Goal: Task Accomplishment & Management: Manage account settings

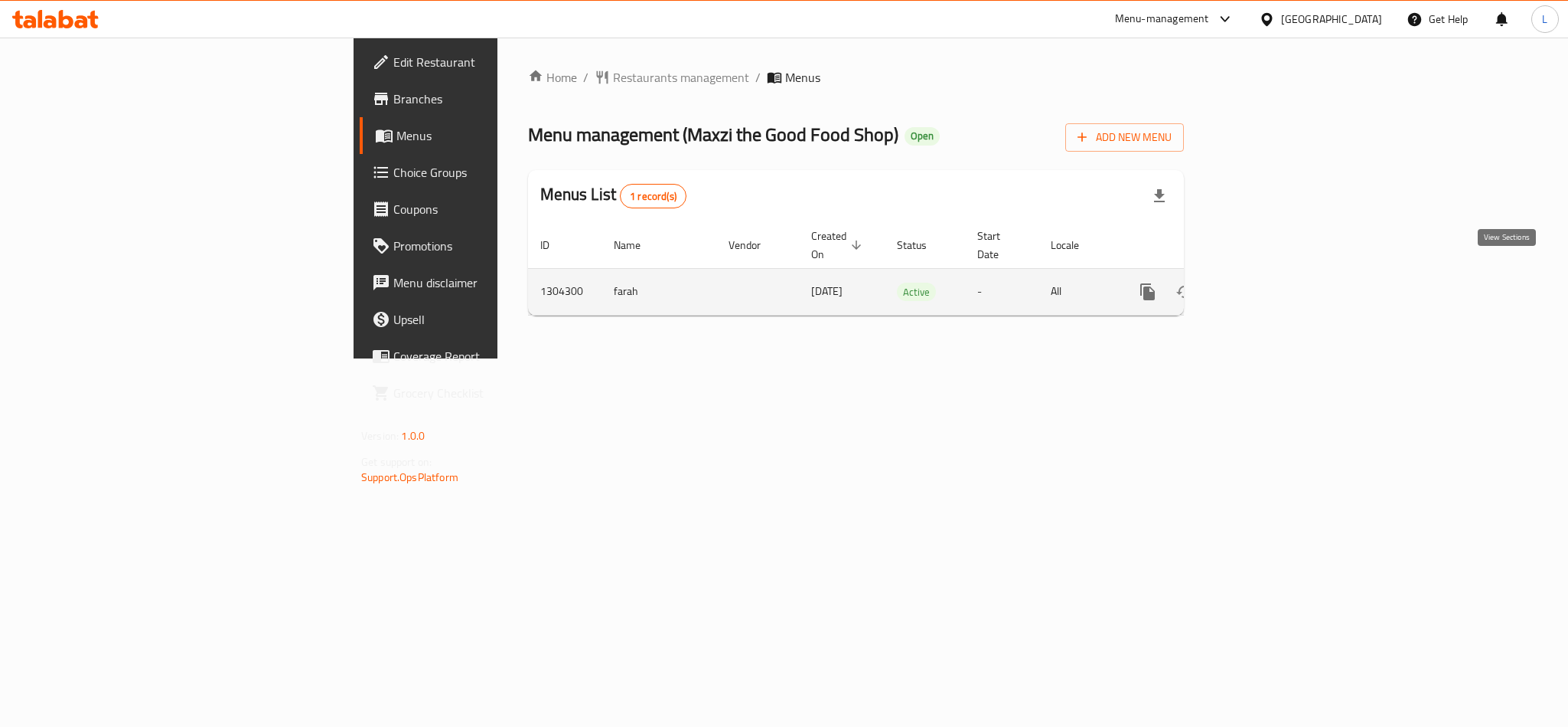
click at [1276, 274] on link "enhanced table" at bounding box center [1258, 292] width 37 height 37
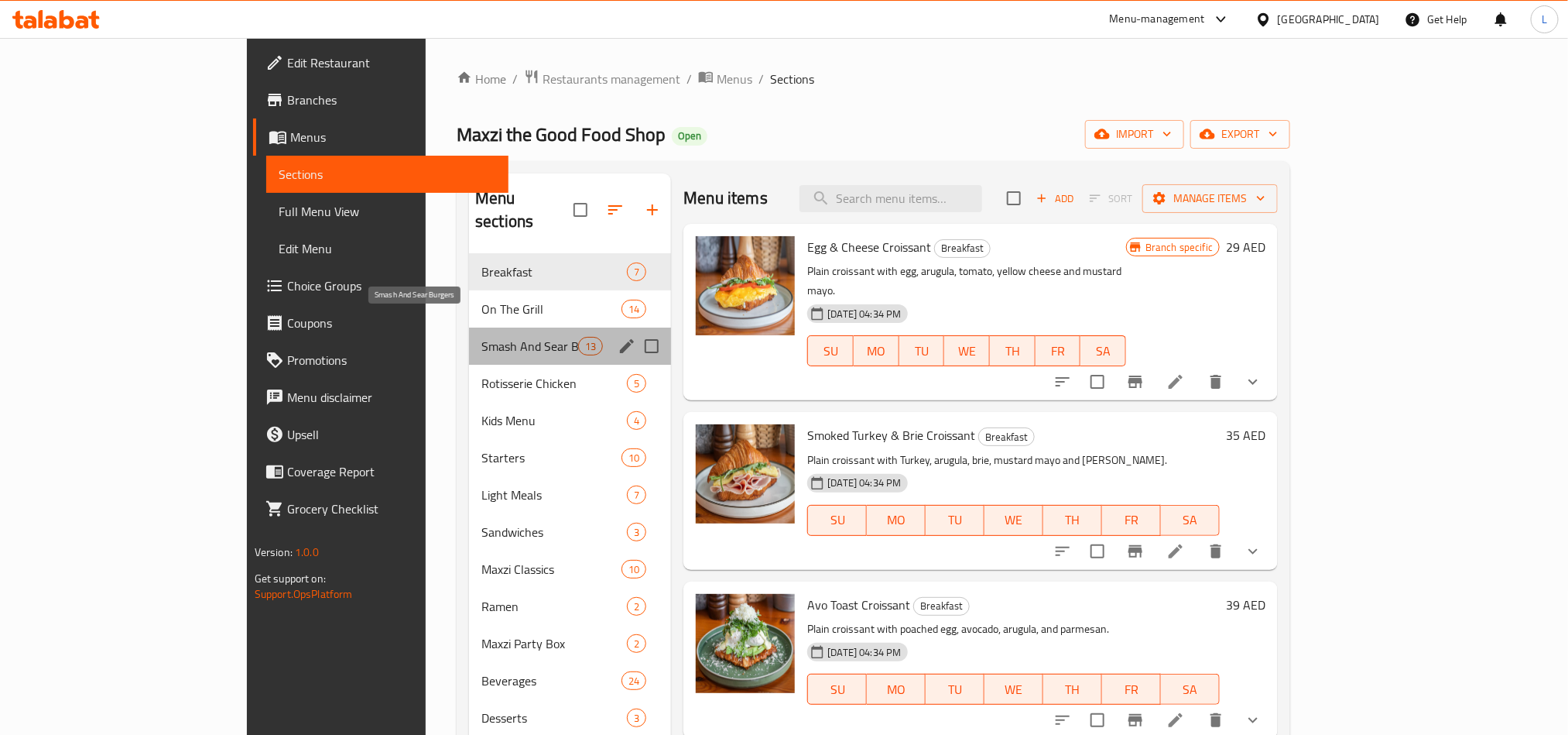
click at [481, 337] on span "Smash And Sear Burgers" at bounding box center [529, 346] width 97 height 18
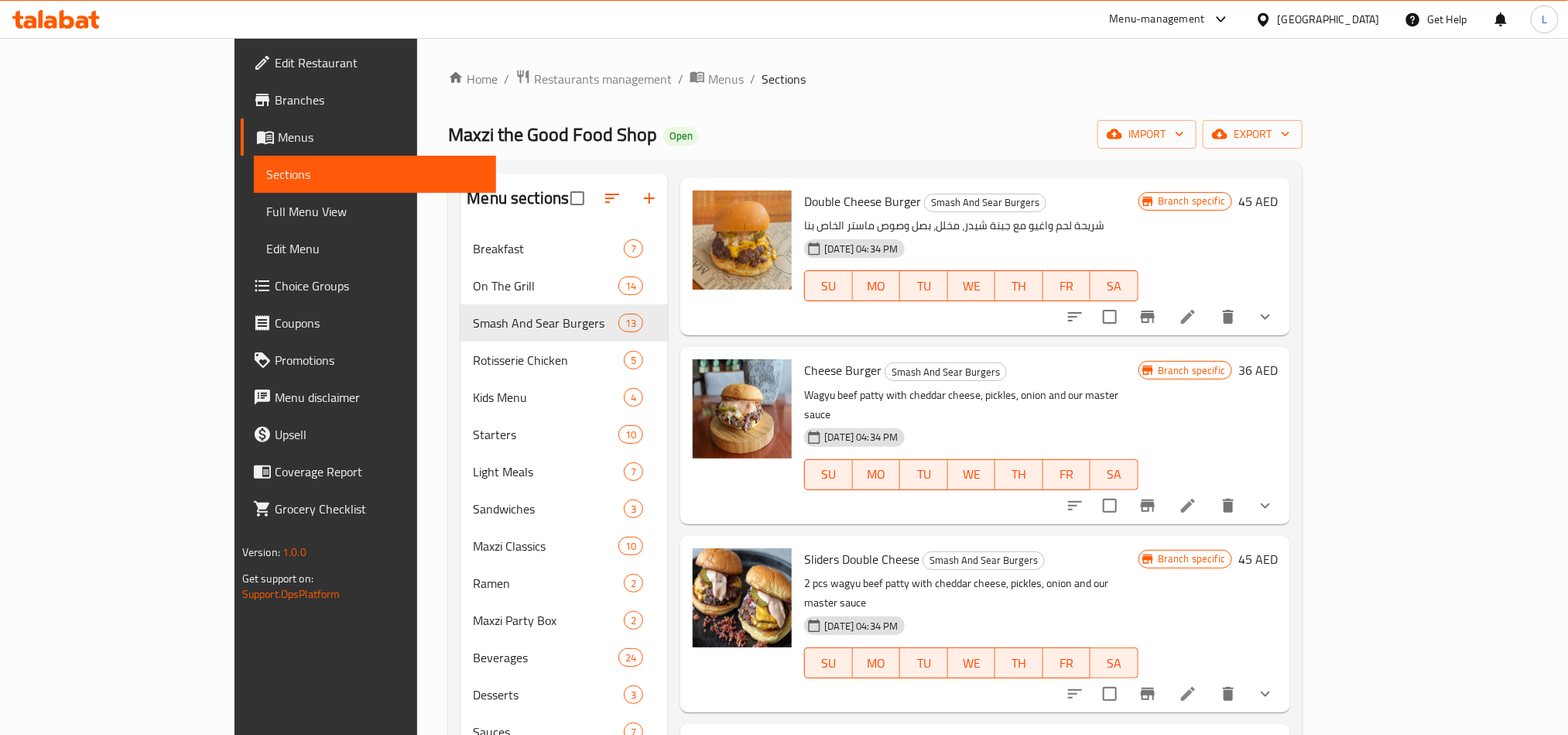
scroll to position [1045, 0]
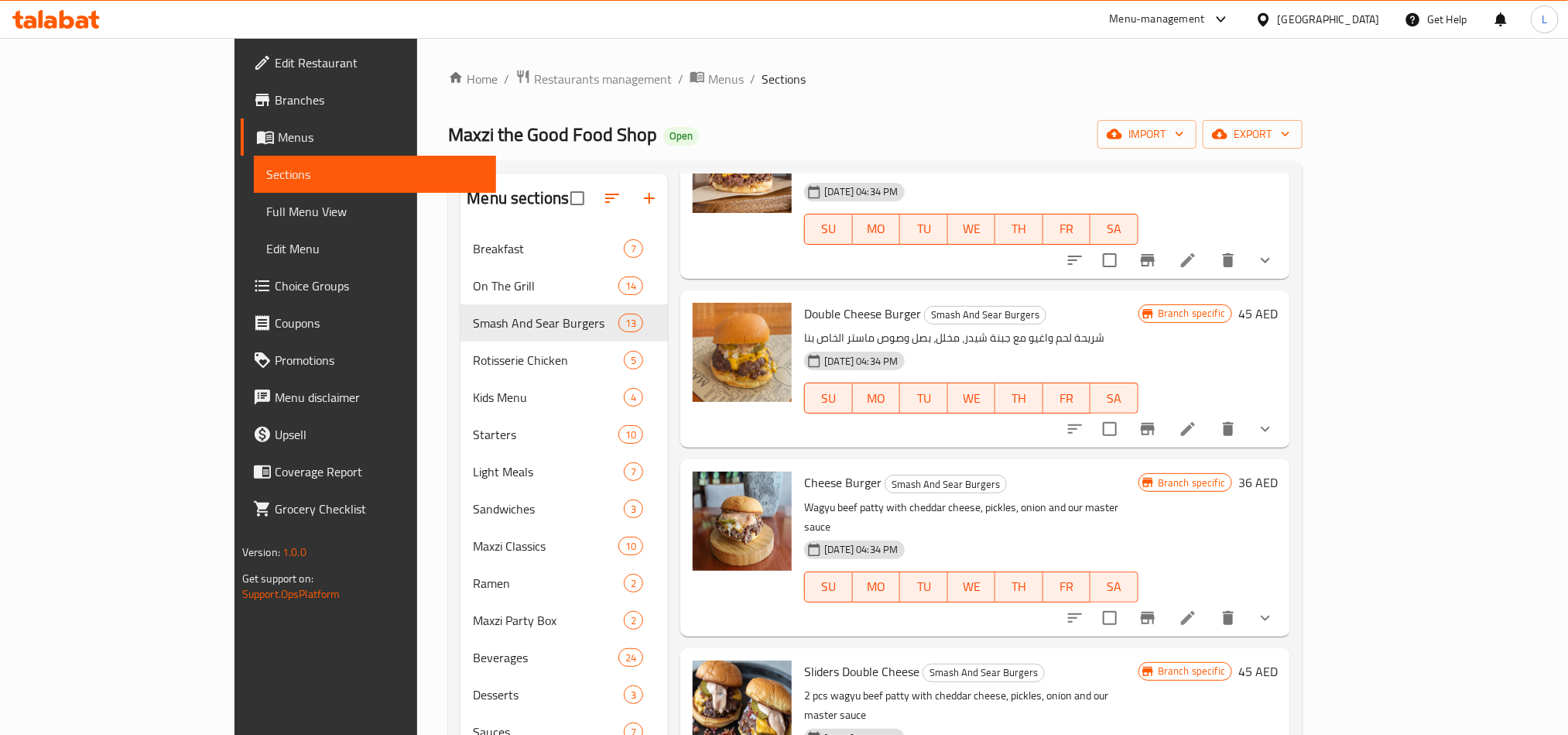
click at [1209, 415] on li at bounding box center [1187, 429] width 43 height 28
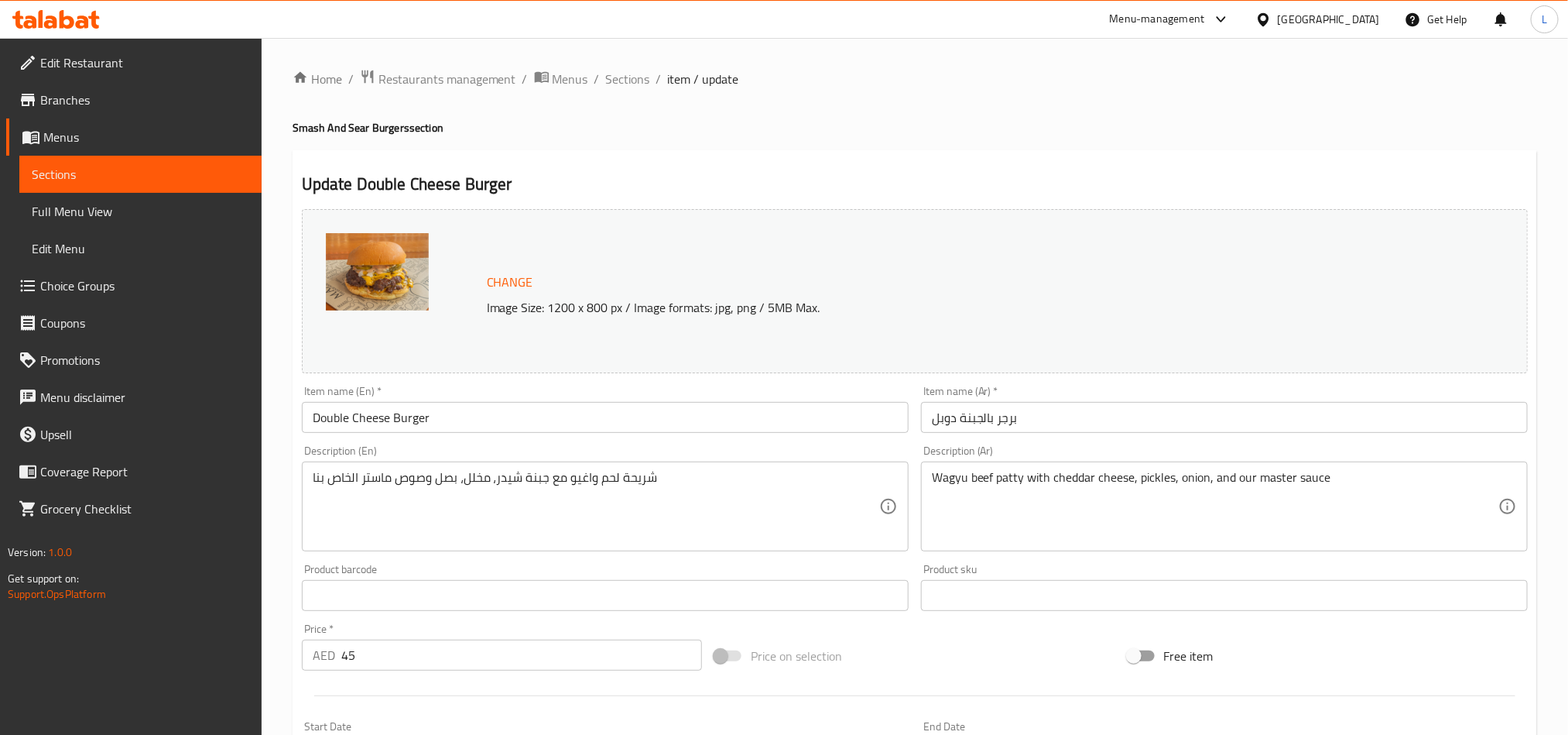
click at [978, 469] on div "Wagyu beef patty with cheddar cheese, pickles, onion, and our master sauce Desc…" at bounding box center [1224, 506] width 607 height 89
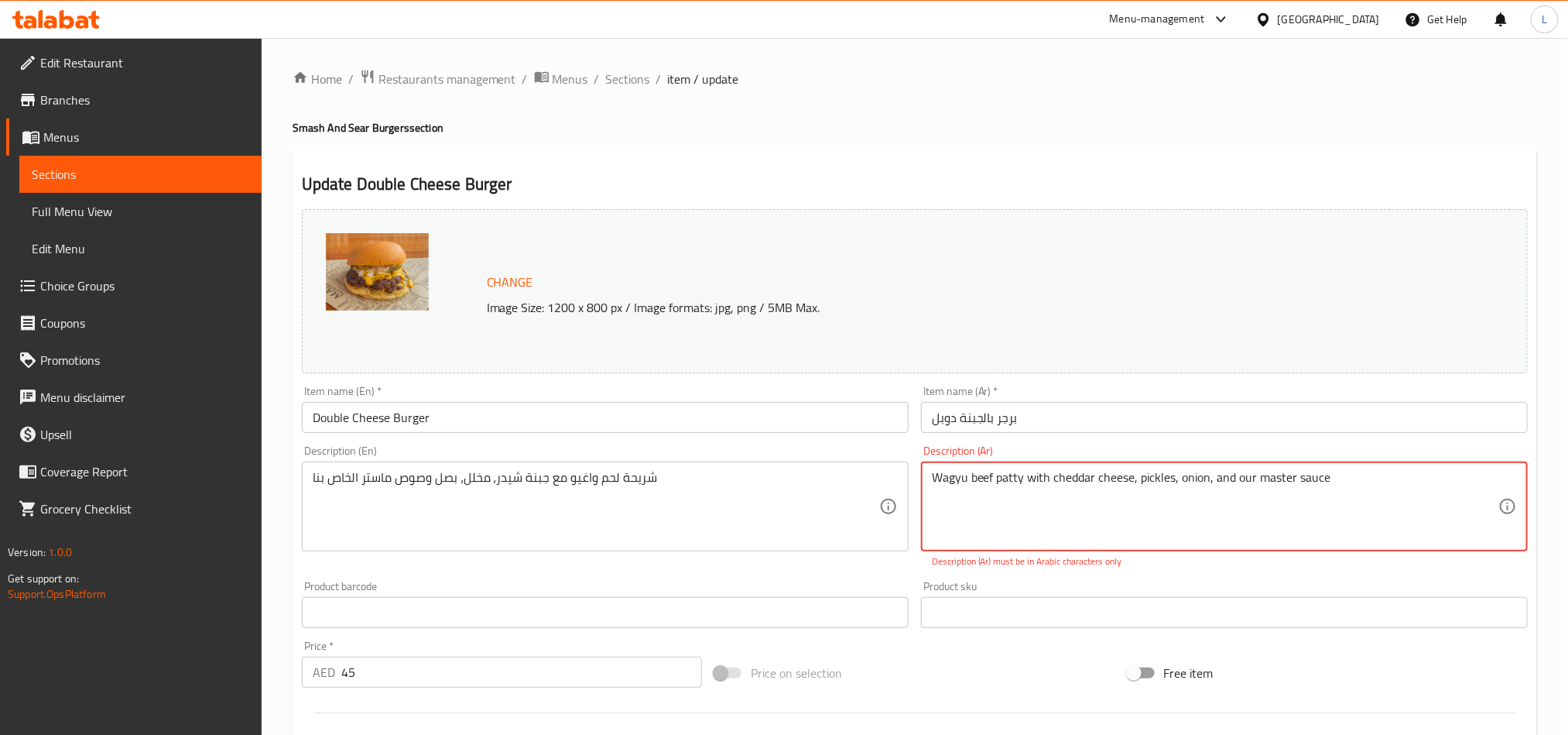
click at [990, 476] on textarea "Wagyu beef patty with cheddar cheese, pickles, onion, and our master sauce" at bounding box center [1215, 507] width 567 height 74
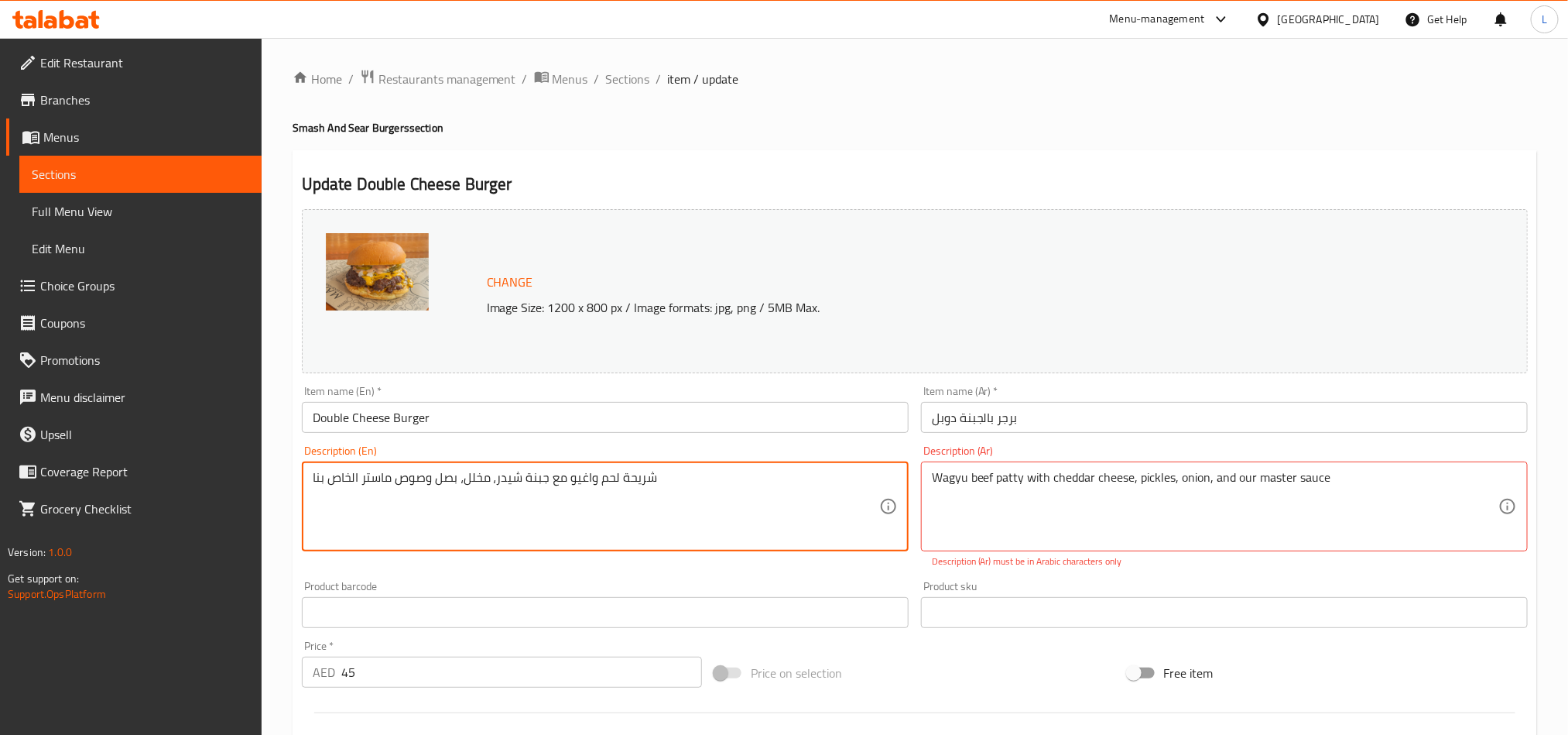
click at [693, 487] on textarea "شريحة لحم واغيو مع جبنة شيدر، مخلل، بصل وصوص ماستر الخاص بنا" at bounding box center [596, 507] width 567 height 74
paste textarea "Wagyu beef patty with cheddar cheese, pickles, onion, and our master sauce"
click at [495, 483] on textarea "شريحة لحم واغيو مع جبنة شيدر، مخلل، بصل وصوص ماستر الخاص بنا Wagyu beef patty w…" at bounding box center [596, 507] width 567 height 74
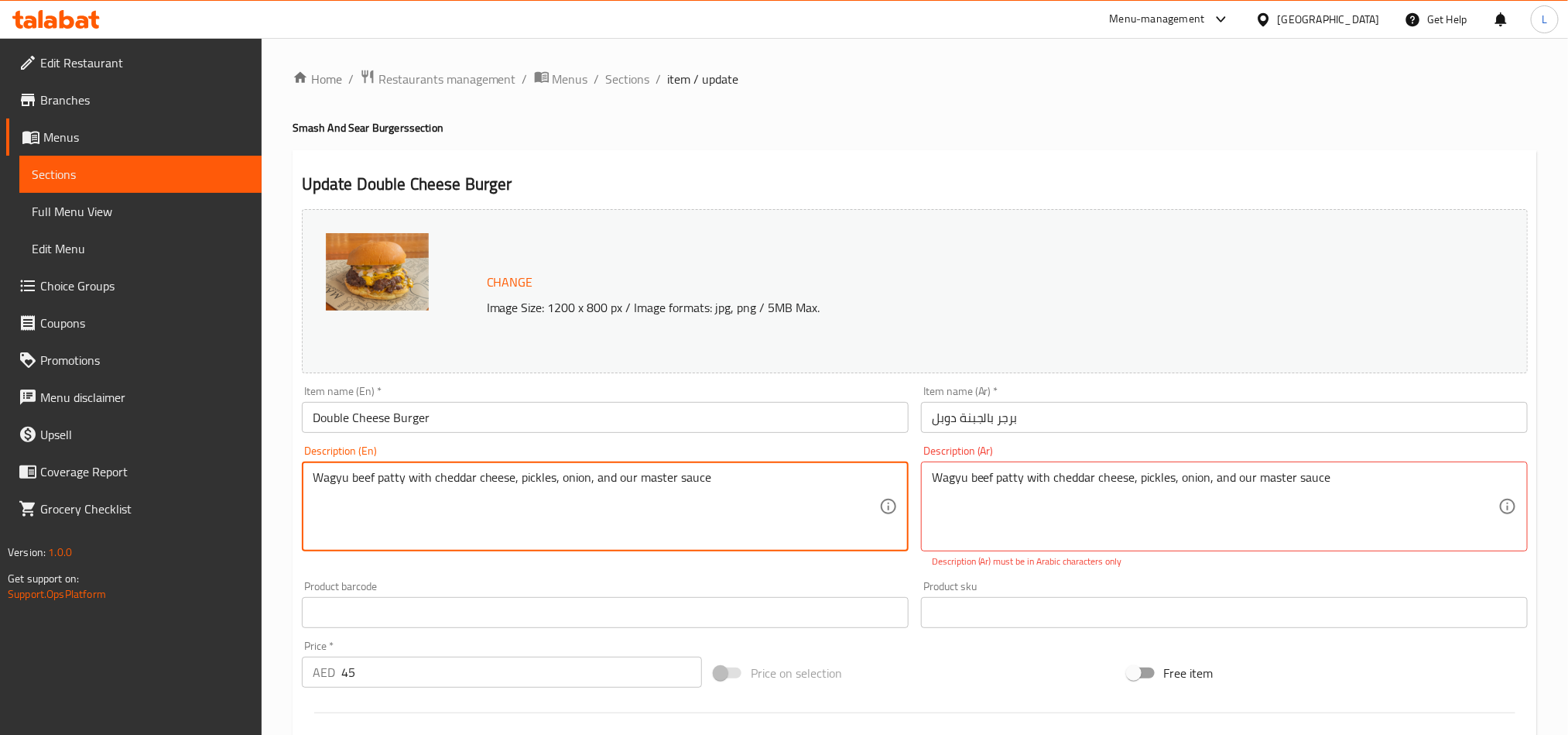
click at [309, 498] on div "Wagyu beef patty with cheddar cheese, pickles, onion, and our master sauce Desc…" at bounding box center [605, 506] width 607 height 89
click at [313, 496] on textarea "Wagyu beef patty with cheddar cheese, pickles, onion, and our master sauce" at bounding box center [596, 507] width 567 height 74
type textarea "Wagyu beef patty with cheddar cheese, pickles, onion, and our master sauce"
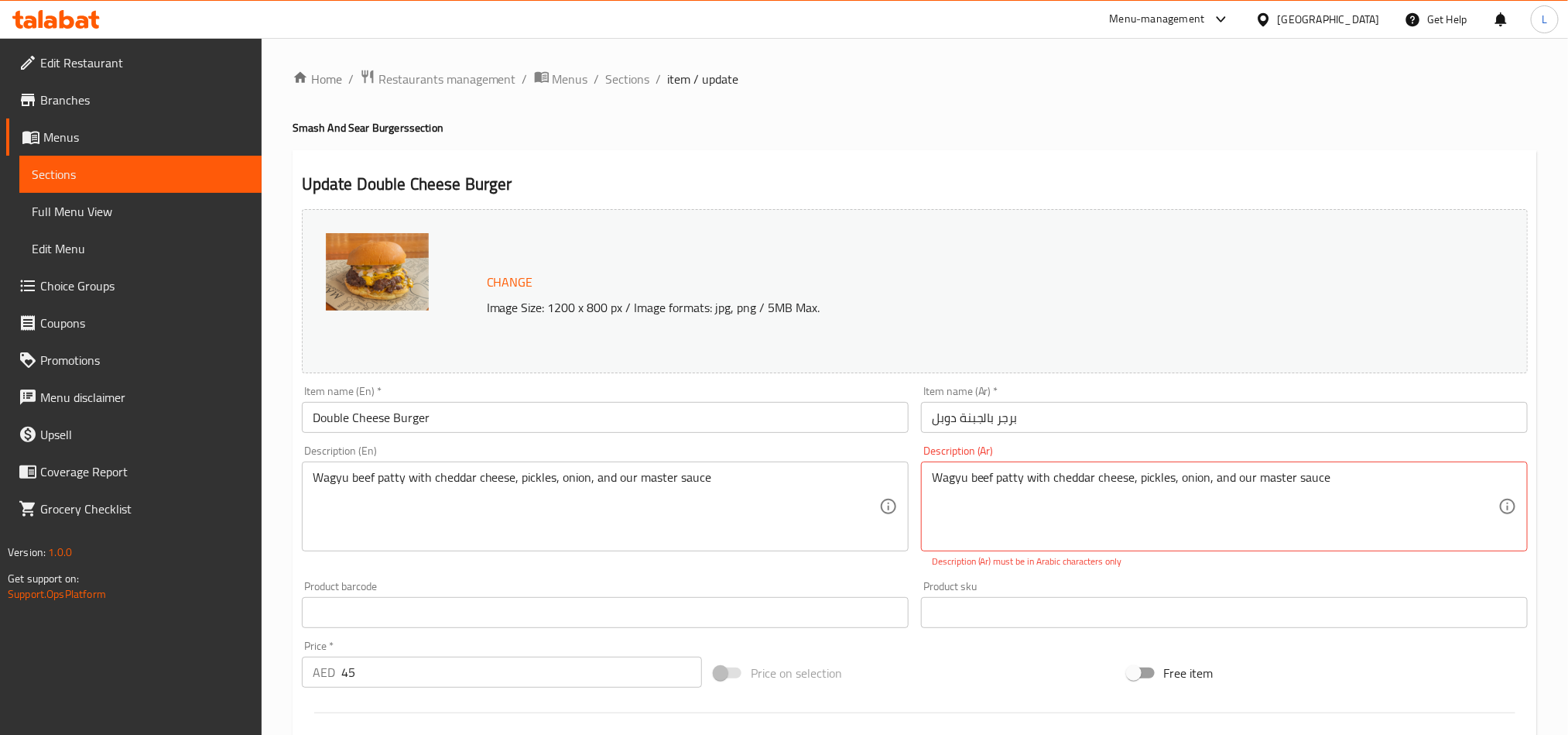
click at [998, 465] on div "Wagyu beef patty with cheddar cheese, pickles, onion, and our master sauce Desc…" at bounding box center [1224, 506] width 607 height 89
click at [1006, 479] on textarea "Wagyu beef patty with cheddar cheese, pickles, onion, and our master sauce" at bounding box center [1215, 507] width 567 height 74
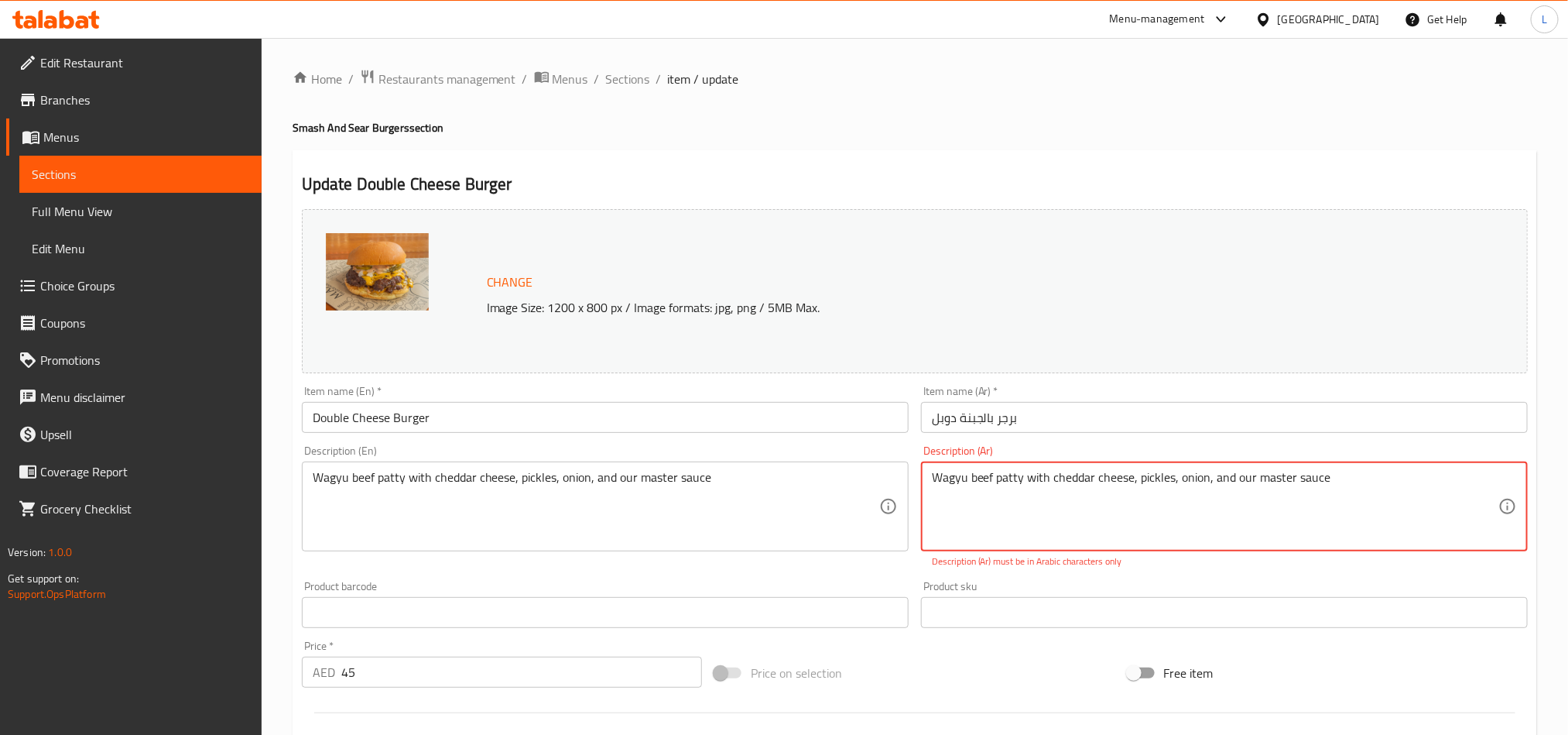
click at [1006, 479] on textarea "Wagyu beef patty with cheddar cheese, pickles, onion, and our master sauce" at bounding box center [1215, 507] width 567 height 74
paste textarea "شريحة لحم واغيو مع جبنة شيدر، مخلل، بصل وصوص ماستر الخاص بنا"
type textarea "شريحة لحم واغيو مع جبنة شيدر، مخلل، بصل وصوص ماستر الخاص بنا"
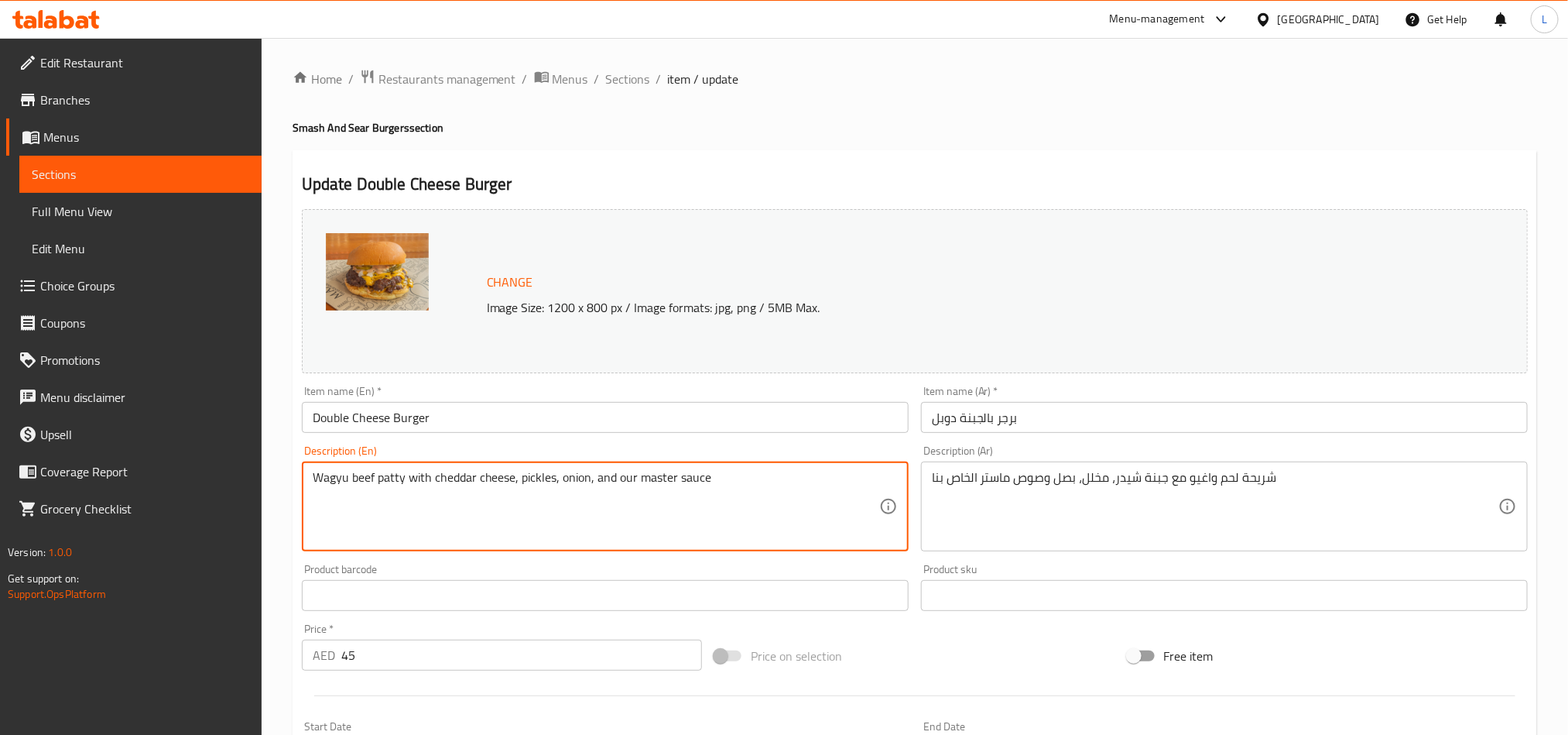
click at [759, 504] on textarea "Wagyu beef patty with cheddar cheese, pickles, onion, and our master sauce" at bounding box center [596, 507] width 567 height 74
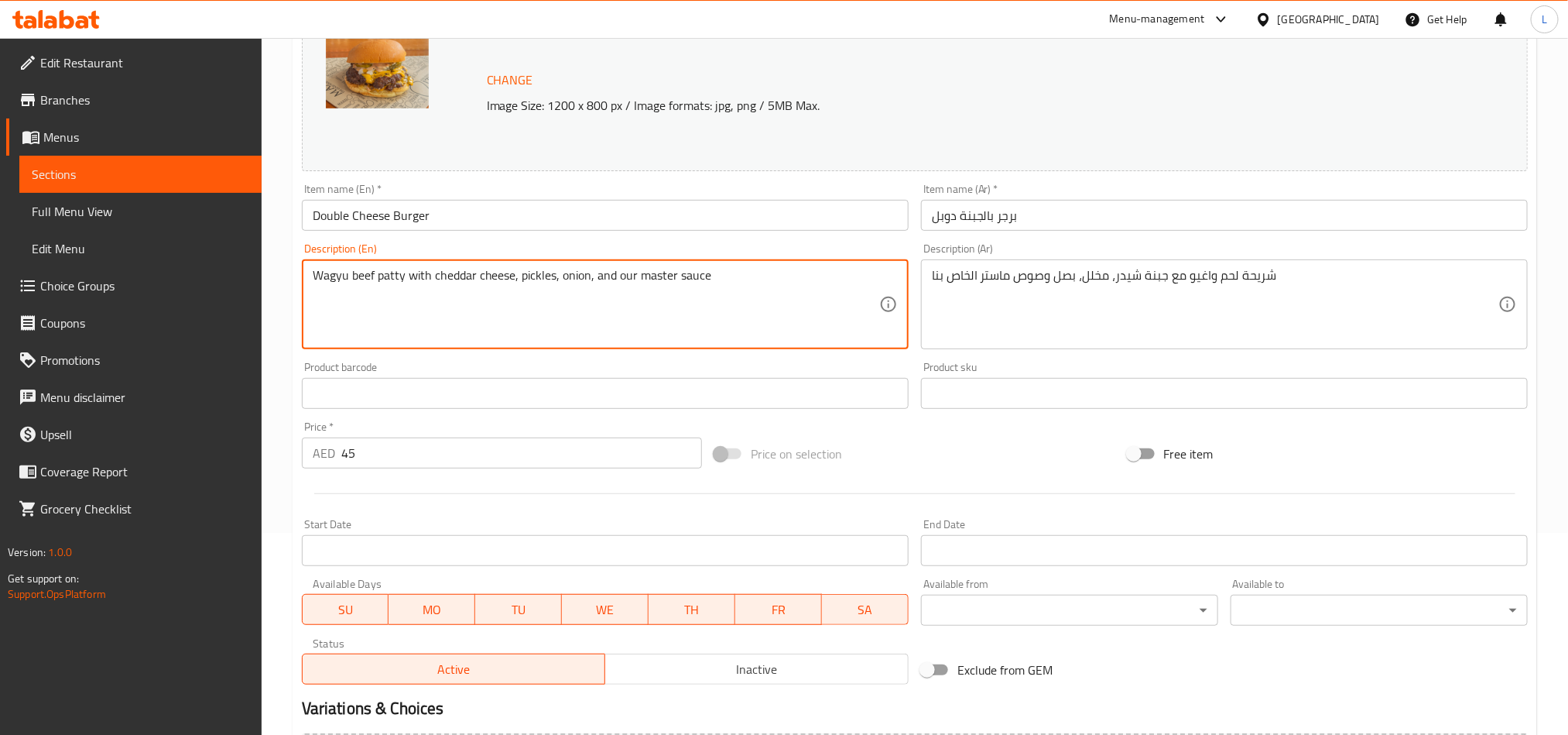
scroll to position [407, 0]
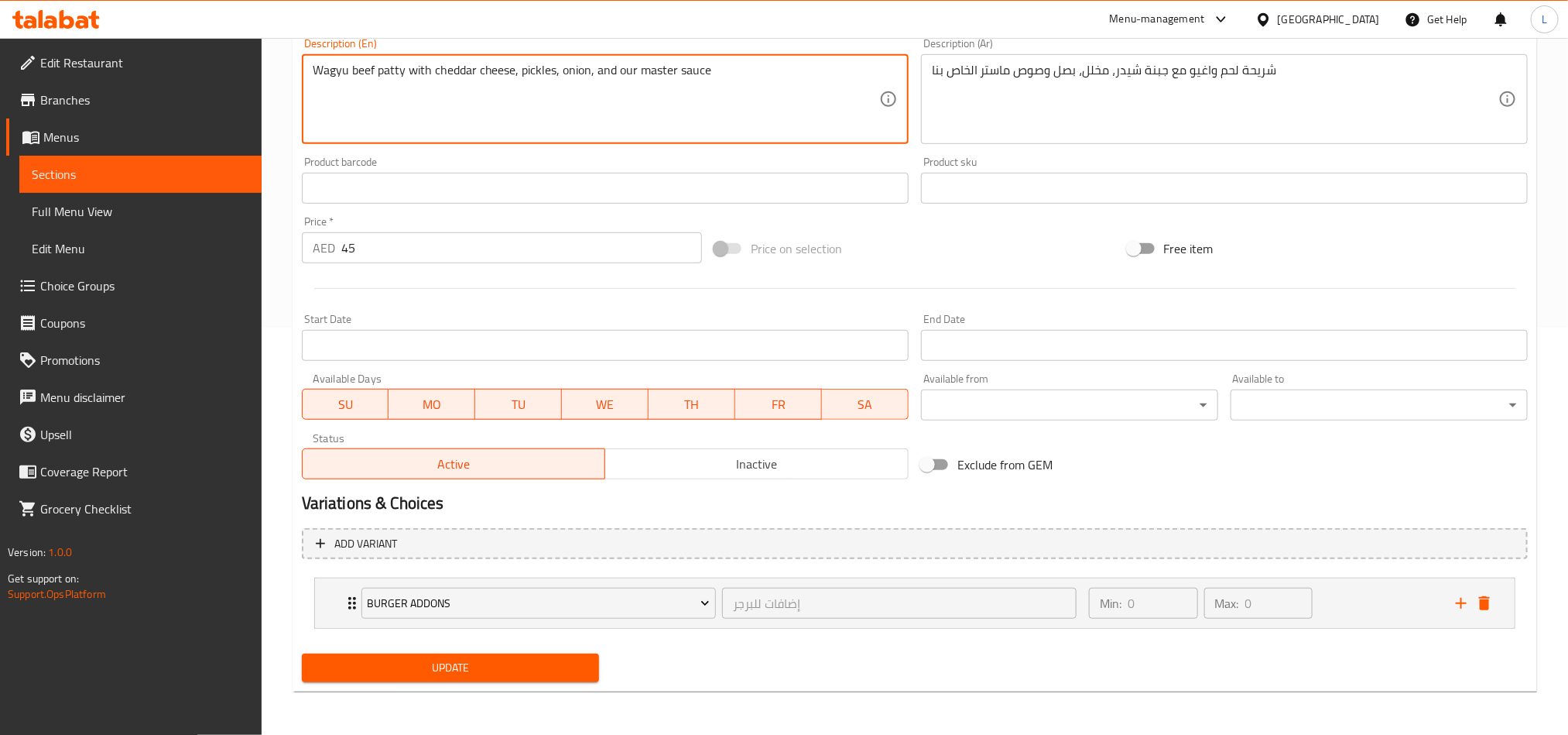
click at [565, 667] on span "Update" at bounding box center [450, 667] width 272 height 19
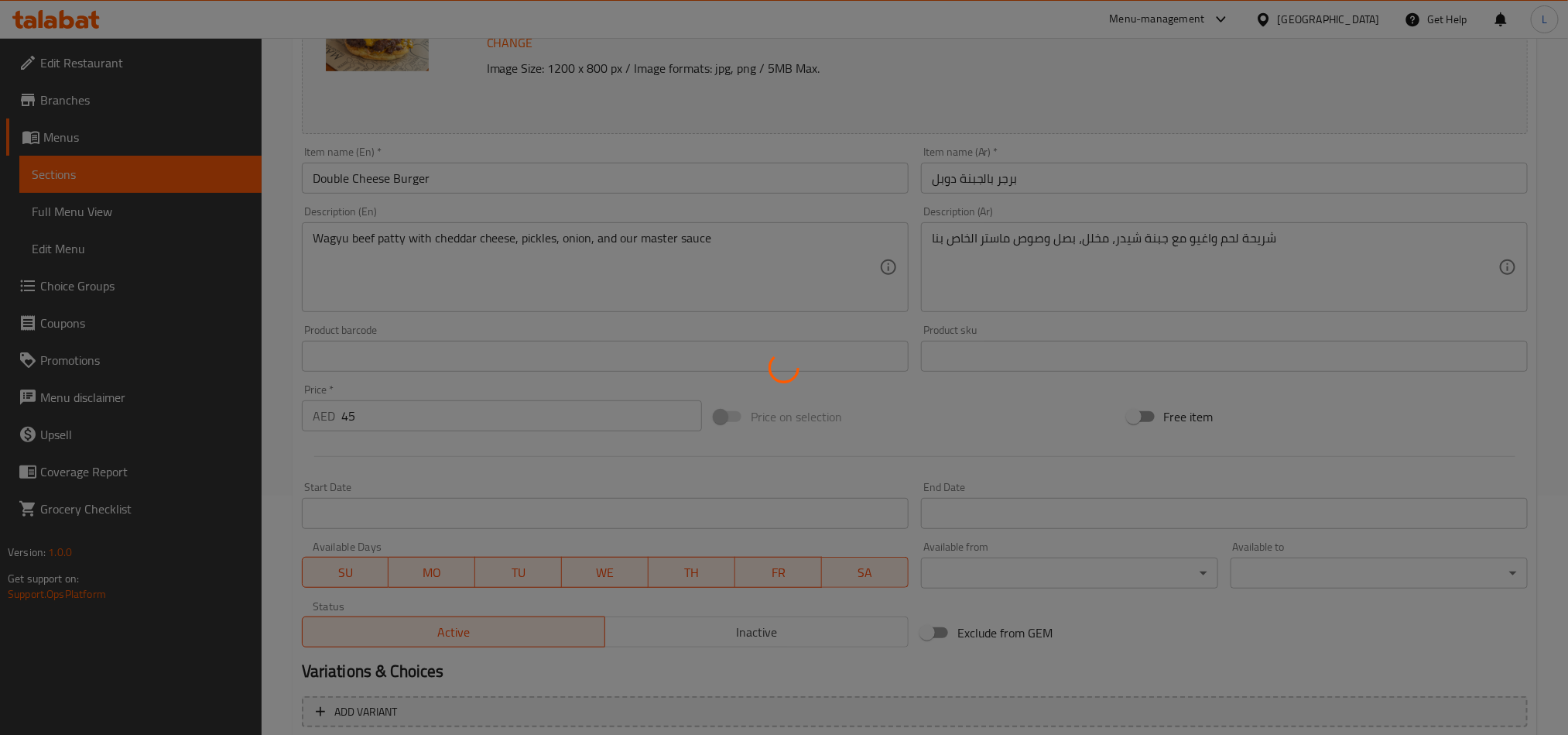
scroll to position [0, 0]
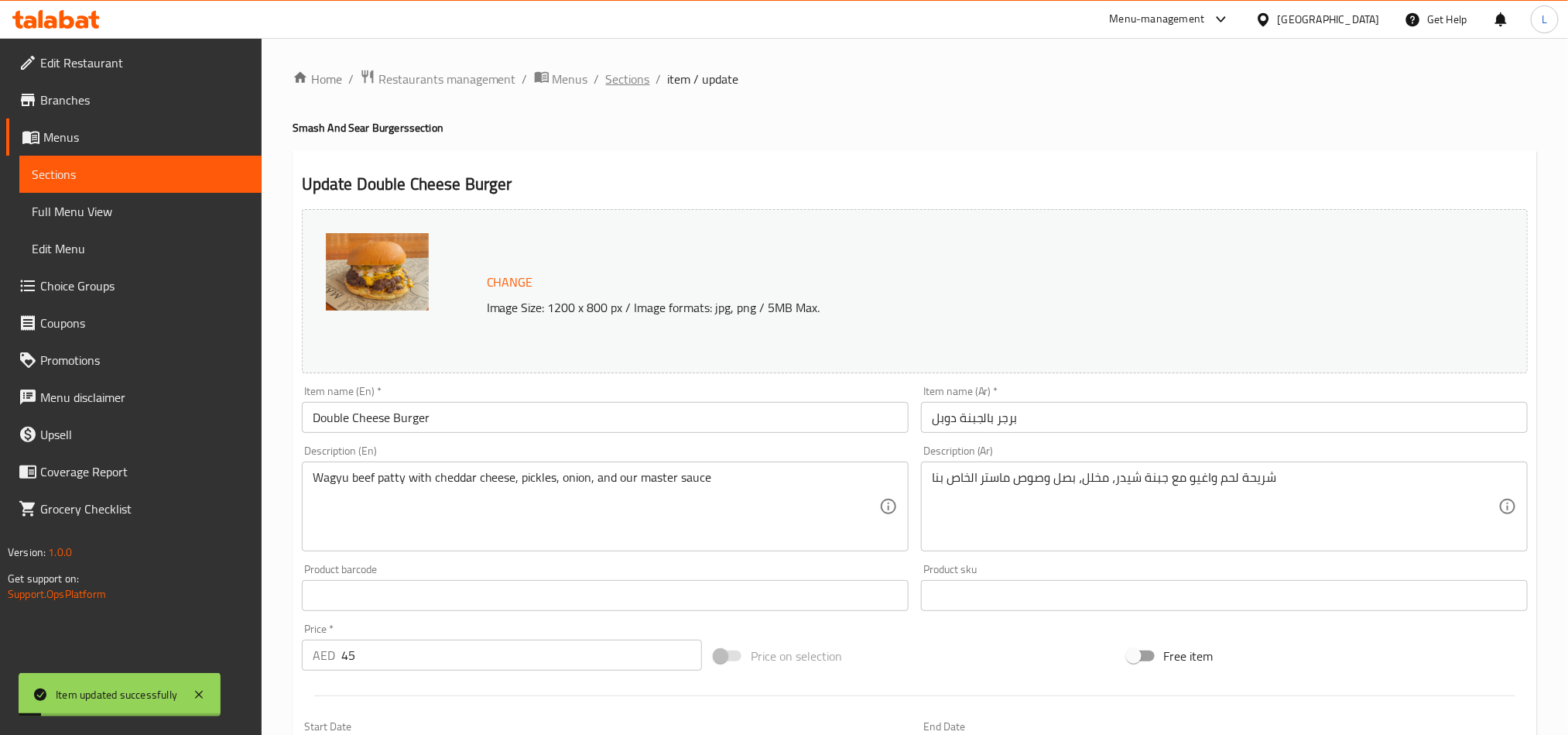
click at [628, 78] on span "Sections" at bounding box center [628, 79] width 44 height 18
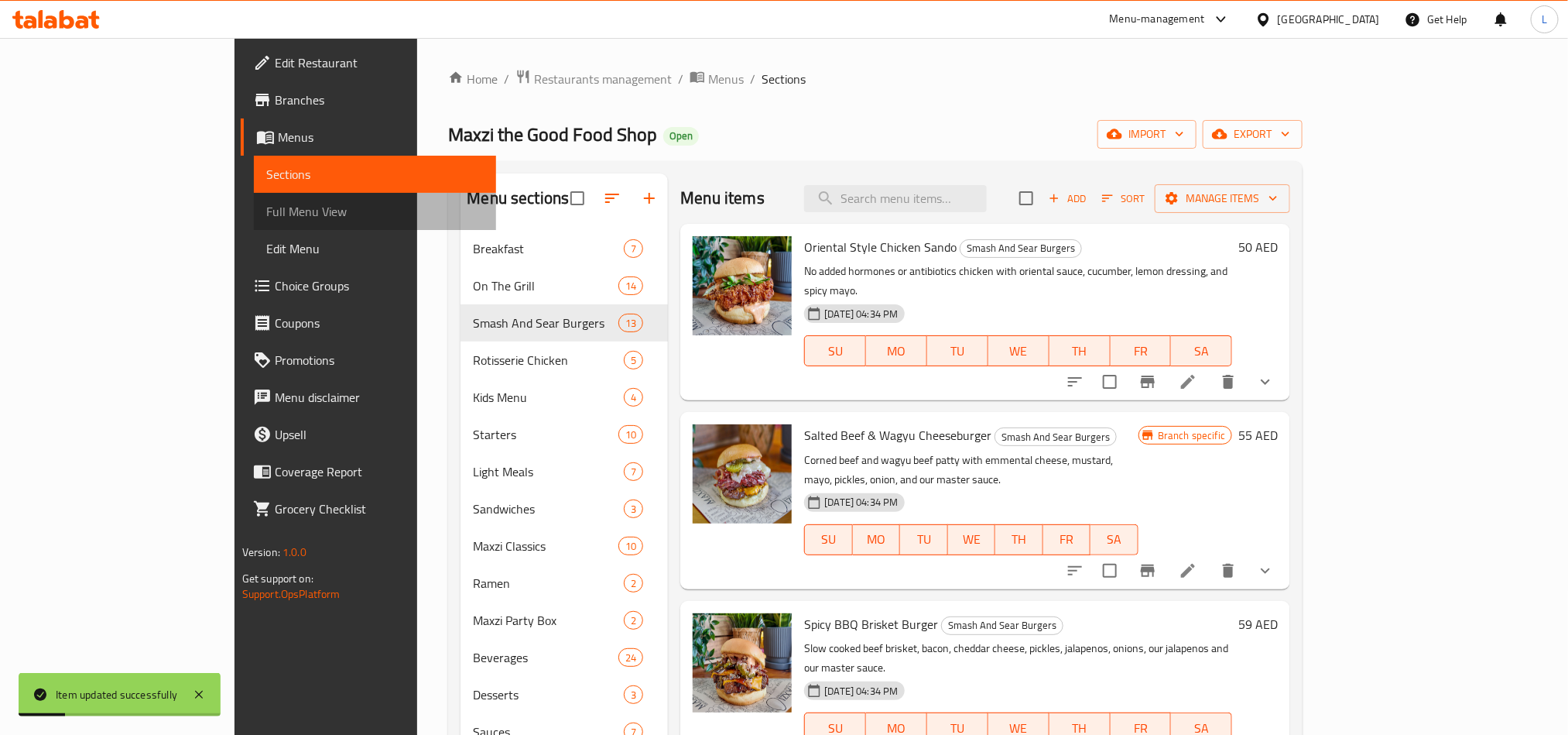
click at [267, 215] on span "Full Menu View" at bounding box center [375, 211] width 217 height 18
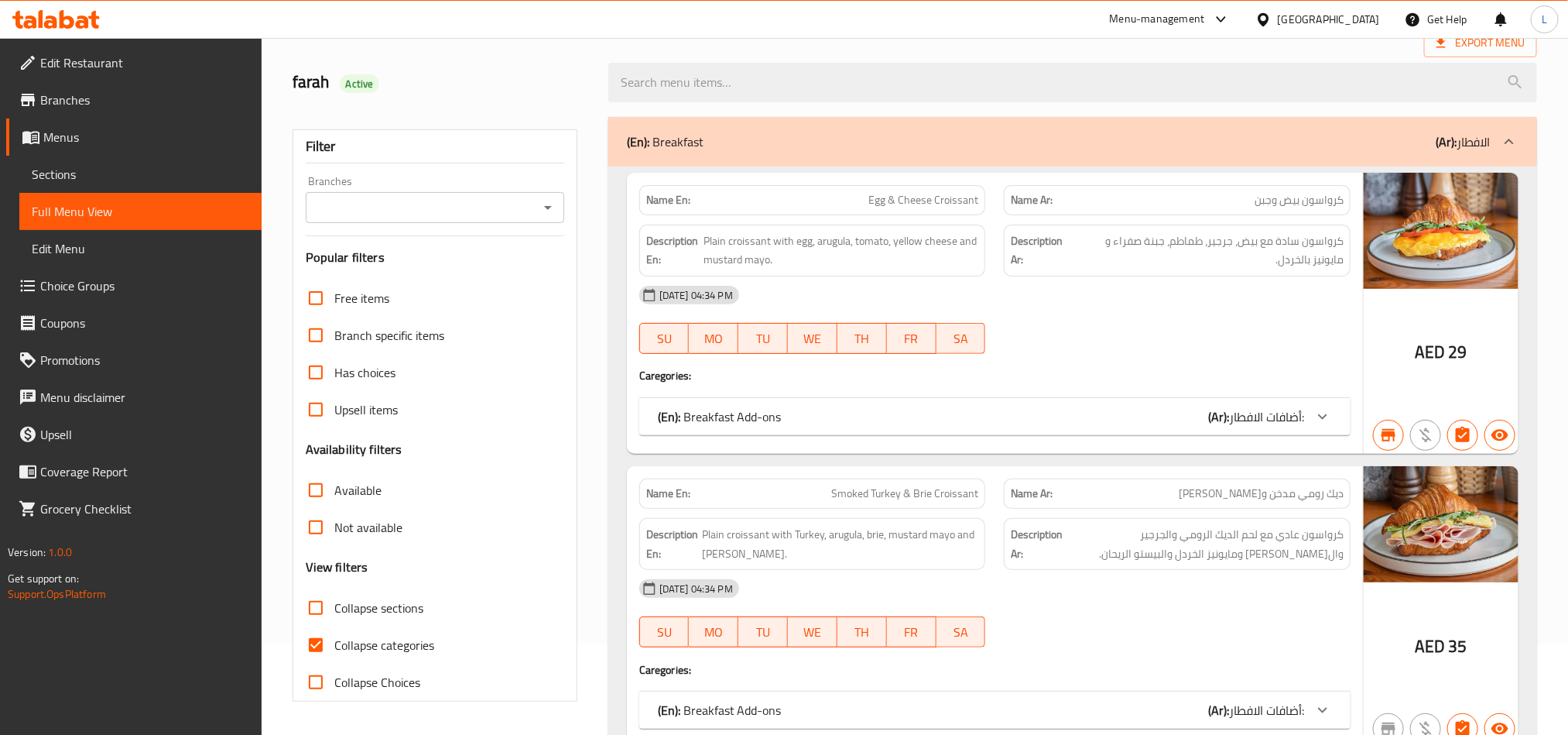
scroll to position [232, 0]
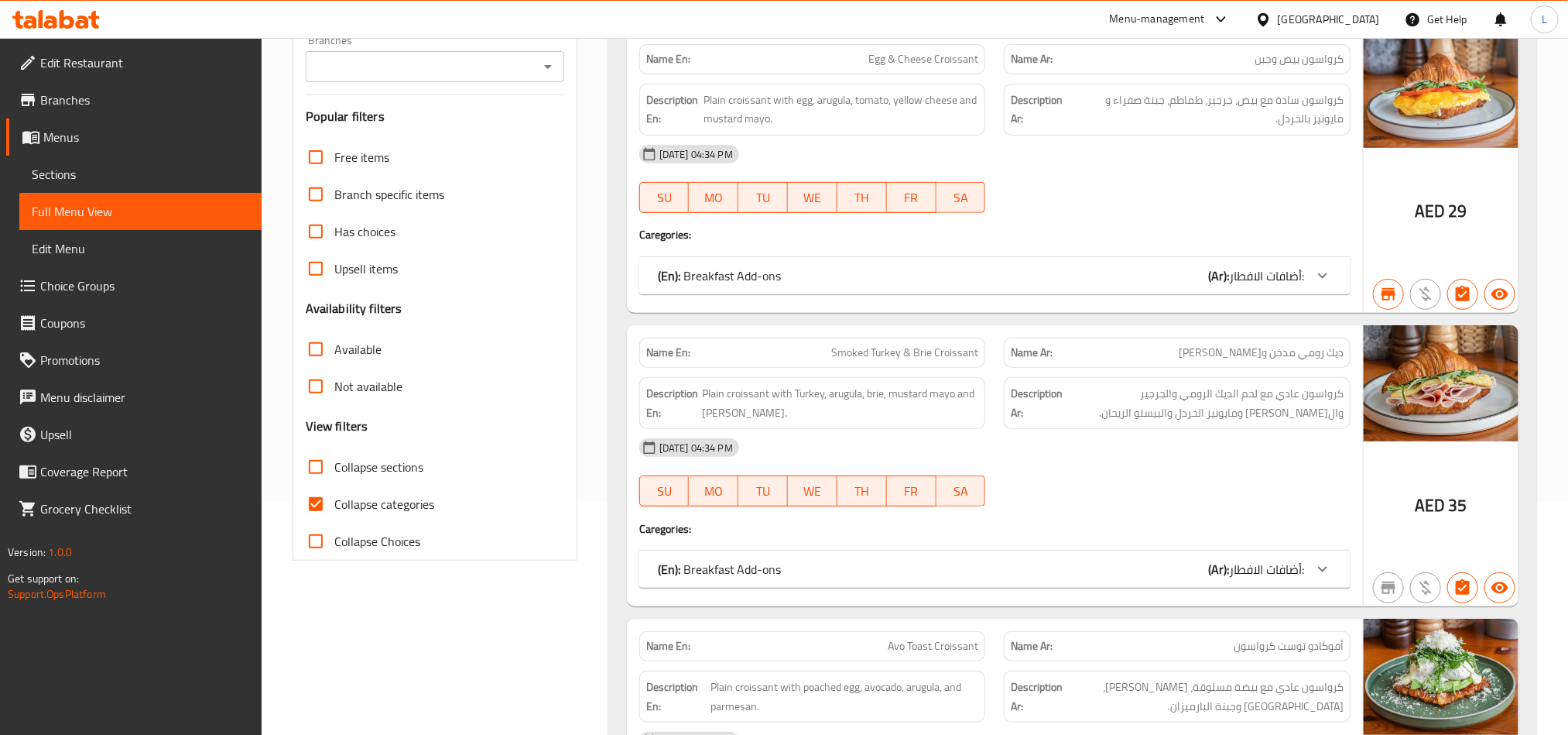
click at [319, 472] on input "Collapse sections" at bounding box center [316, 467] width 37 height 37
checkbox input "true"
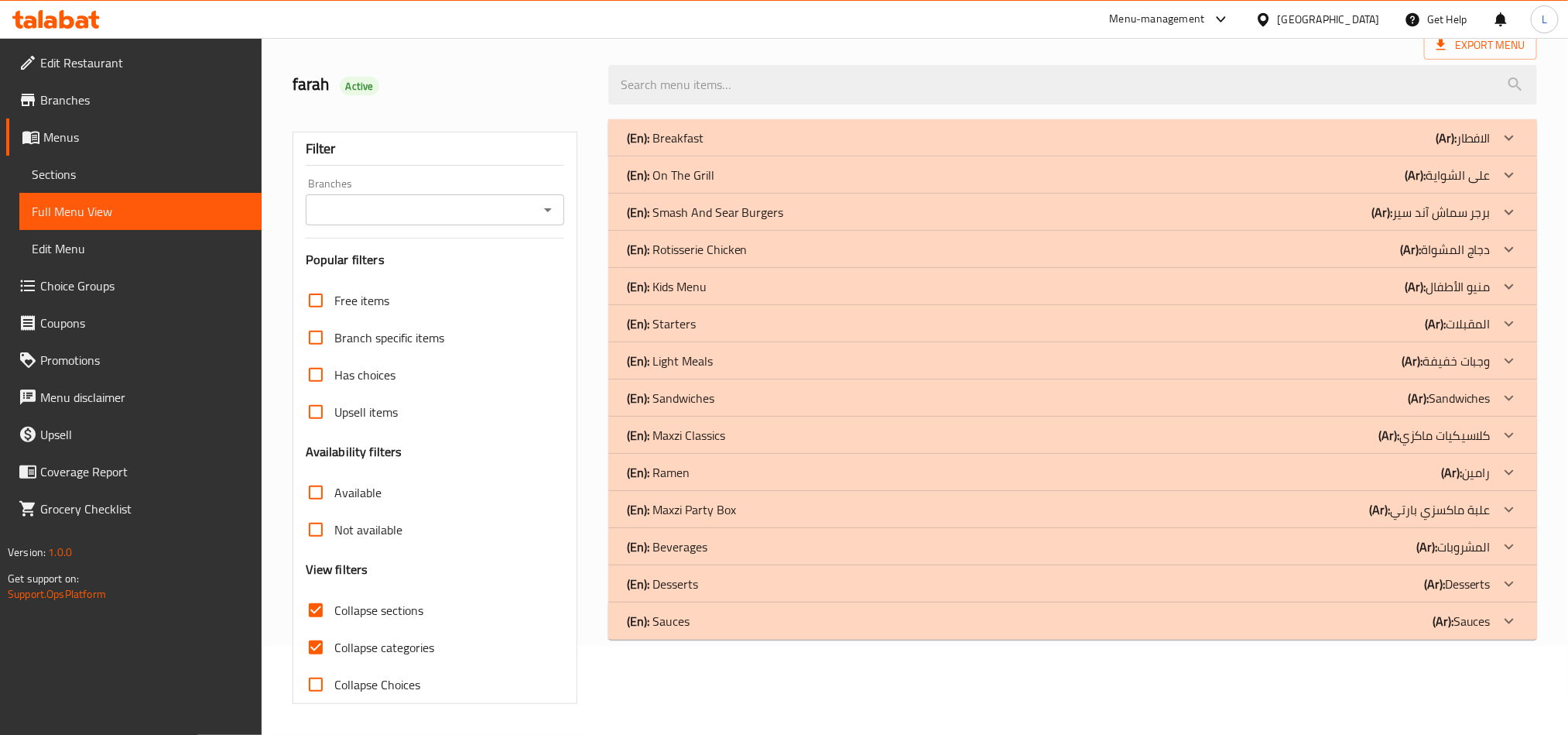
scroll to position [90, 0]
click at [1525, 216] on div at bounding box center [1509, 212] width 37 height 37
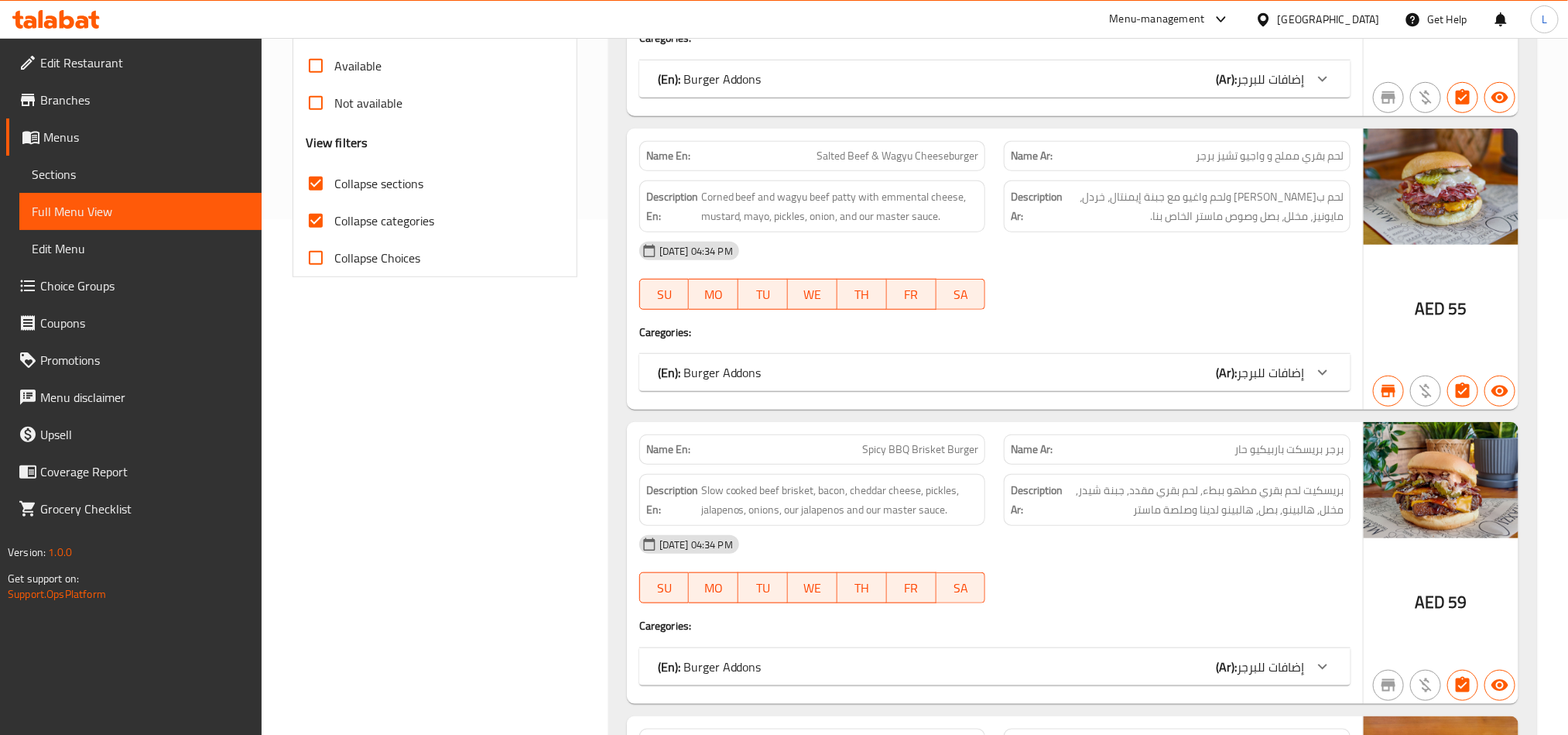
scroll to position [0, 0]
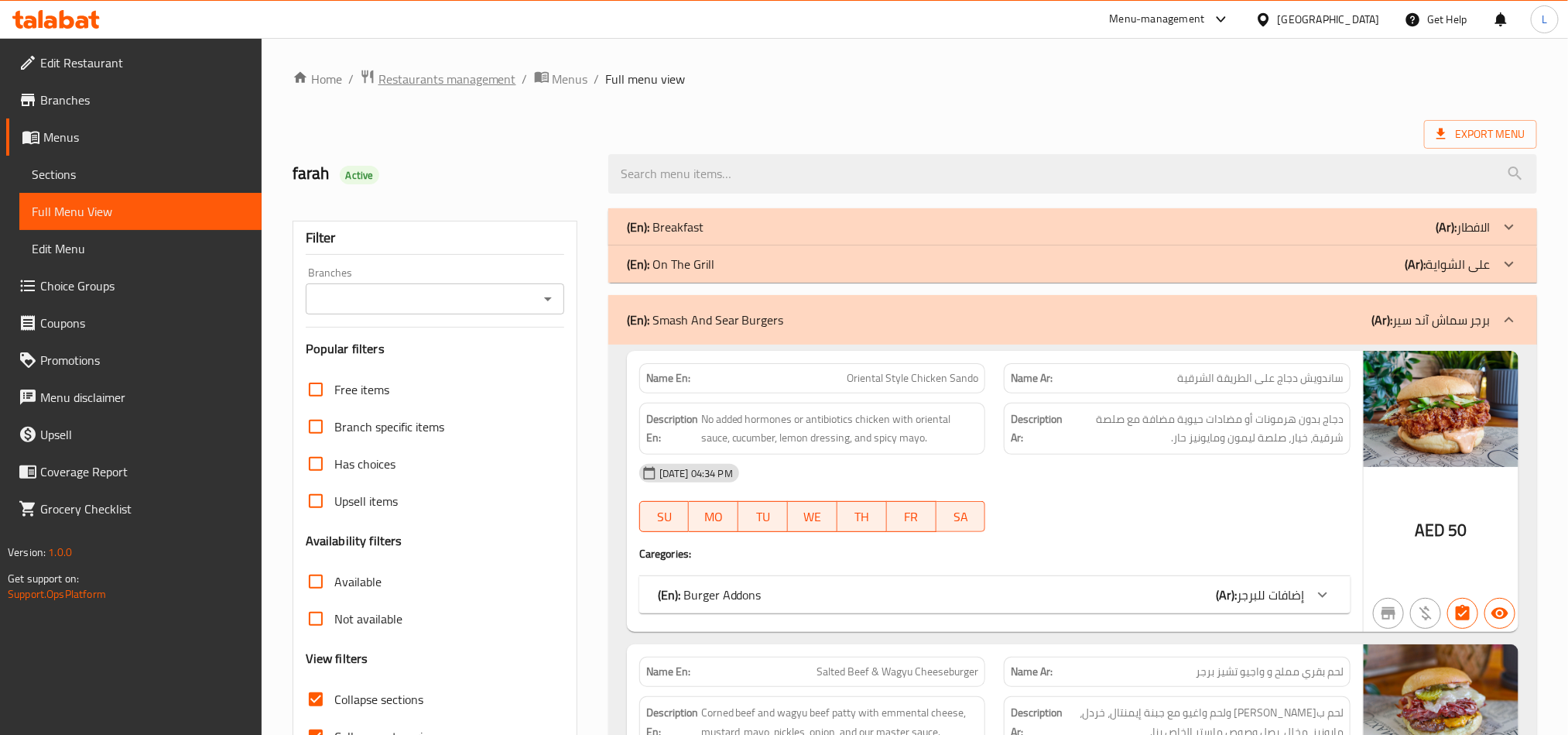
click at [440, 75] on span "Restaurants management" at bounding box center [447, 79] width 138 height 18
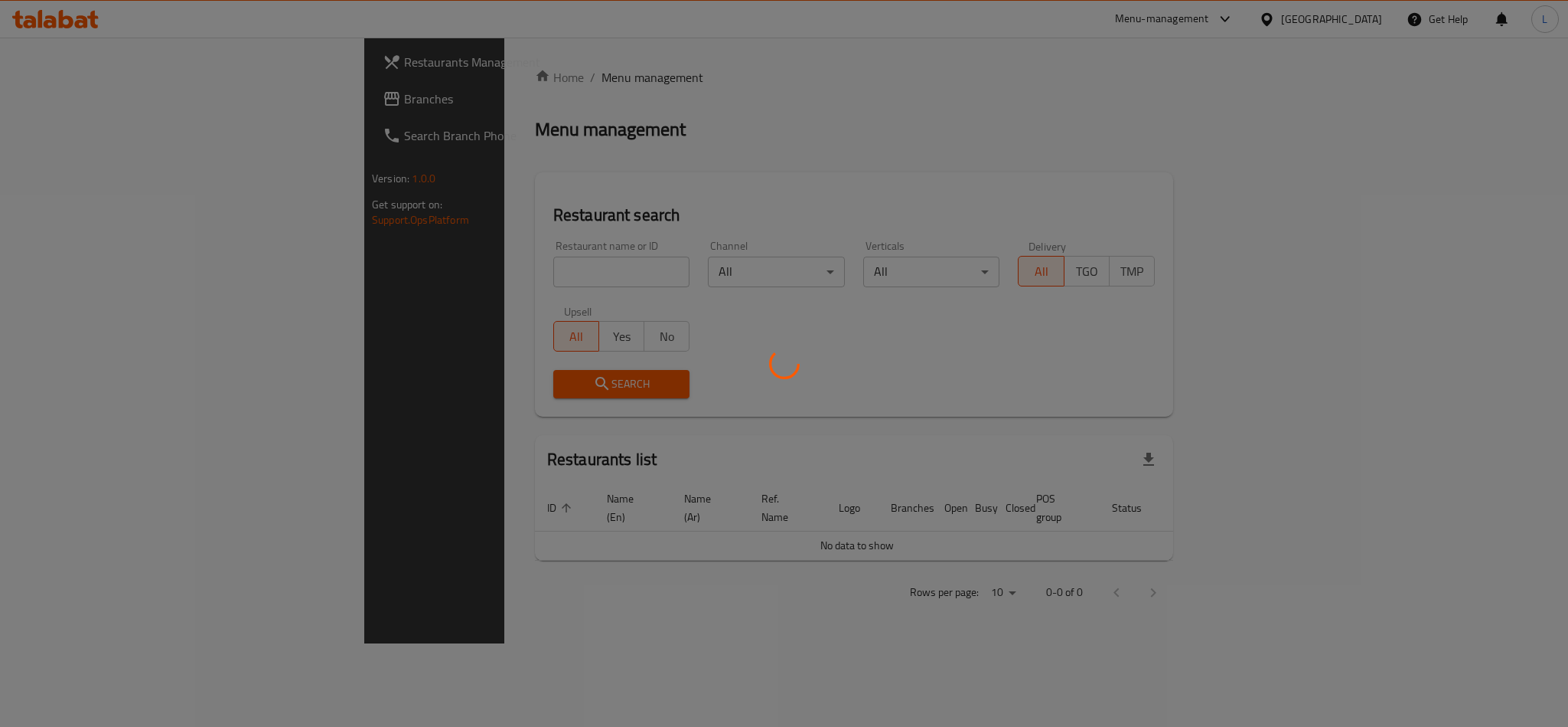
click at [395, 271] on div at bounding box center [784, 363] width 1568 height 727
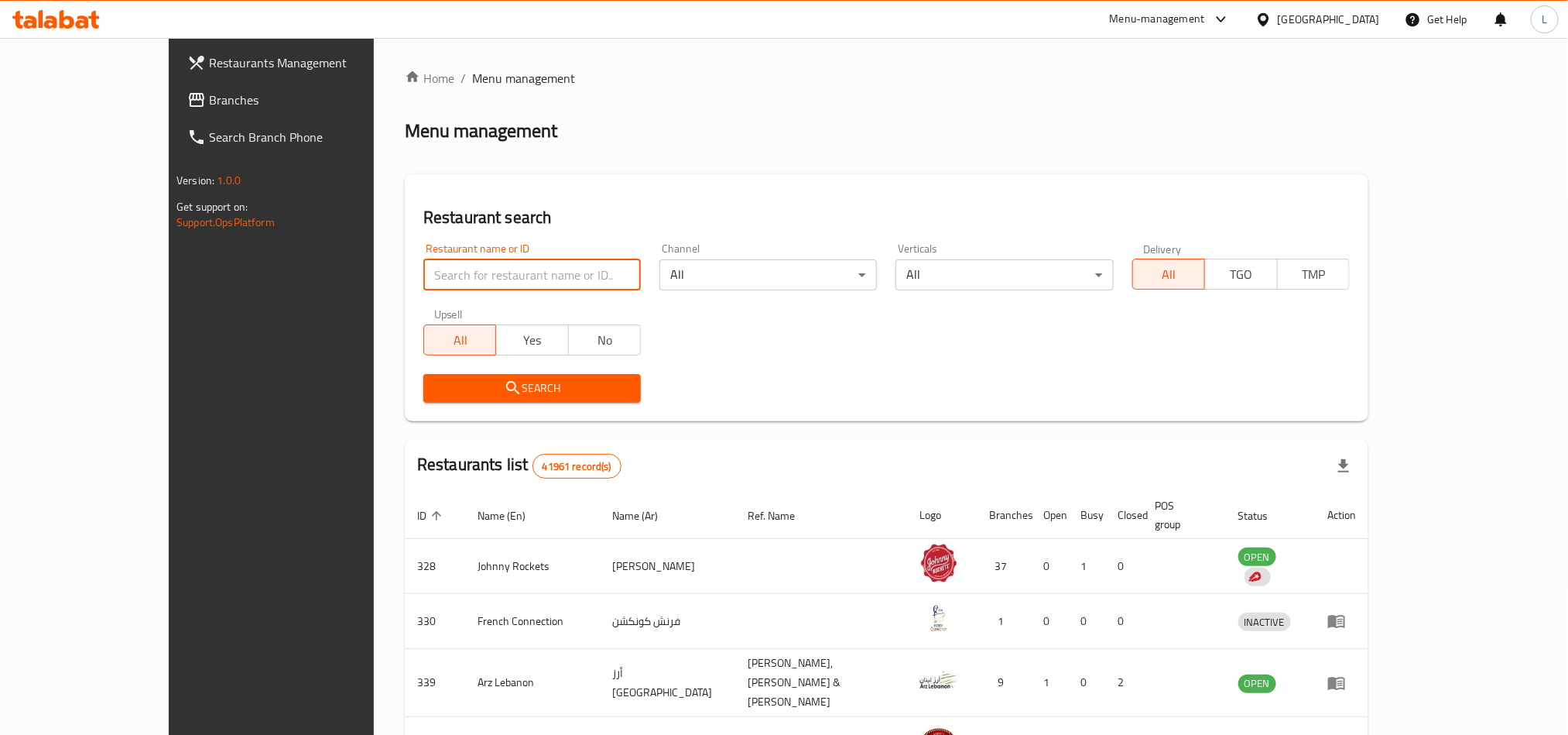
click at [471, 269] on input "search" at bounding box center [532, 275] width 217 height 31
paste input "696018"
type input "696018"
click button "Search" at bounding box center [532, 388] width 217 height 28
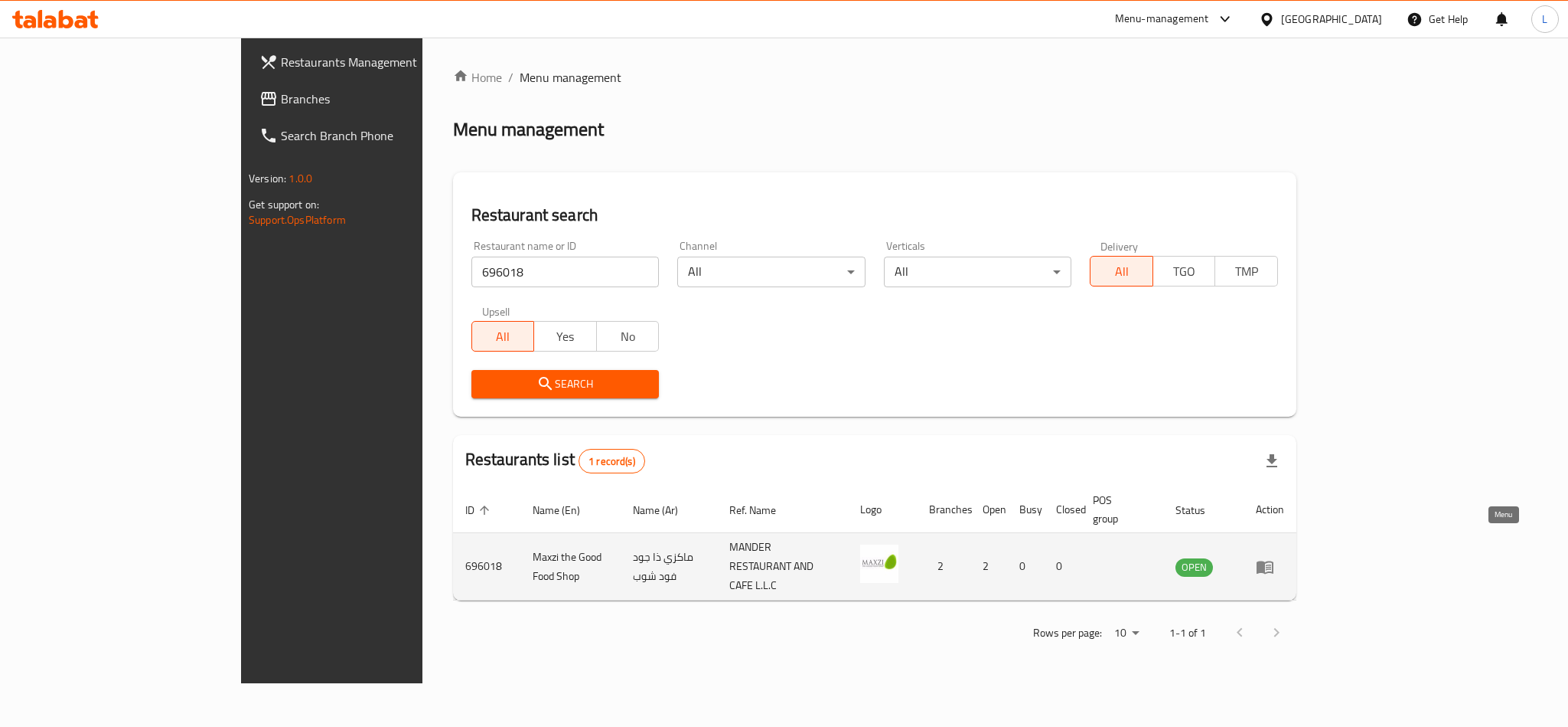
click at [1274, 561] on icon "enhanced table" at bounding box center [1265, 567] width 17 height 13
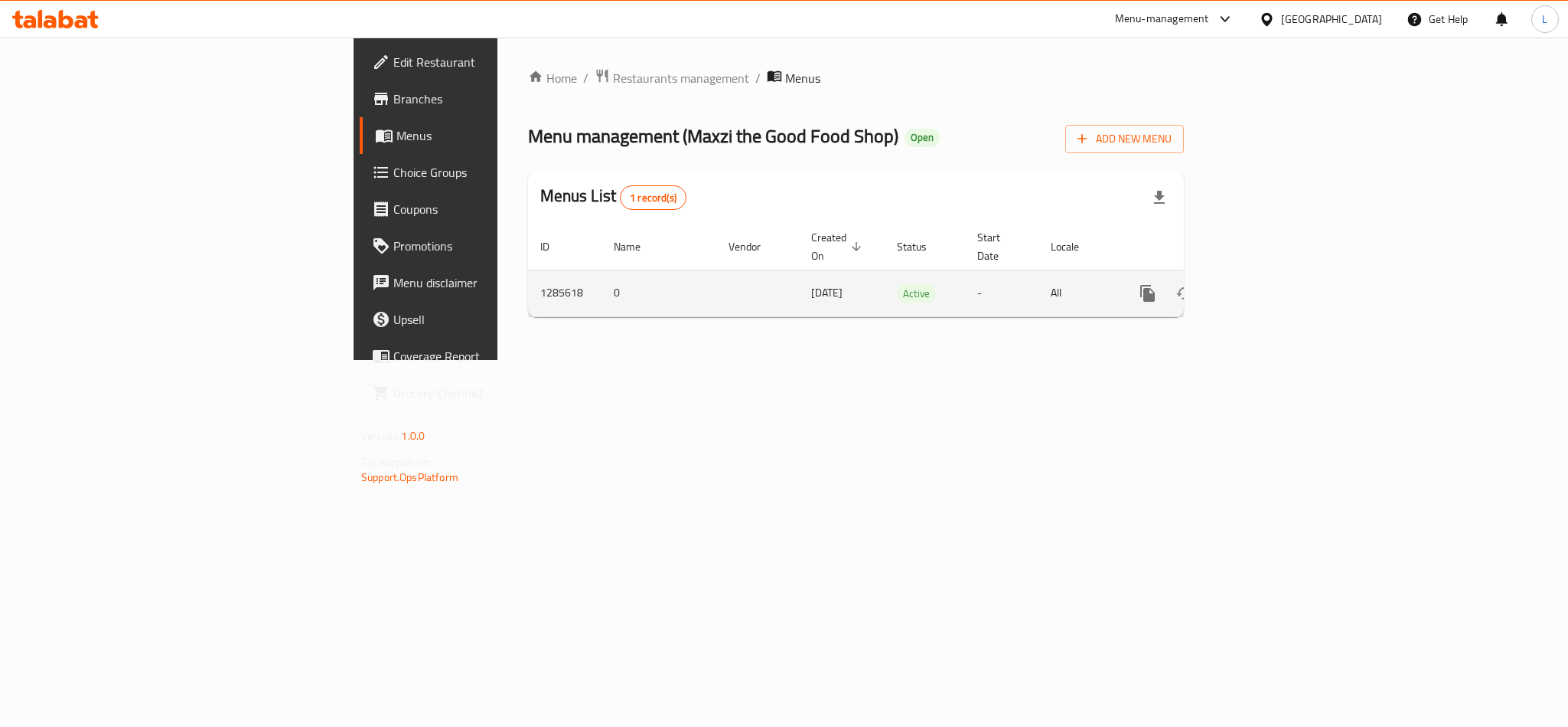
click at [1267, 284] on icon "enhanced table" at bounding box center [1258, 294] width 18 height 18
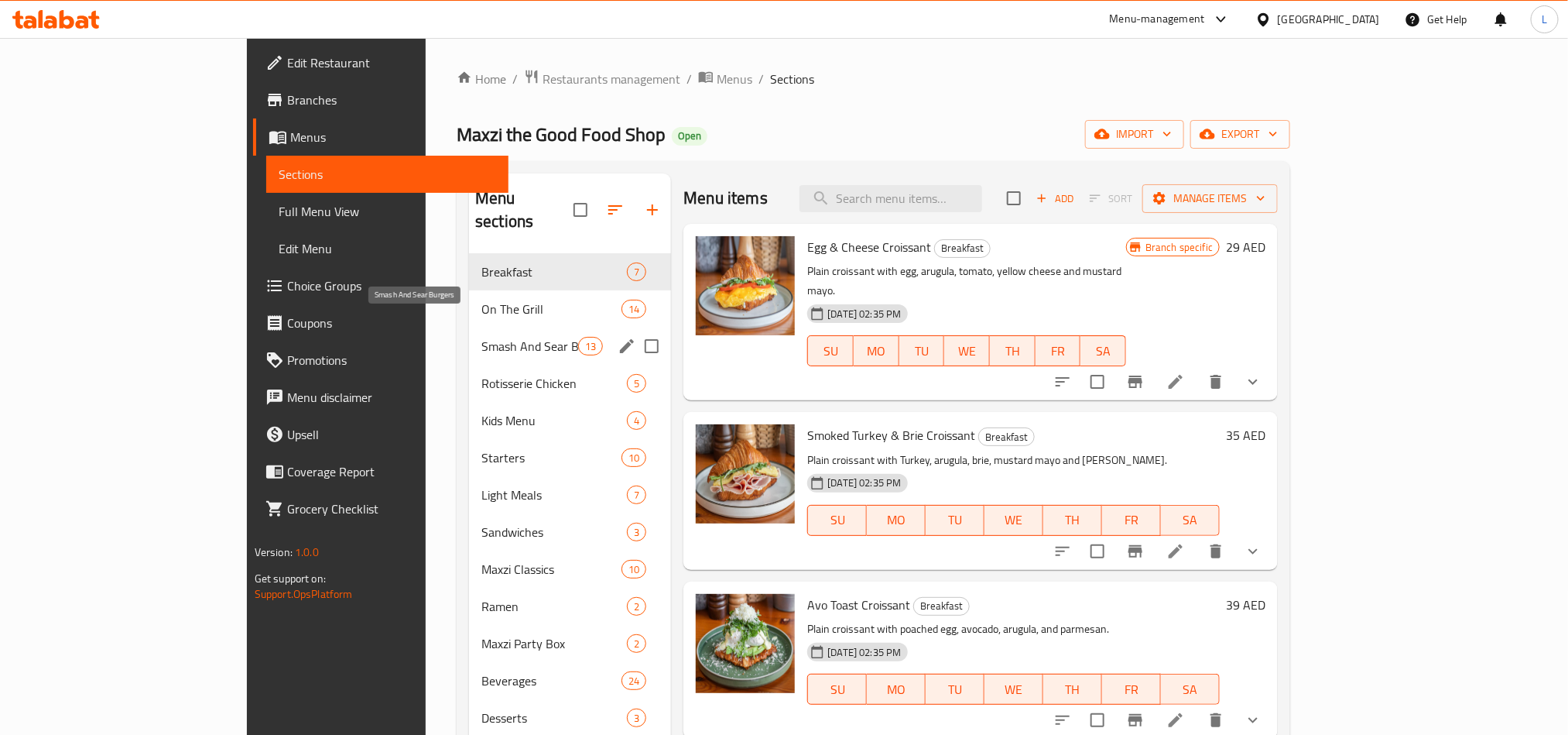
click at [481, 337] on span "Smash And Sear Burgers" at bounding box center [529, 346] width 97 height 18
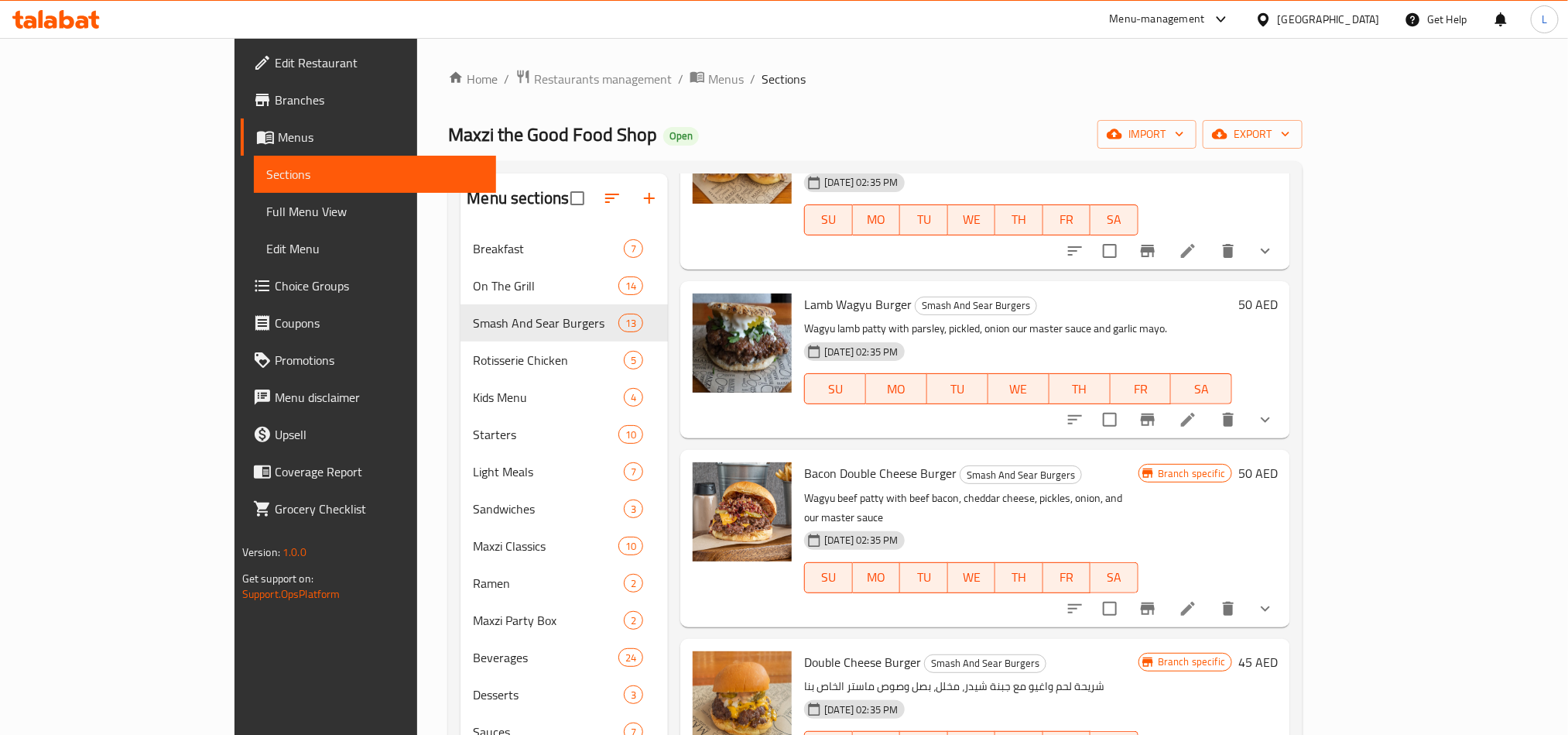
scroll to position [929, 0]
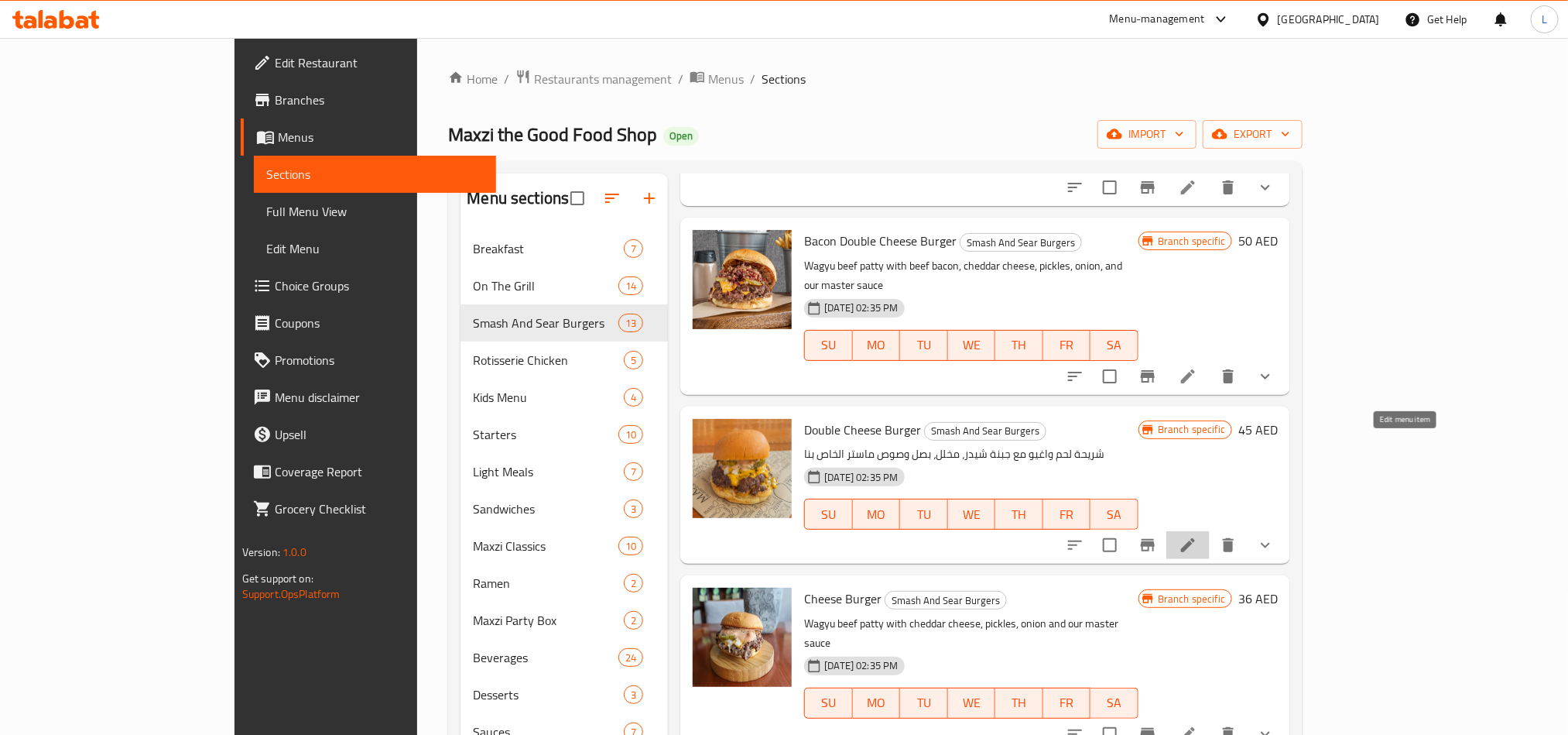
click at [1197, 536] on icon at bounding box center [1187, 545] width 18 height 18
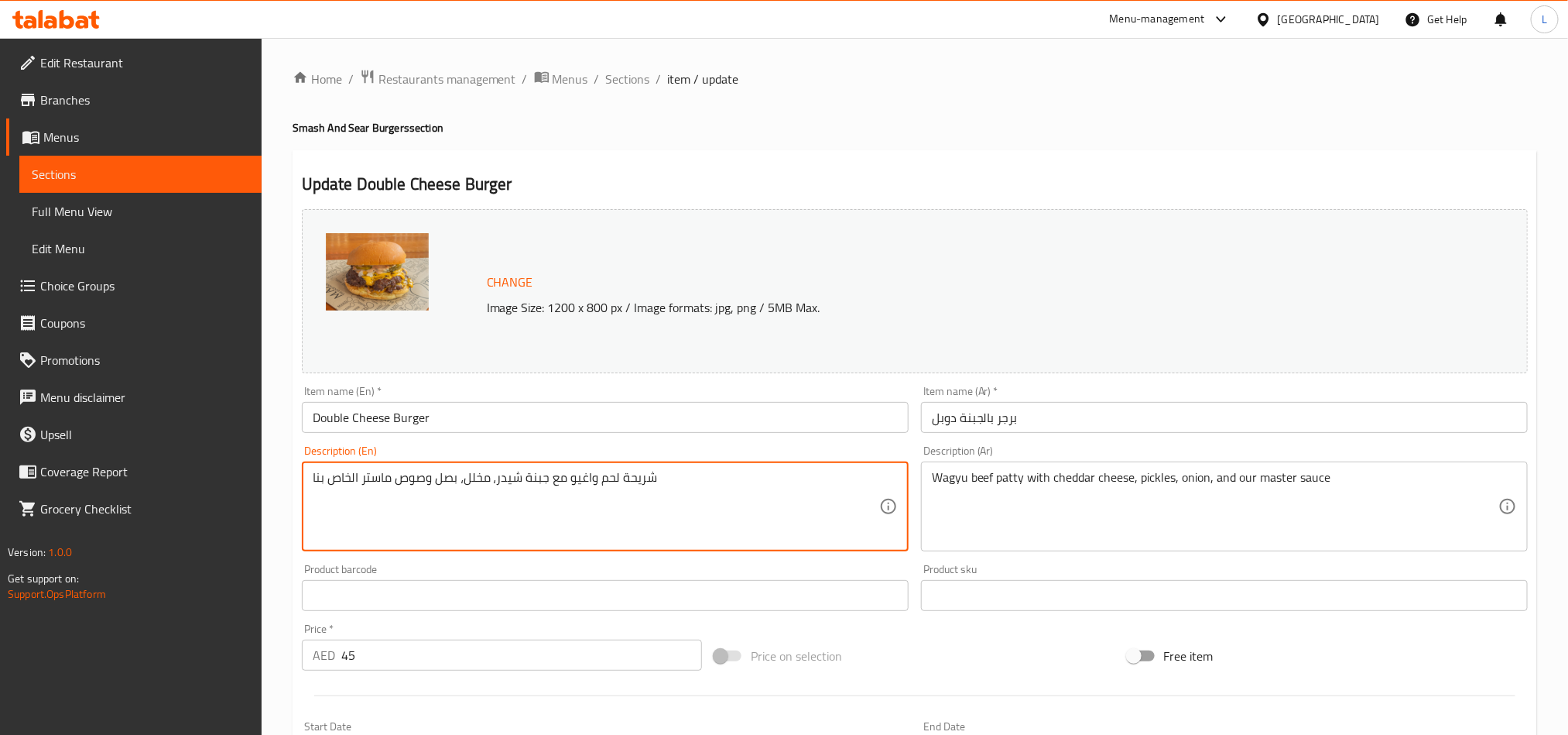
click at [568, 472] on textarea "شريحة لحم واغيو مع جبنة شيدر، مخلل، بصل وصوص ماستر الخاص بنا" at bounding box center [596, 507] width 567 height 74
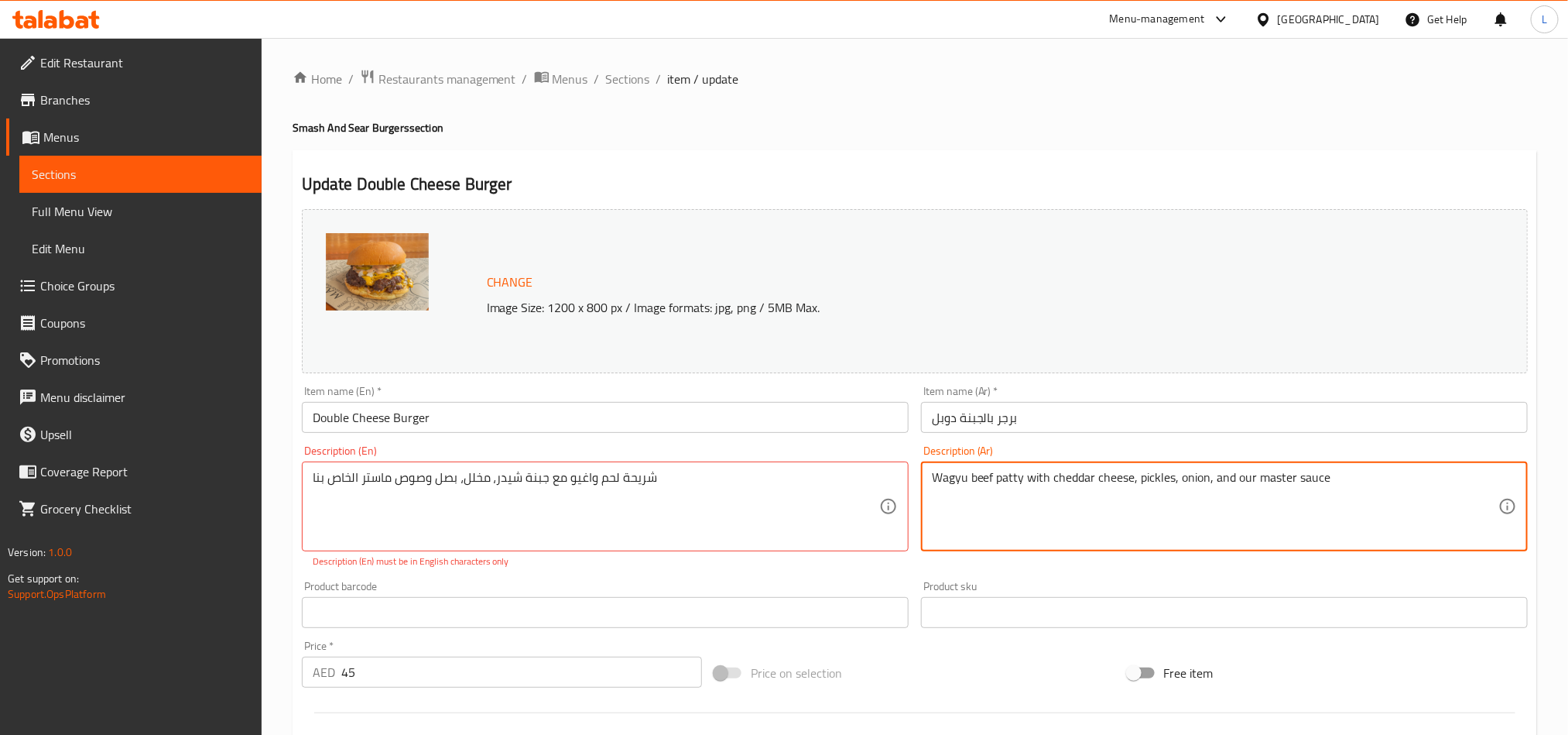
paste textarea "شريحة لحم واغيو مع جبنة شيدر، مخلل، بصل وصوص ماستر الخاص بنا"
click at [1281, 475] on textarea "Wagyu beef patty with cheddar cheese, pickles, onion, and our master sauce شريح…" at bounding box center [1215, 507] width 567 height 74
type textarea "شريحة لحم واغيو مع جبنة شيدر، مخلل، بصل وصوص ماستر الخاص بنا"
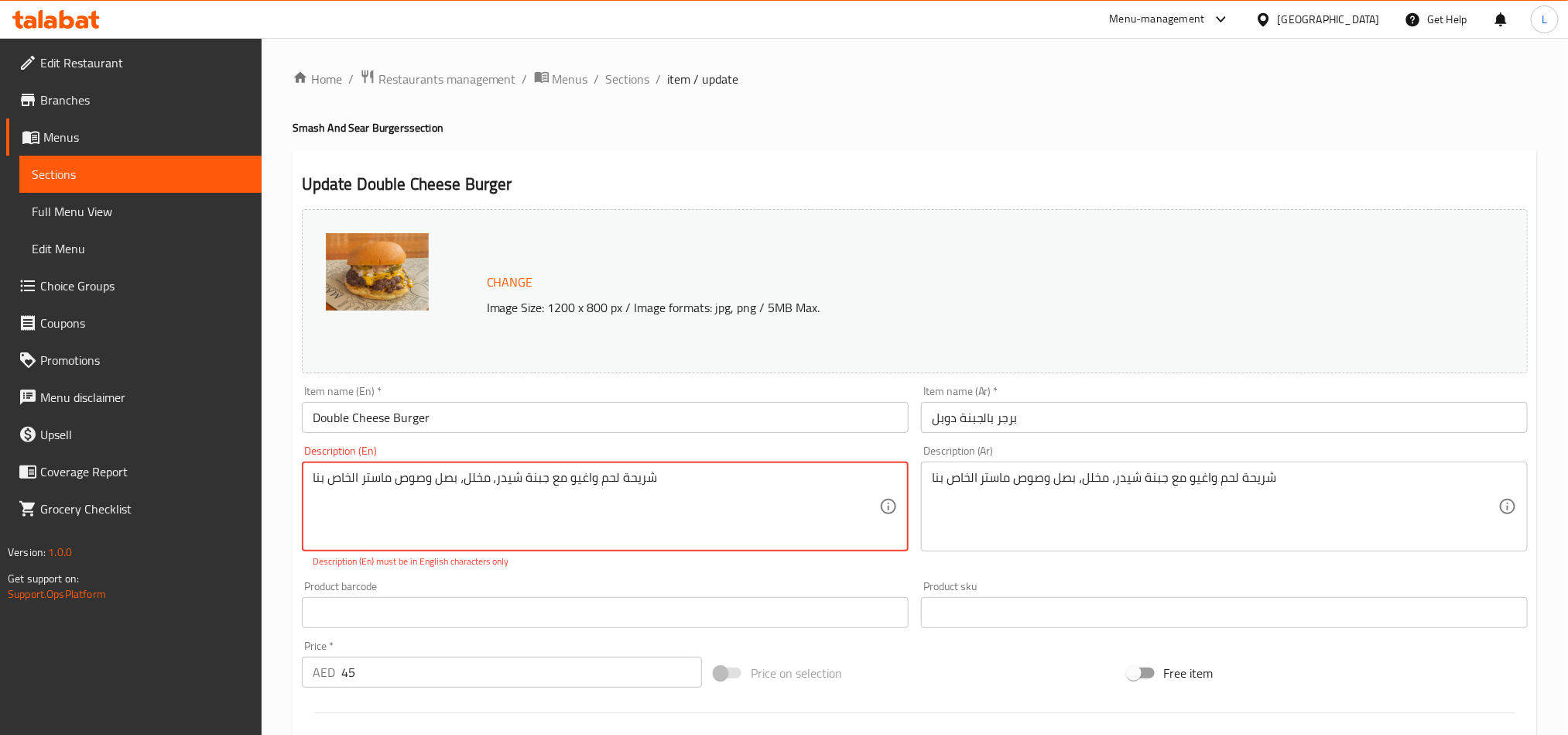
click at [520, 481] on textarea "شريحة لحم واغيو مع جبنة شيدر، مخلل، بصل وصوص ماستر الخاص بنا" at bounding box center [596, 507] width 567 height 74
paste textarea "Wagyu beef patty with cheddar cheese, pickles, onion, and our master sauce"
click at [737, 493] on textarea "Wagyu beef patty with cheddar cheese, pickles, onion, and our master sauce" at bounding box center [596, 507] width 567 height 74
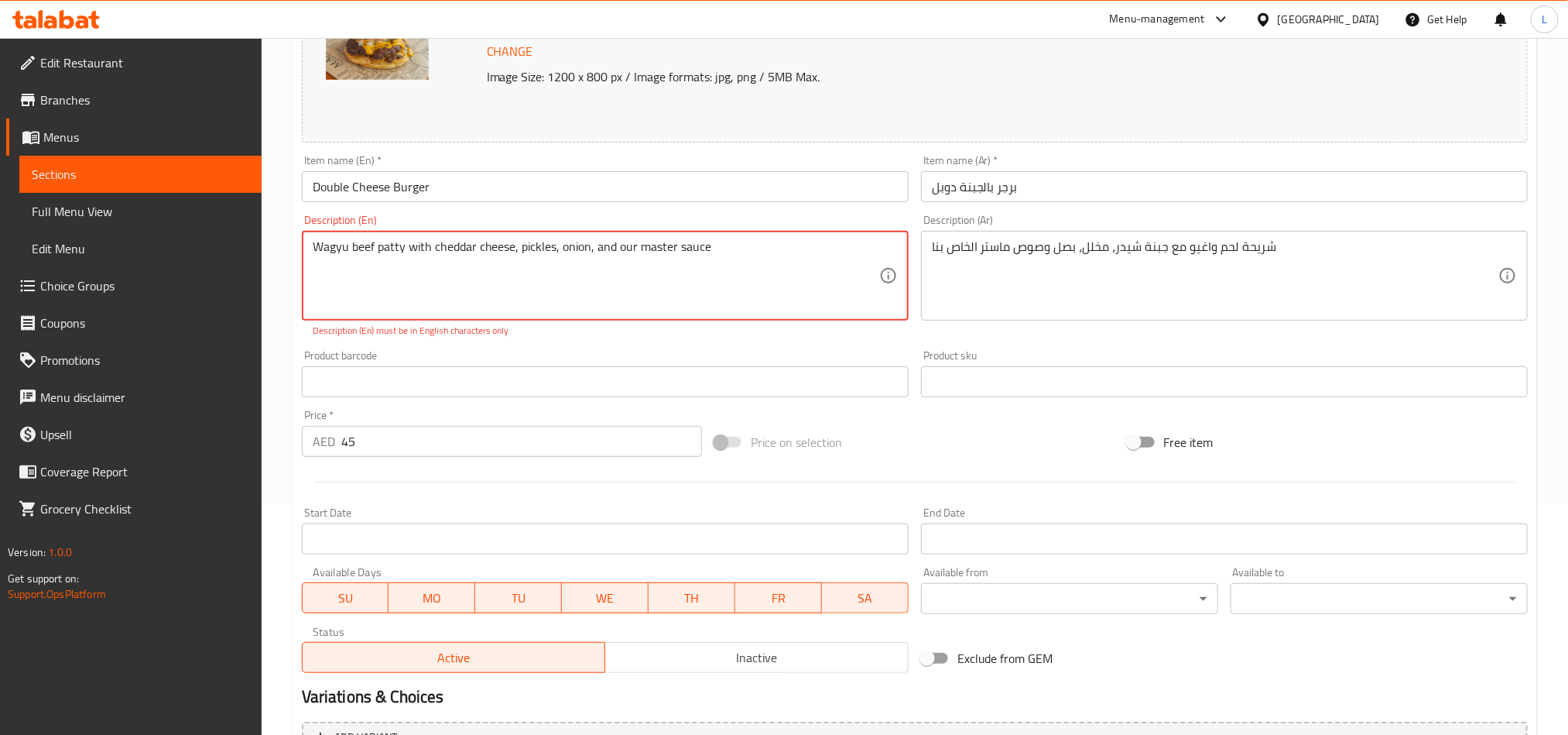
scroll to position [232, 0]
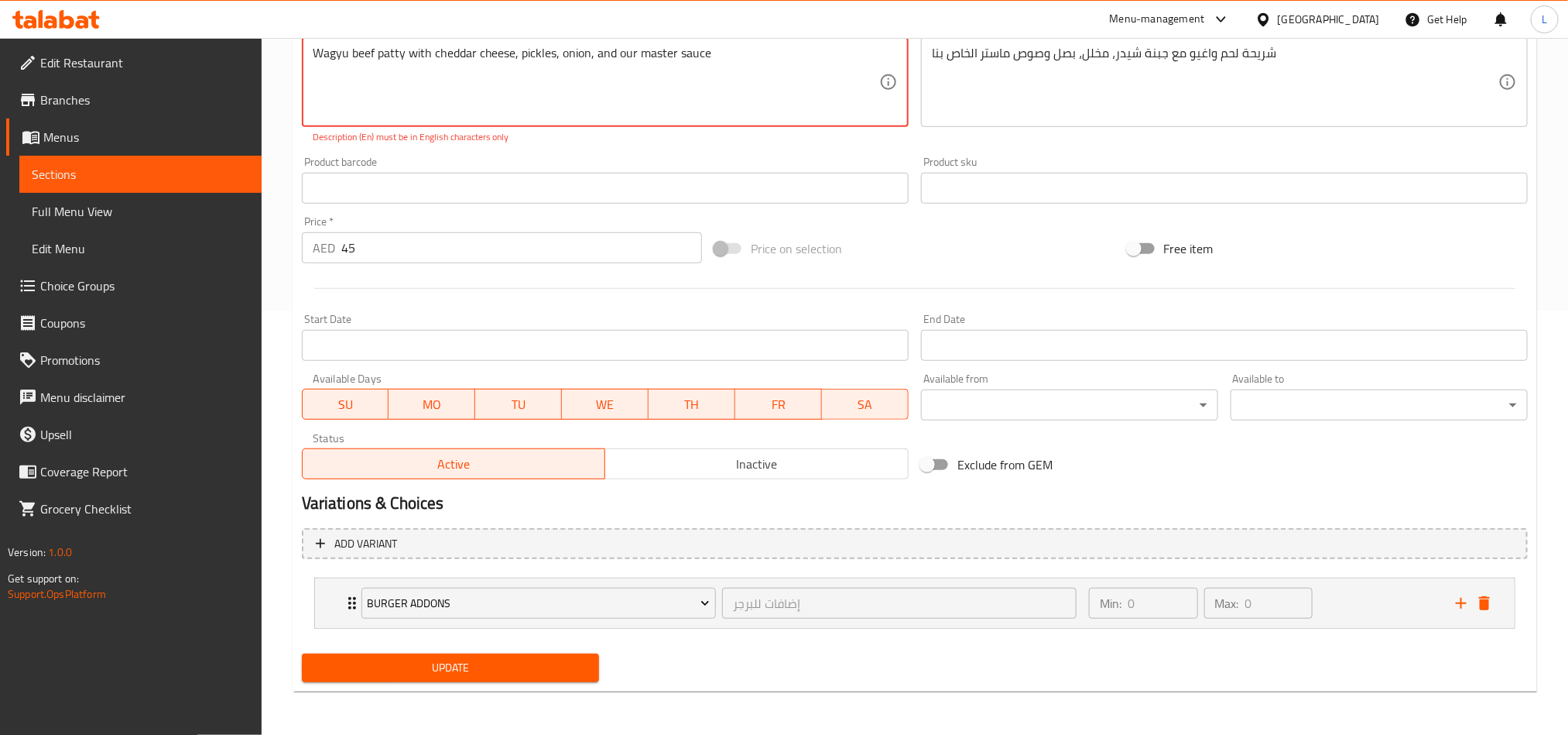
type textarea "Wagyu beef patty with cheddar cheese, pickles, onion, and our master sauce"
click at [537, 660] on span "Update" at bounding box center [450, 667] width 272 height 19
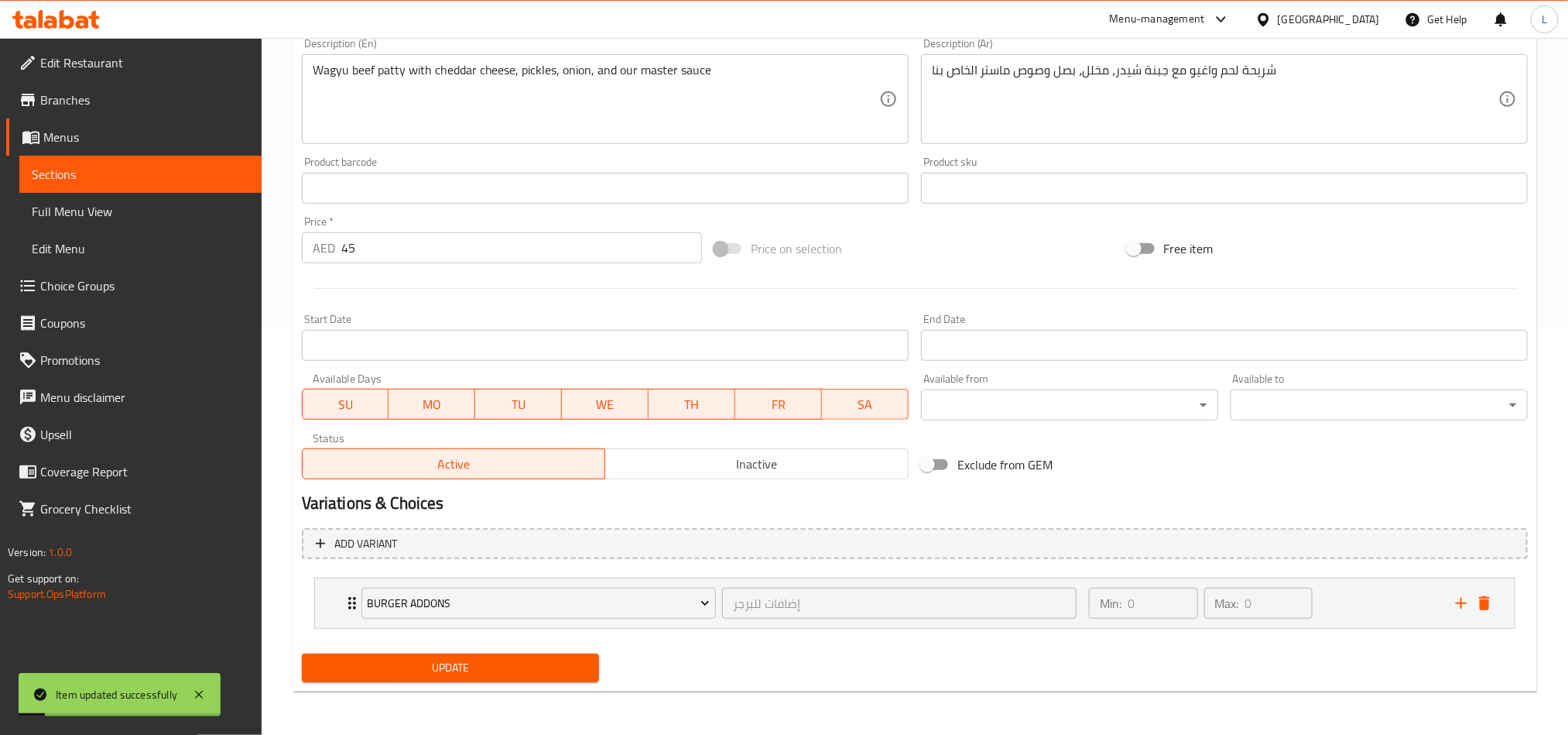
click at [544, 669] on span "Update" at bounding box center [450, 667] width 272 height 19
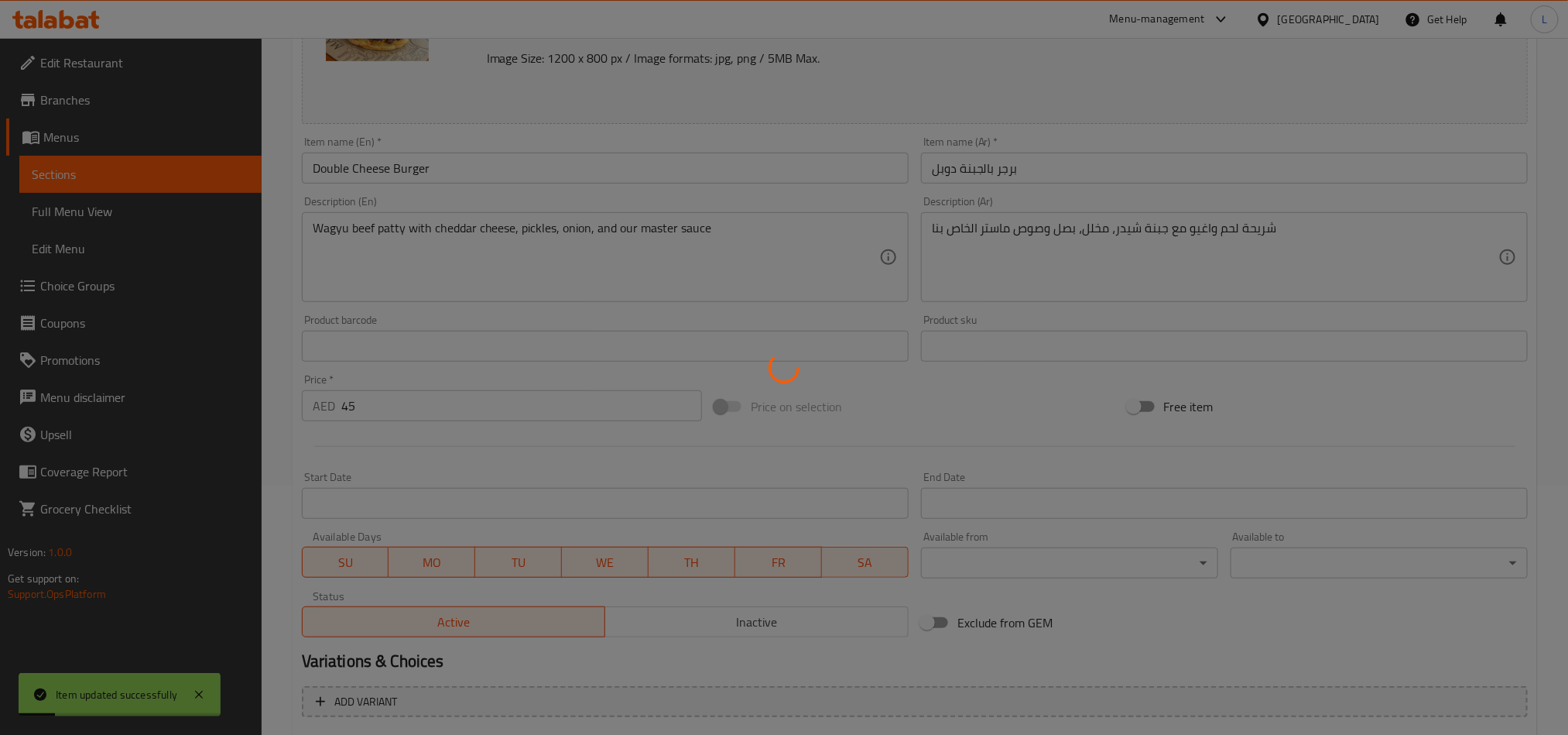
scroll to position [0, 0]
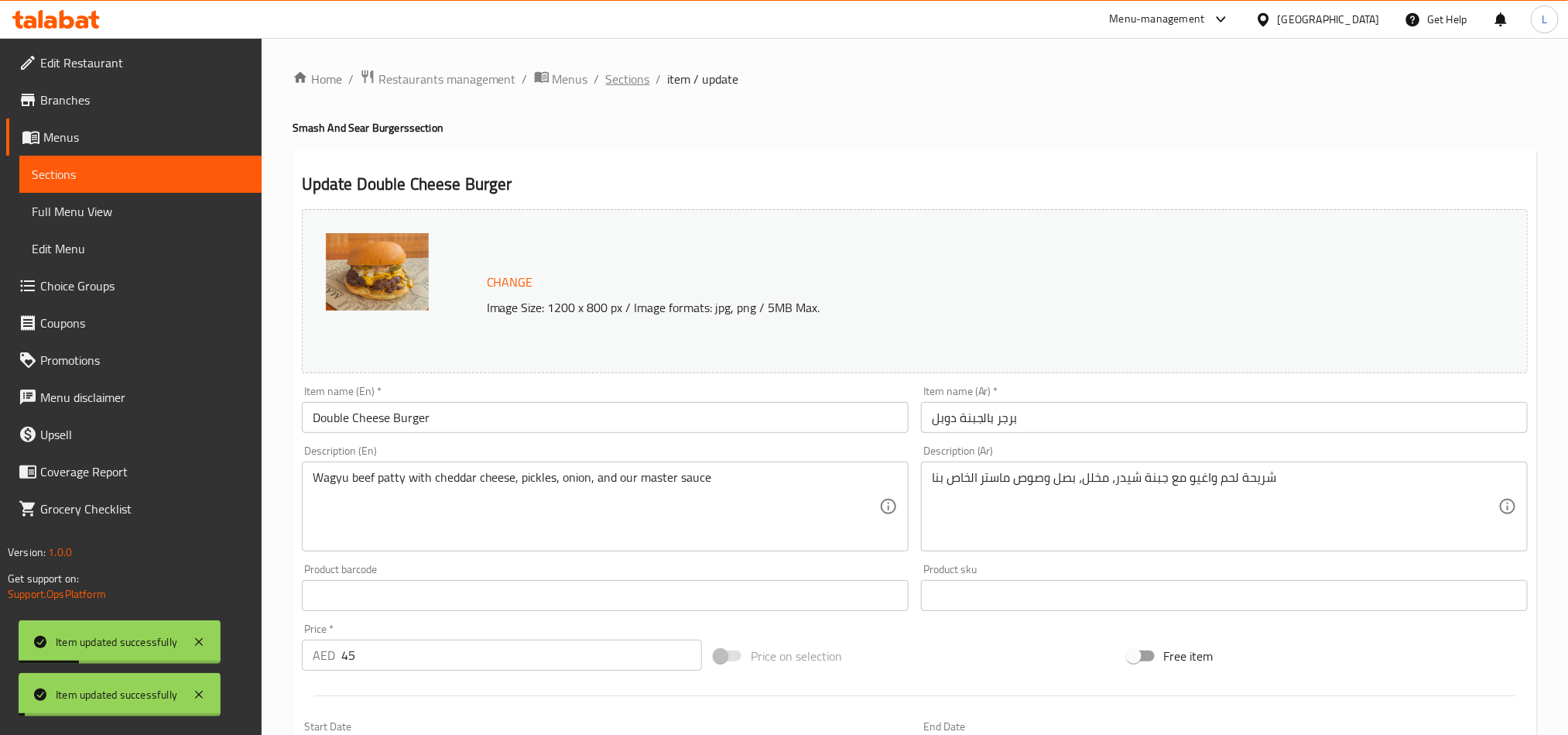
click at [629, 82] on span "Sections" at bounding box center [628, 79] width 44 height 18
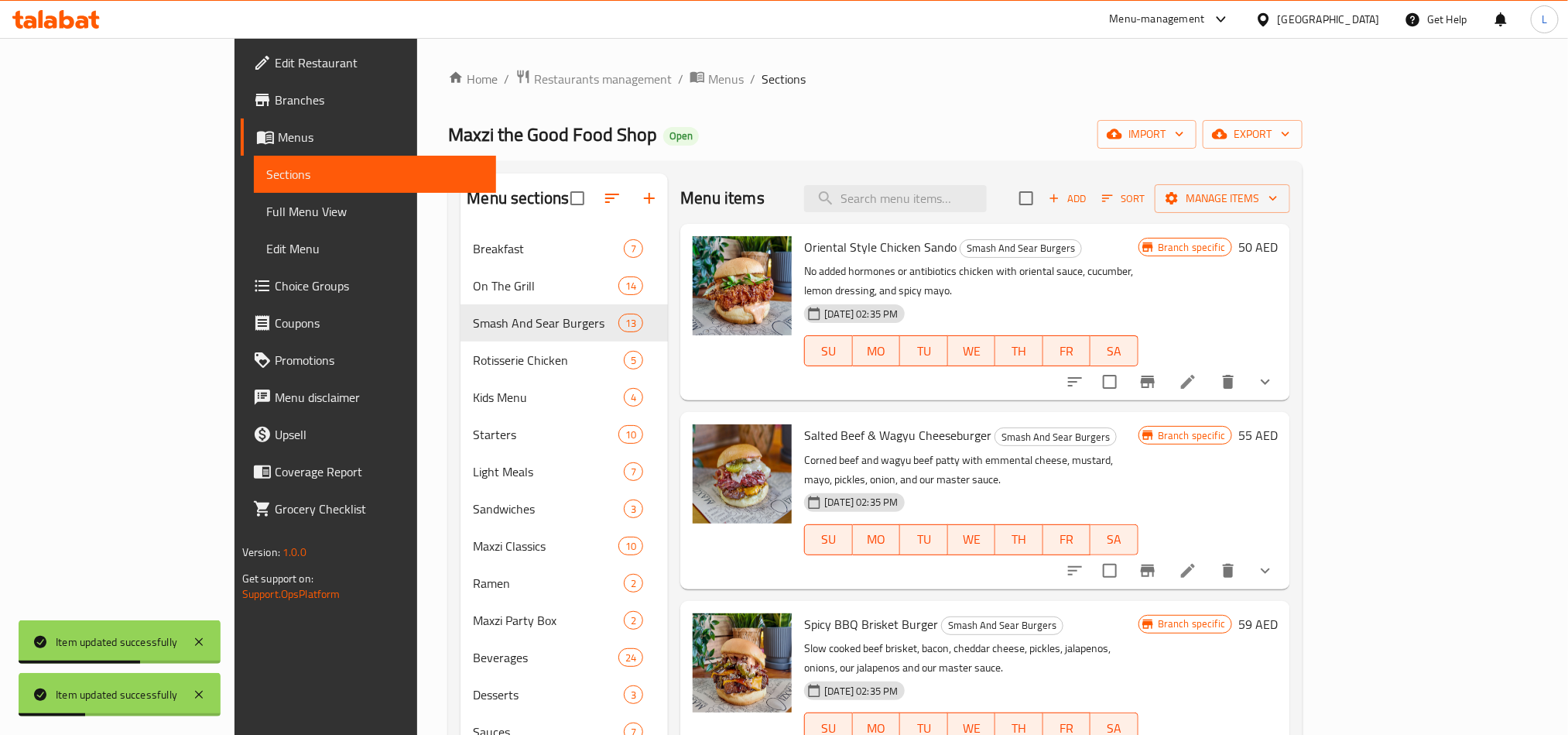
drag, startPoint x: 93, startPoint y: 202, endPoint x: 812, endPoint y: 100, distance: 726.2
click at [267, 202] on span "Full Menu View" at bounding box center [375, 211] width 217 height 18
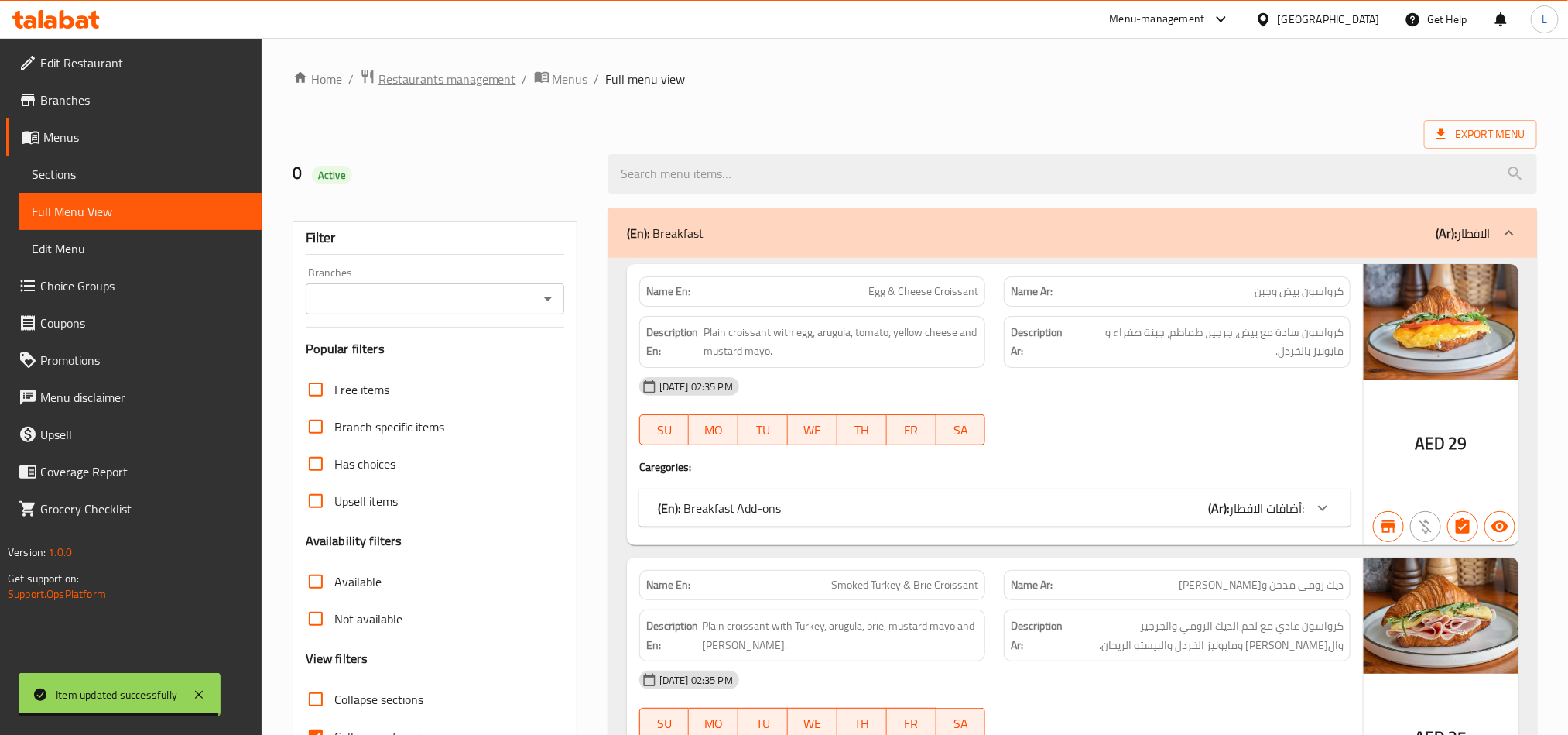
click at [451, 79] on span "Restaurants management" at bounding box center [447, 79] width 138 height 18
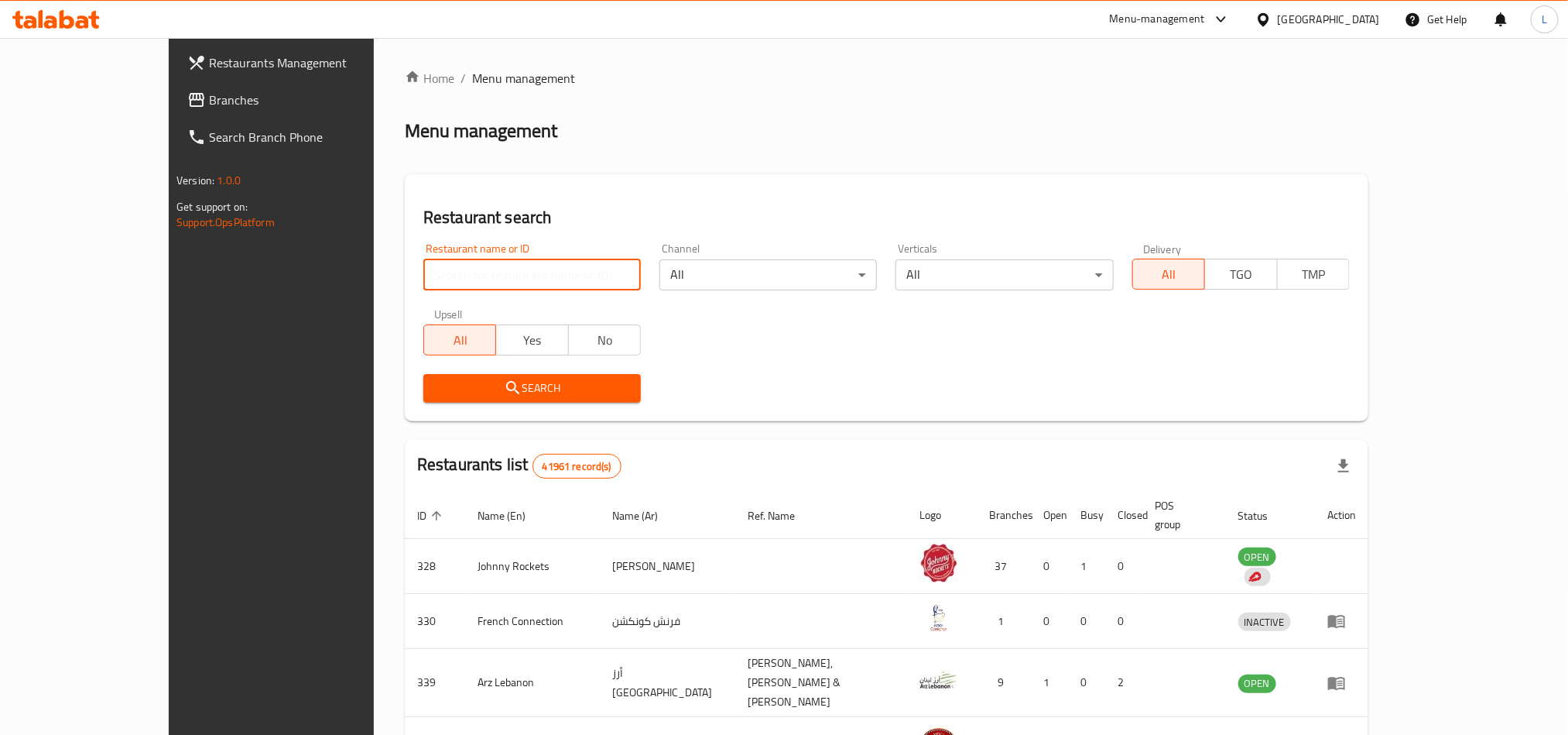
click at [423, 270] on input "search" at bounding box center [532, 275] width 217 height 31
paste input "692768"
type input "692768"
click button "Search" at bounding box center [532, 388] width 217 height 28
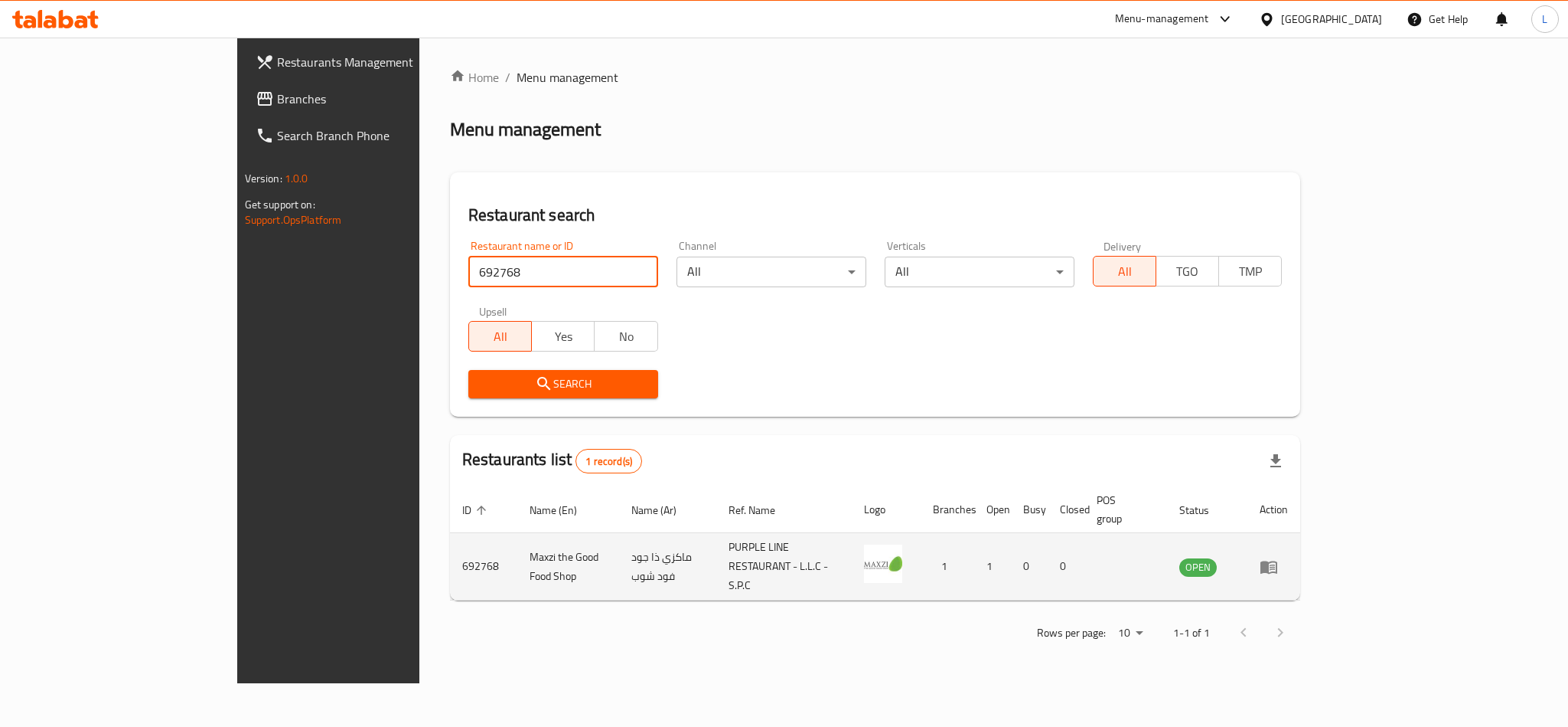
click at [1288, 557] on link "enhanced table" at bounding box center [1274, 566] width 28 height 18
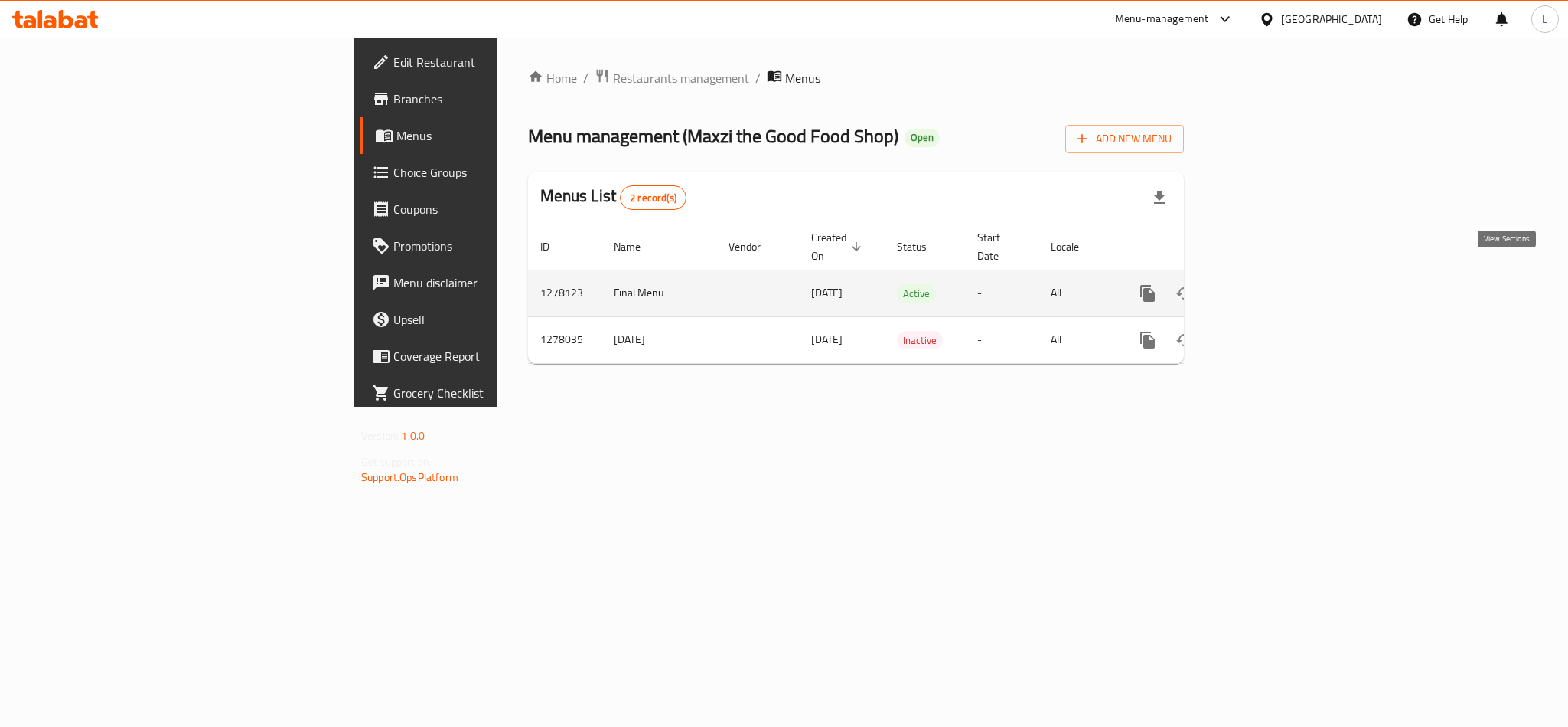
click at [1267, 284] on icon "enhanced table" at bounding box center [1258, 294] width 18 height 18
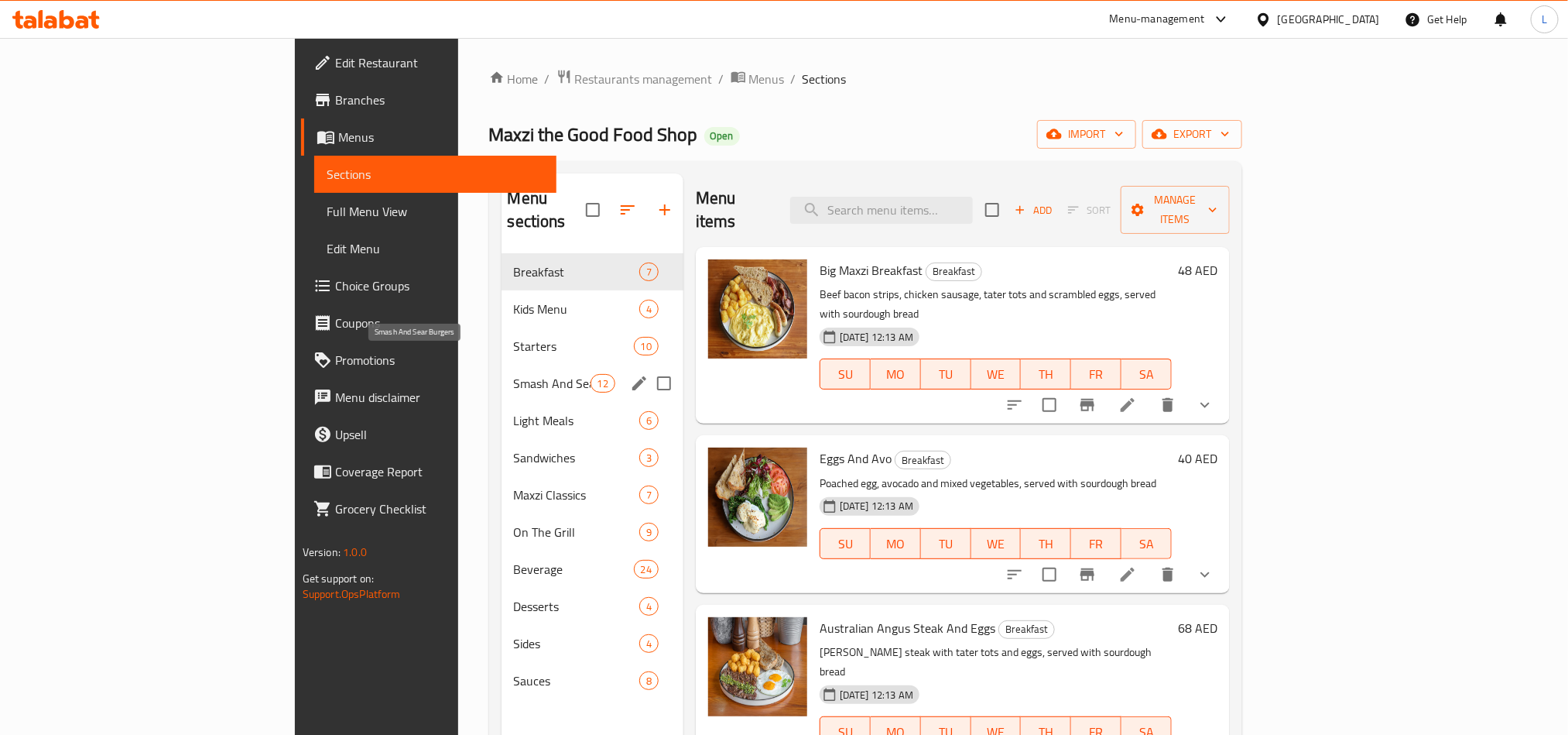
click at [514, 374] on span "Smash And Sear Burgers" at bounding box center [552, 383] width 77 height 18
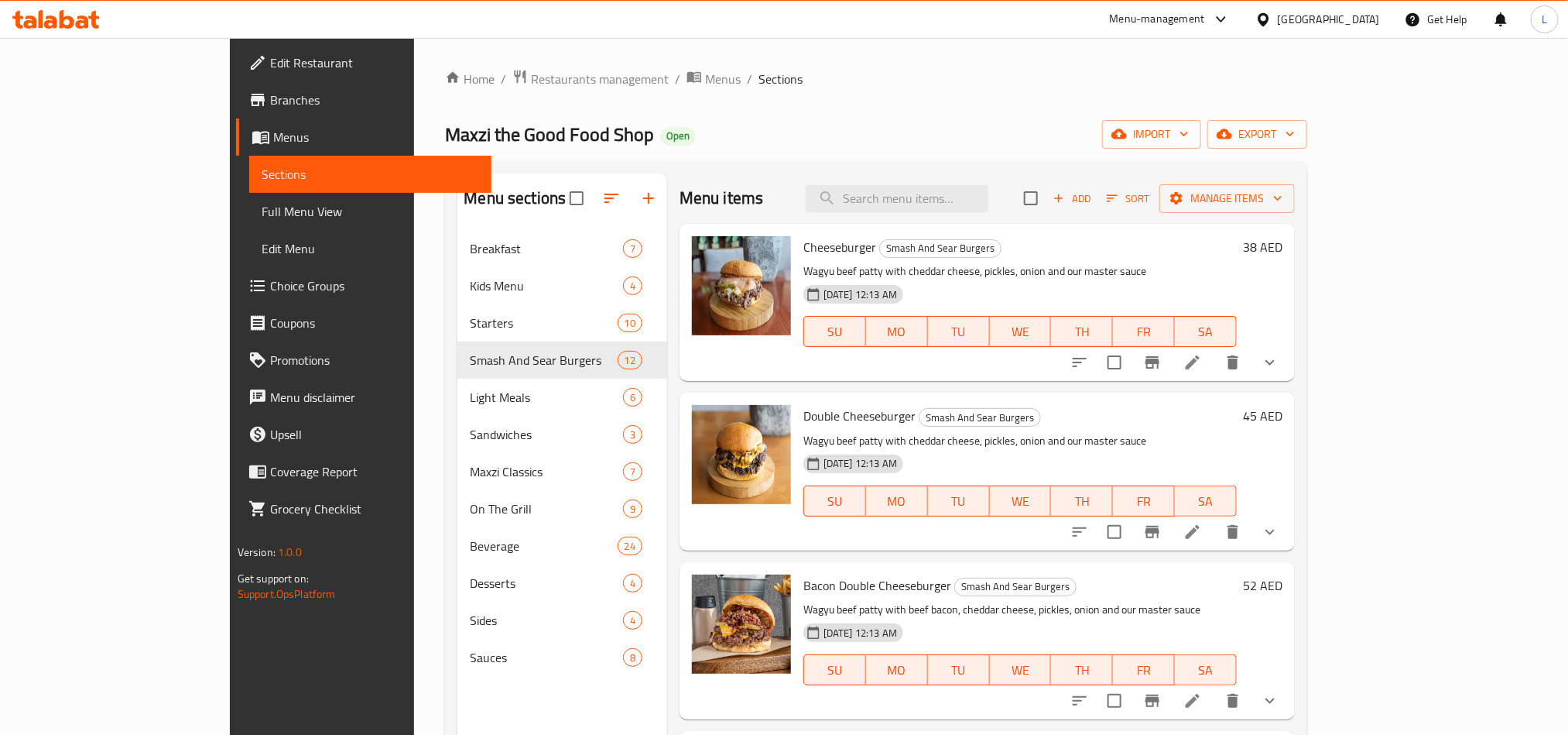
click at [262, 205] on span "Full Menu View" at bounding box center [371, 211] width 217 height 18
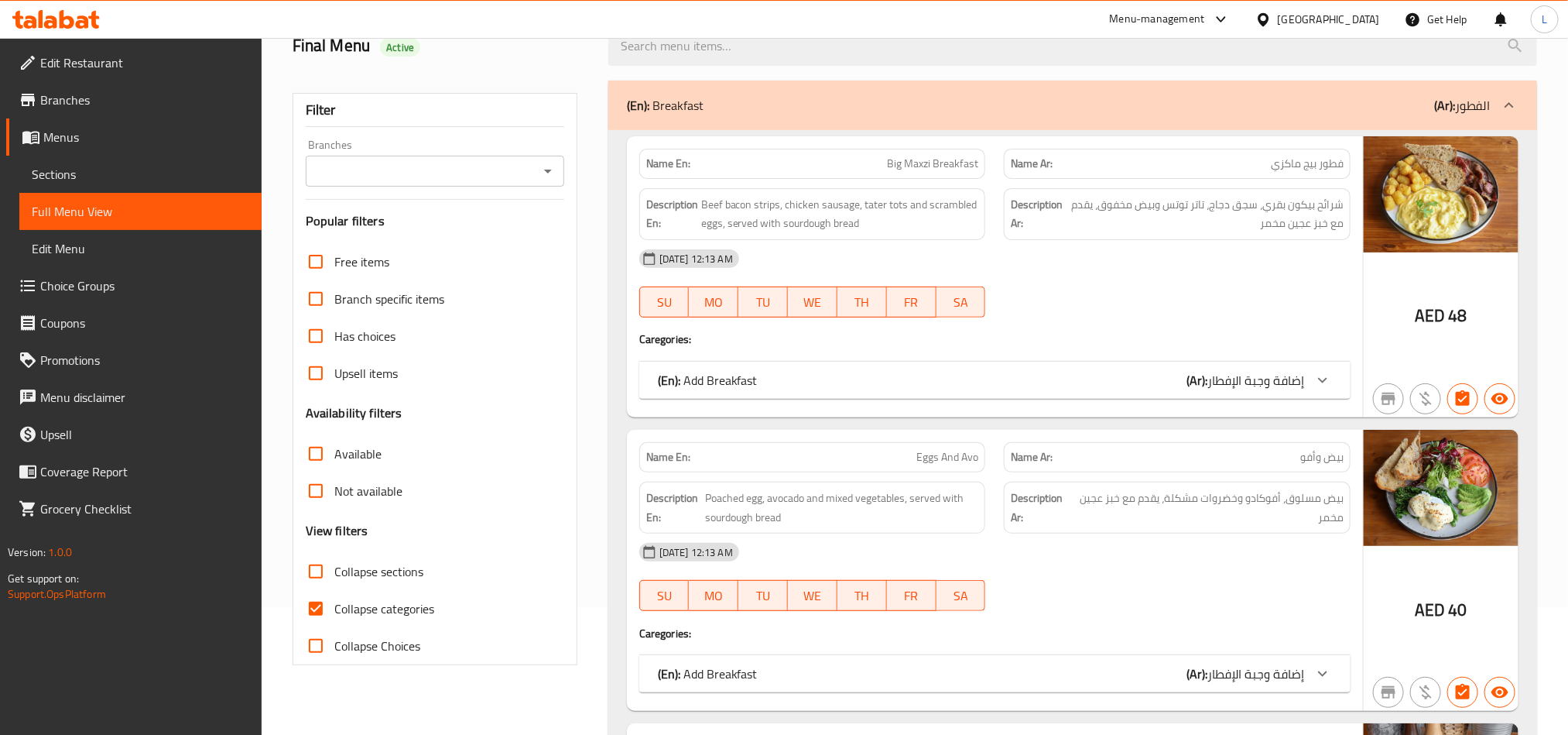
scroll to position [349, 0]
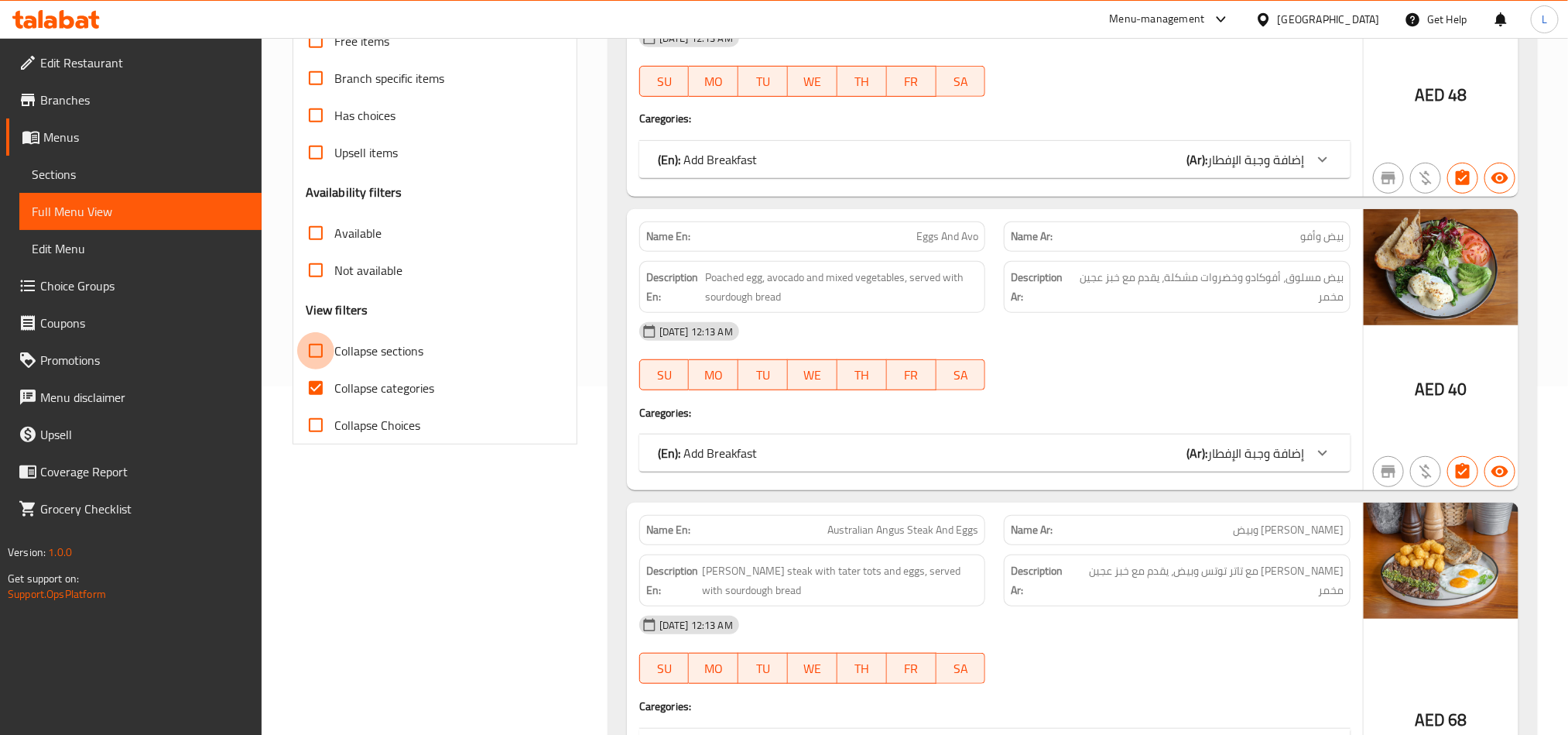
click at [319, 356] on input "Collapse sections" at bounding box center [316, 351] width 37 height 37
checkbox input "true"
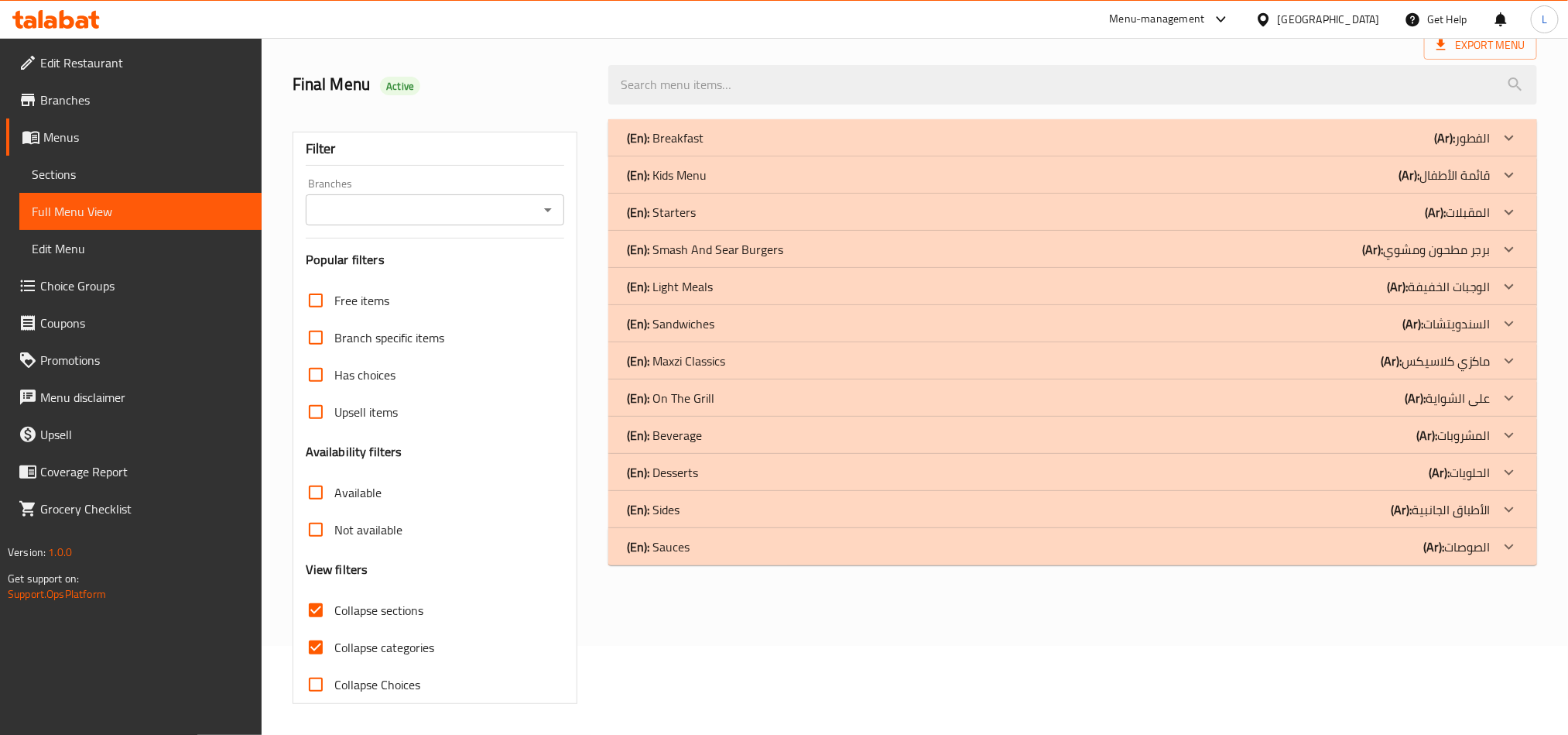
scroll to position [90, 0]
click at [1517, 236] on div at bounding box center [1509, 249] width 37 height 37
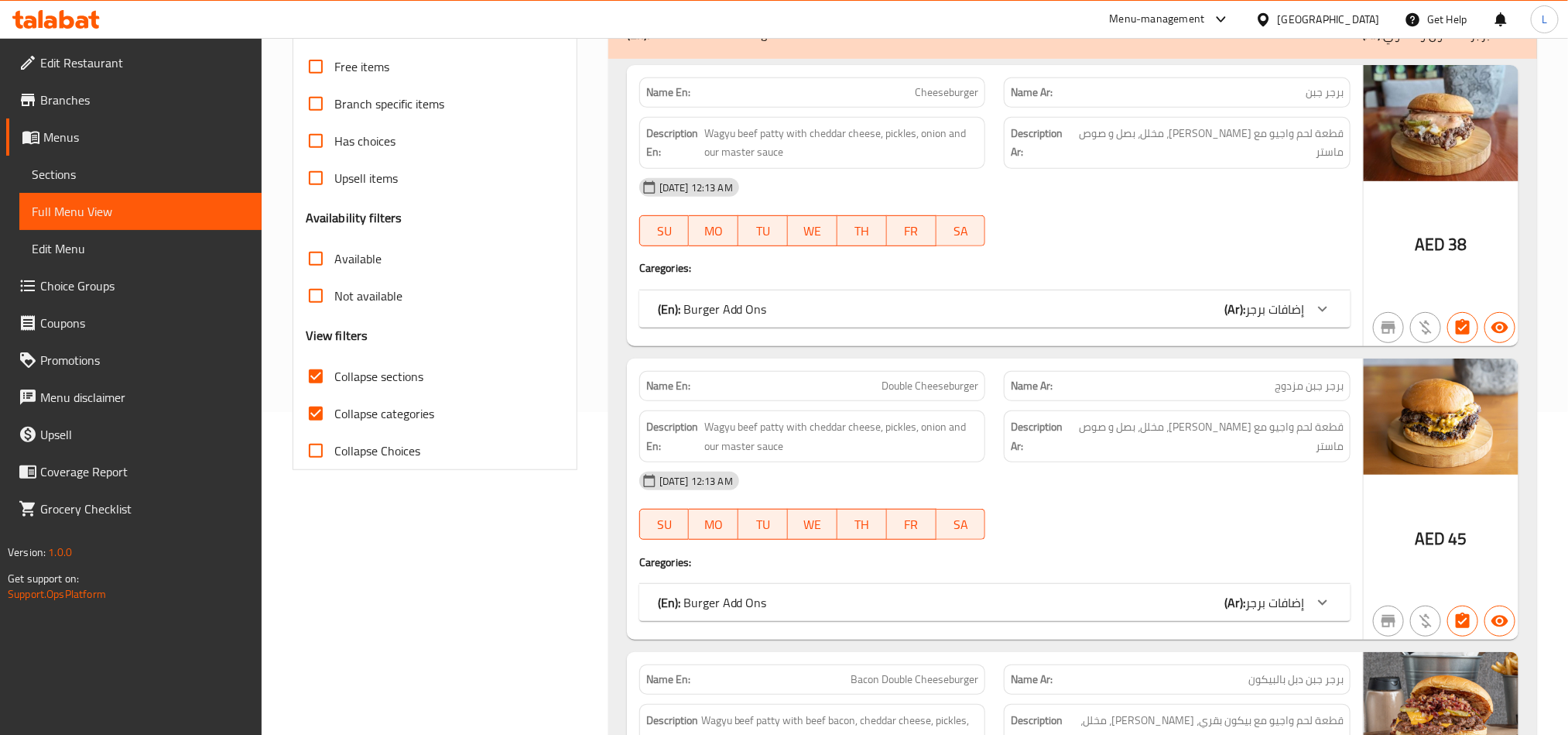
scroll to position [0, 0]
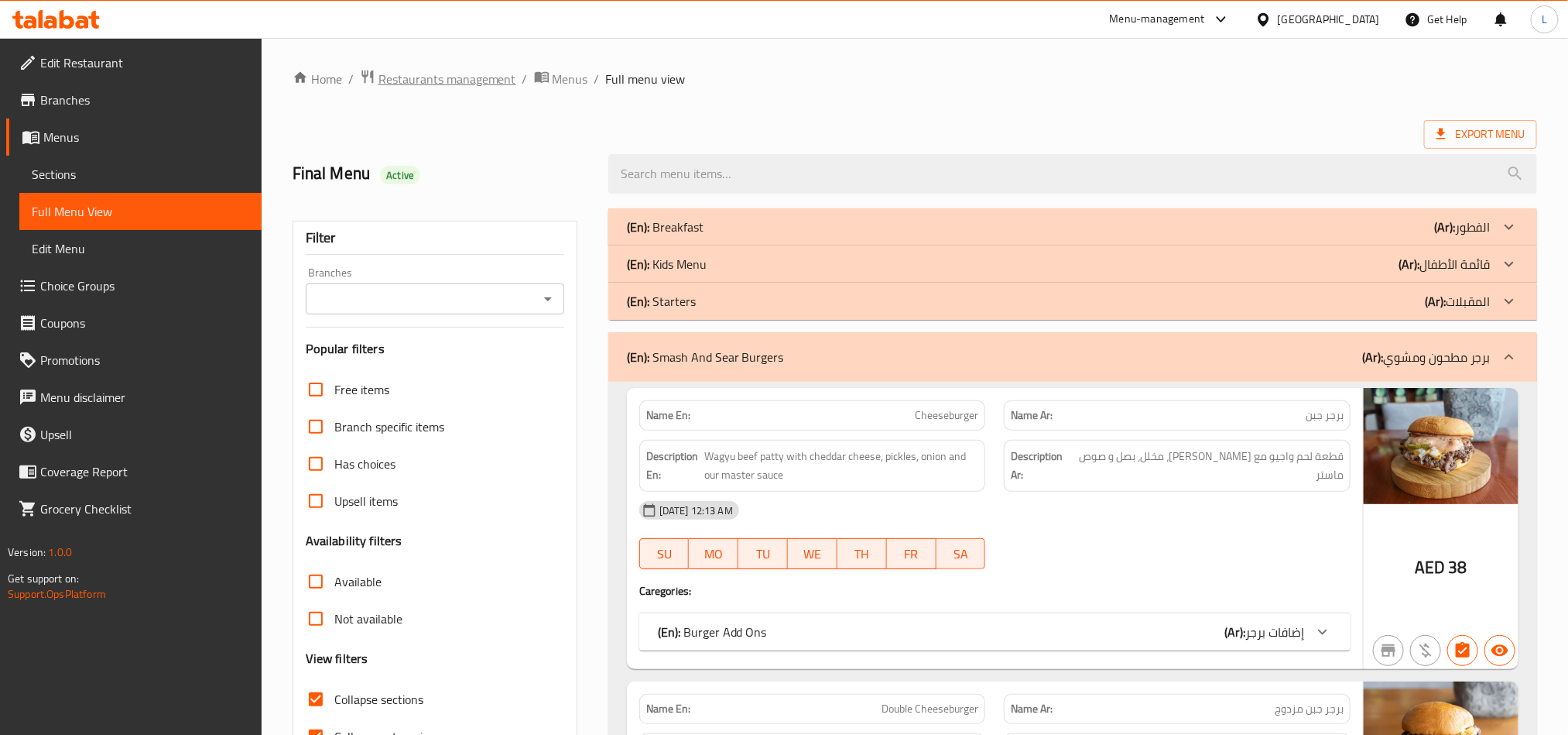
click at [436, 84] on span "Restaurants management" at bounding box center [447, 79] width 138 height 18
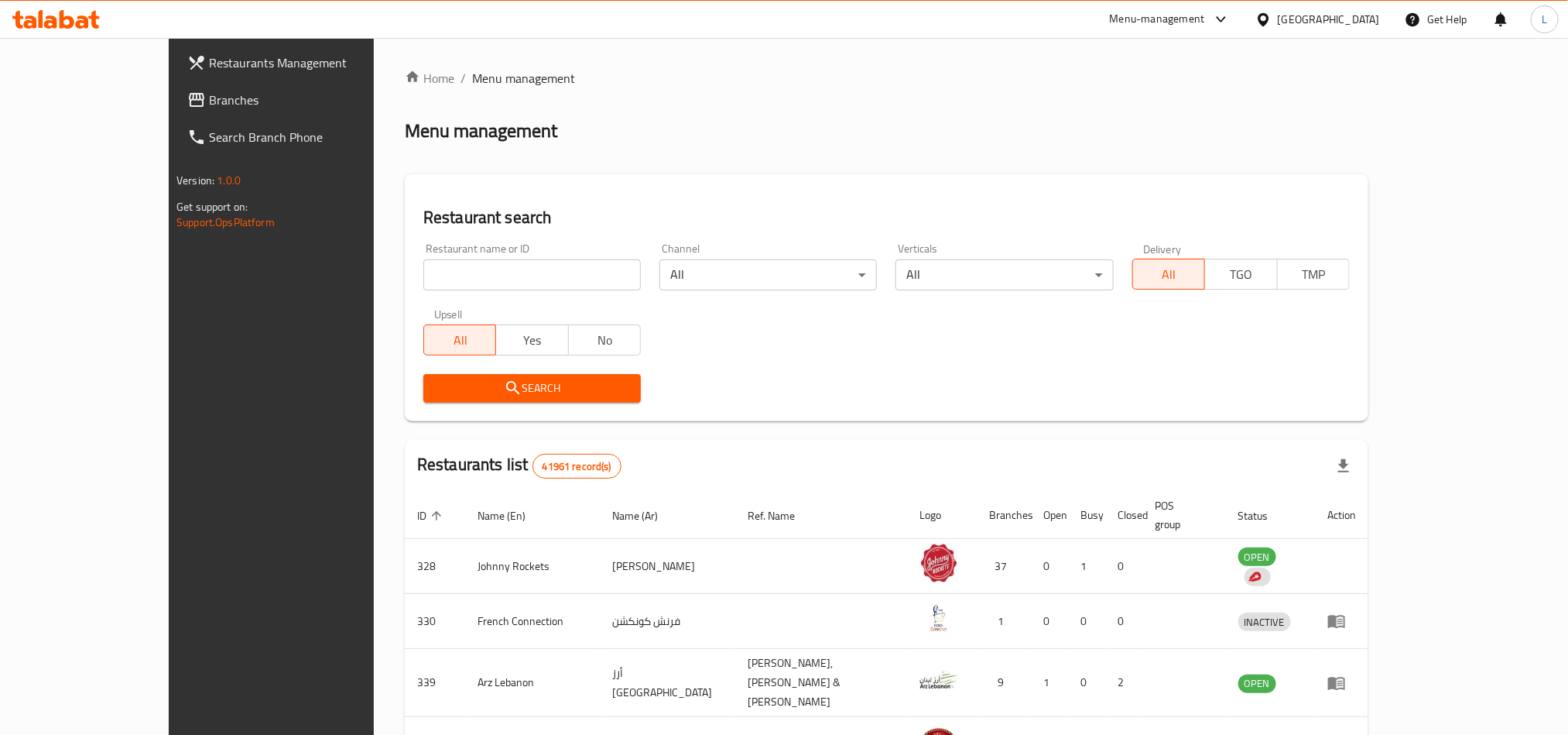
click at [462, 279] on input "search" at bounding box center [532, 275] width 217 height 31
paste input "658315"
type input "658315"
click button "Search" at bounding box center [532, 388] width 217 height 28
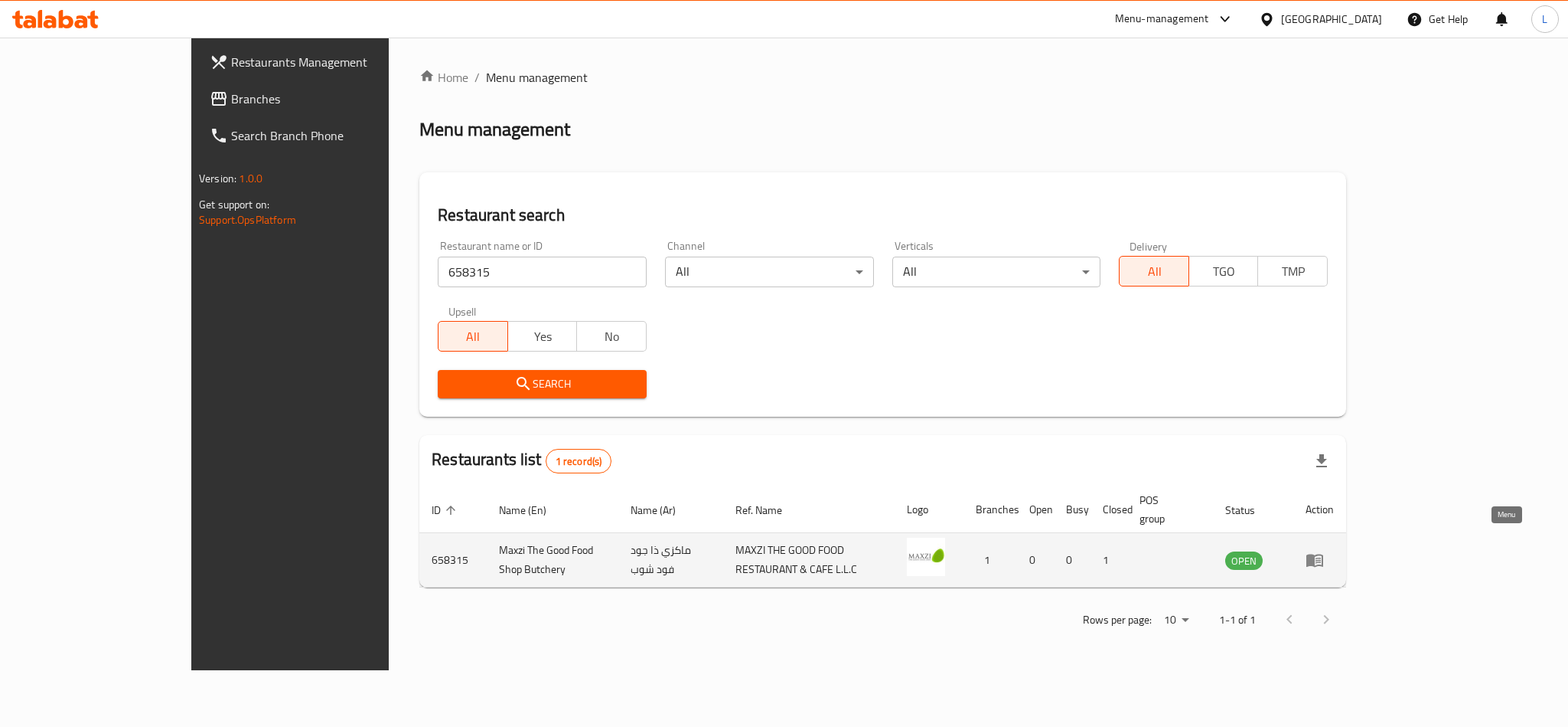
click at [1324, 551] on icon "enhanced table" at bounding box center [1315, 560] width 18 height 18
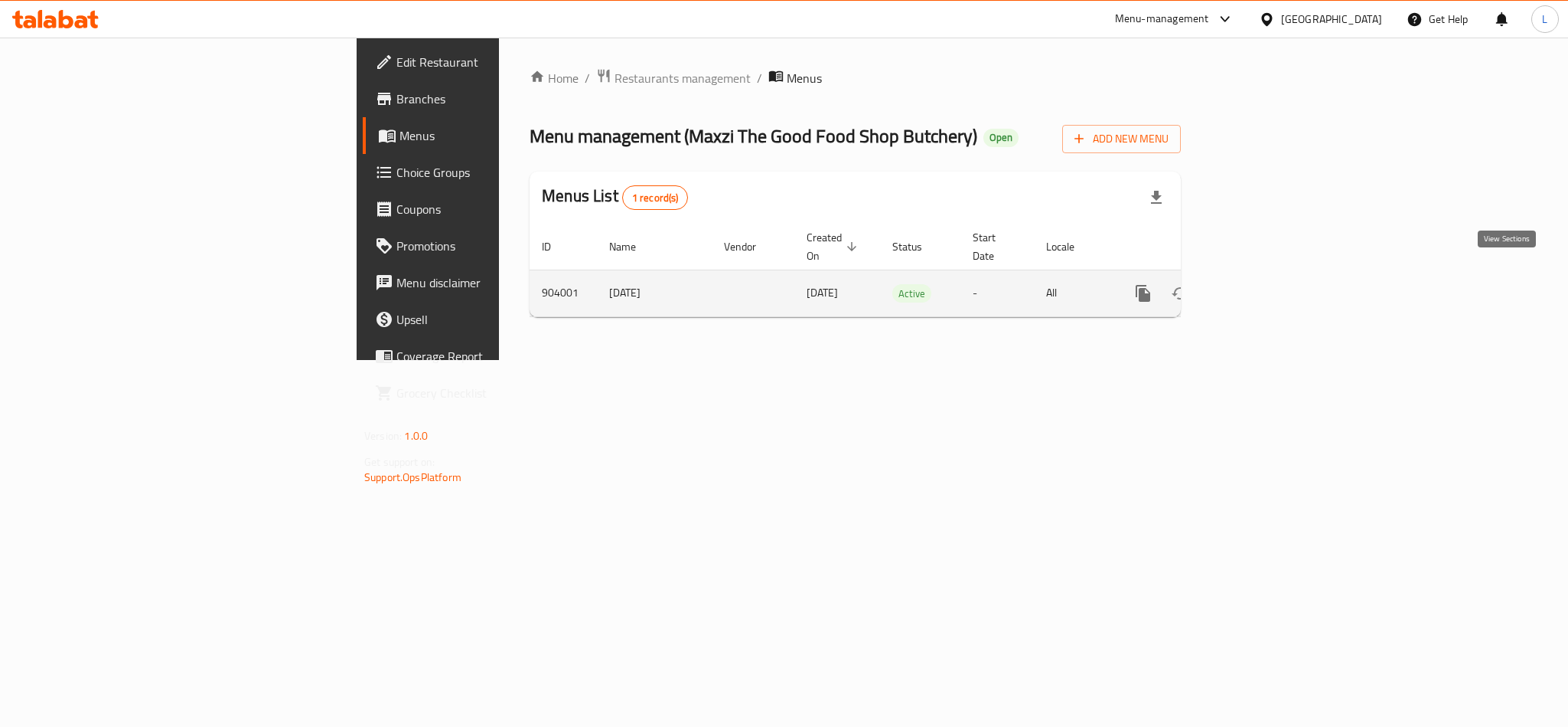
click at [1261, 286] on icon "enhanced table" at bounding box center [1253, 293] width 14 height 14
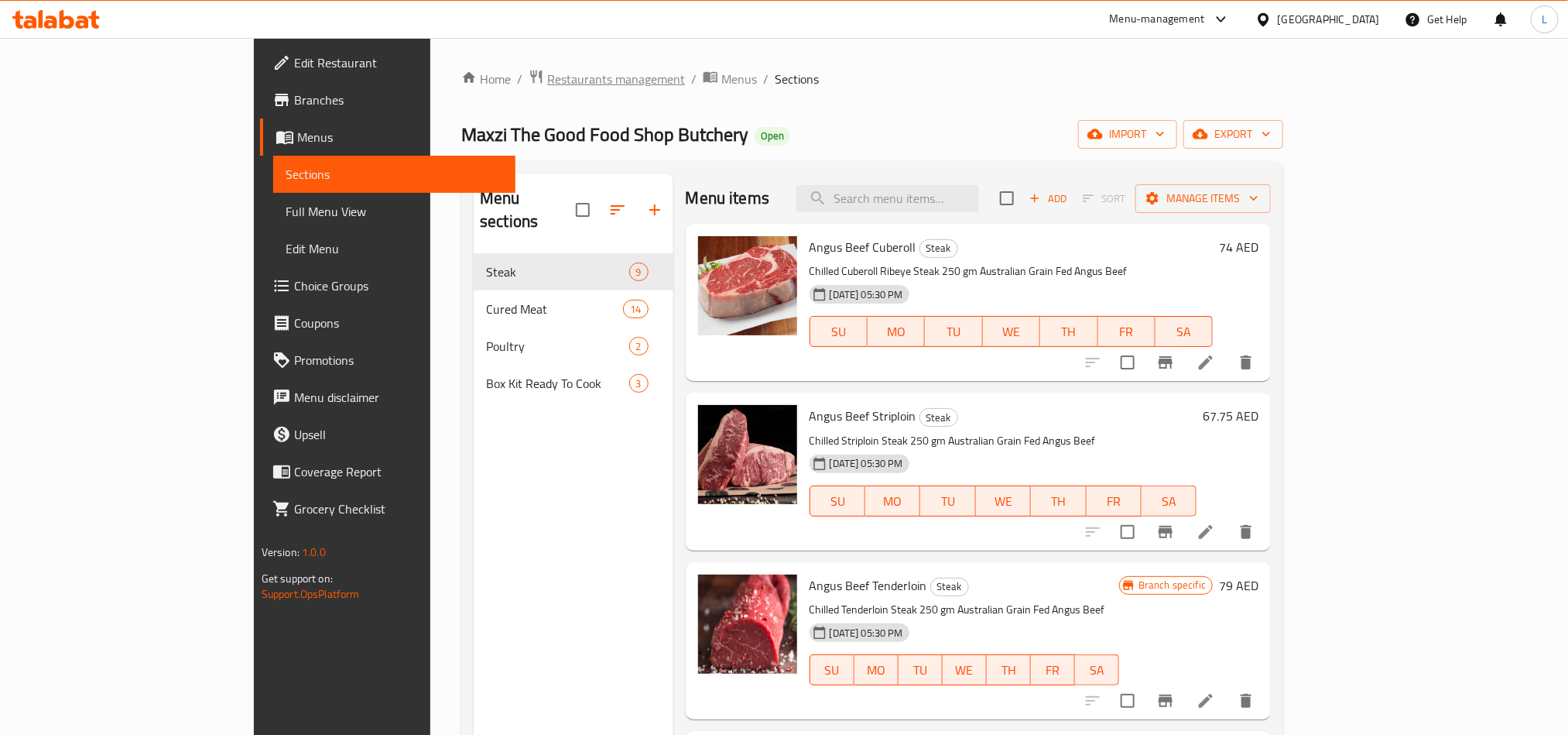
click at [548, 77] on span "Restaurants management" at bounding box center [616, 79] width 138 height 18
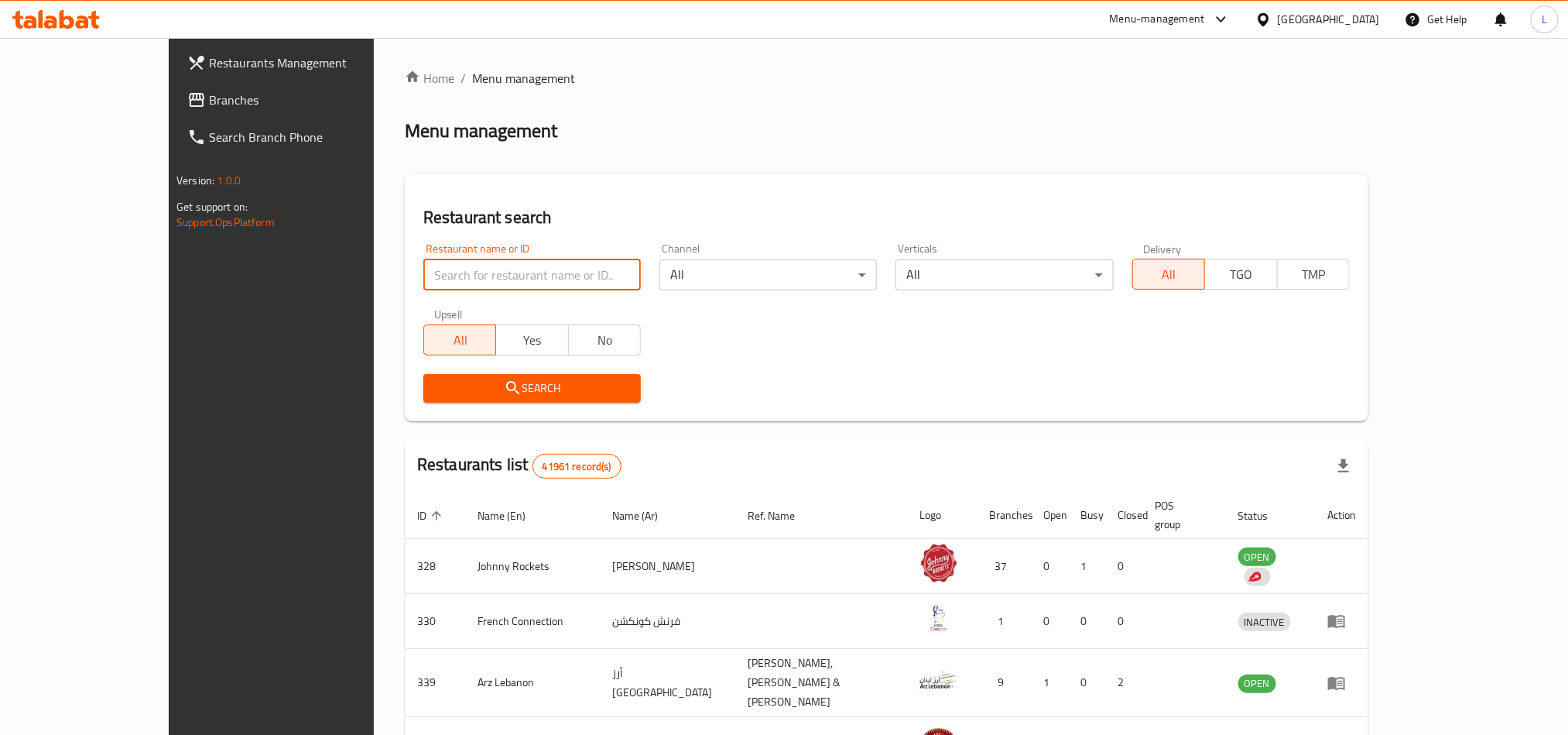
click at [423, 282] on input "search" at bounding box center [532, 275] width 217 height 31
paste input "640279"
type input "640279"
click button "Search" at bounding box center [532, 388] width 217 height 28
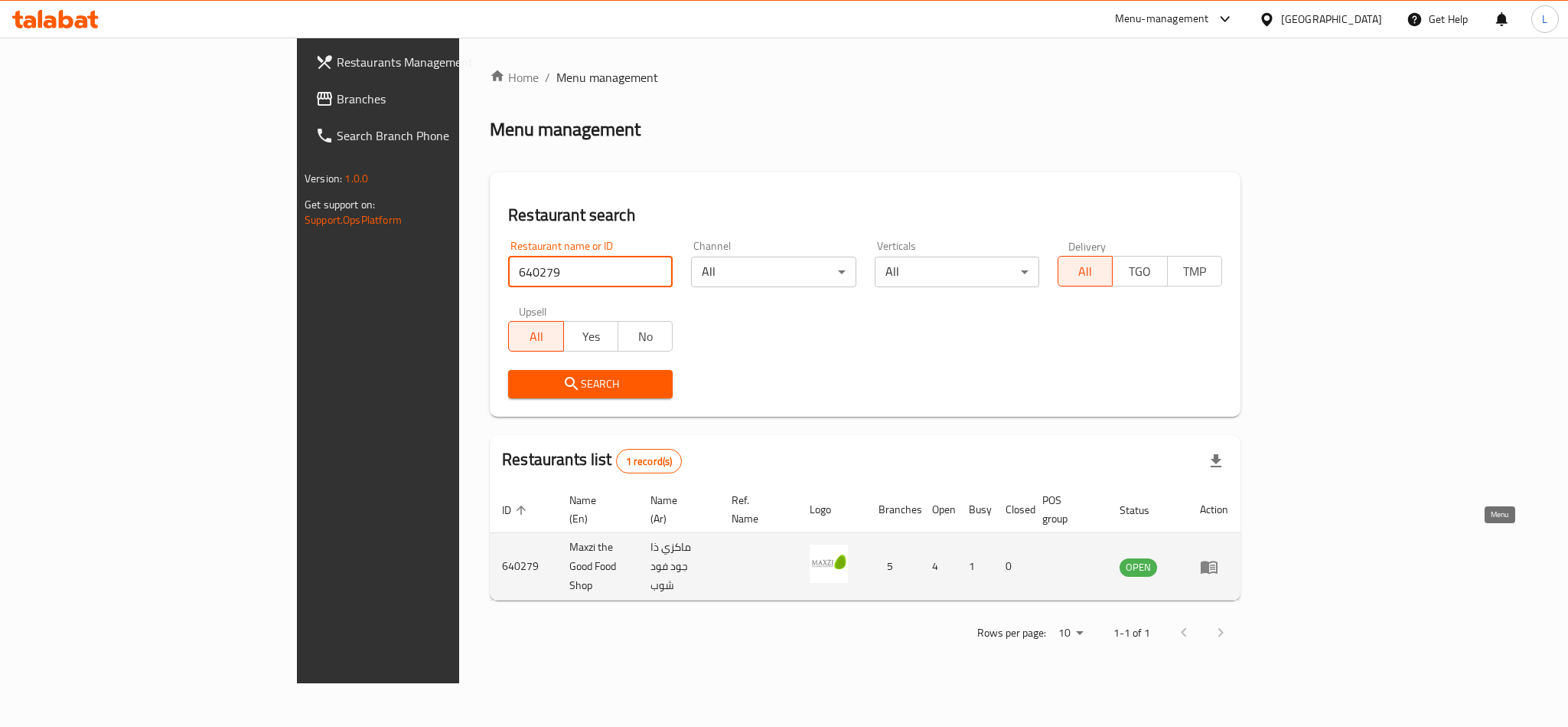
click at [1229, 557] on link "enhanced table" at bounding box center [1214, 566] width 28 height 18
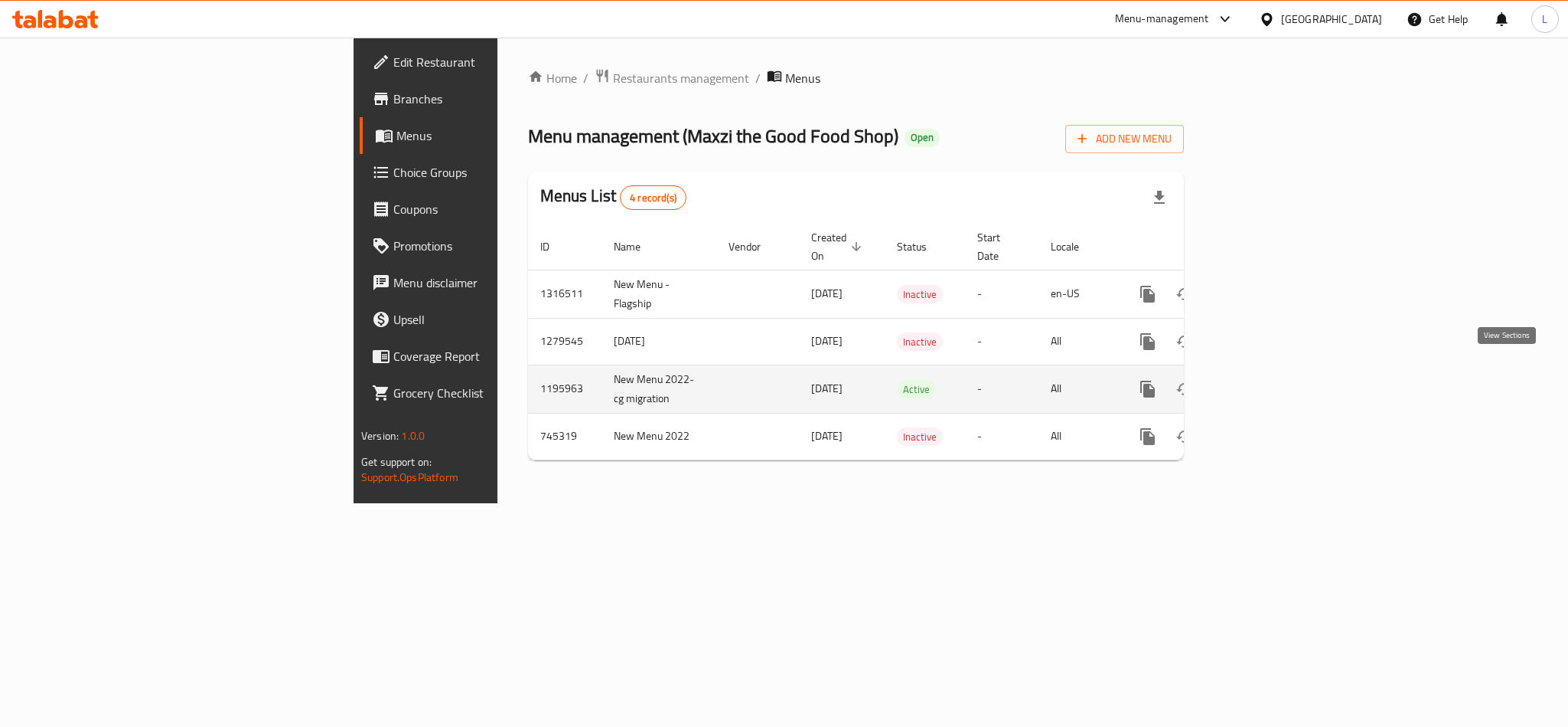
click at [1266, 382] on icon "enhanced table" at bounding box center [1257, 388] width 14 height 14
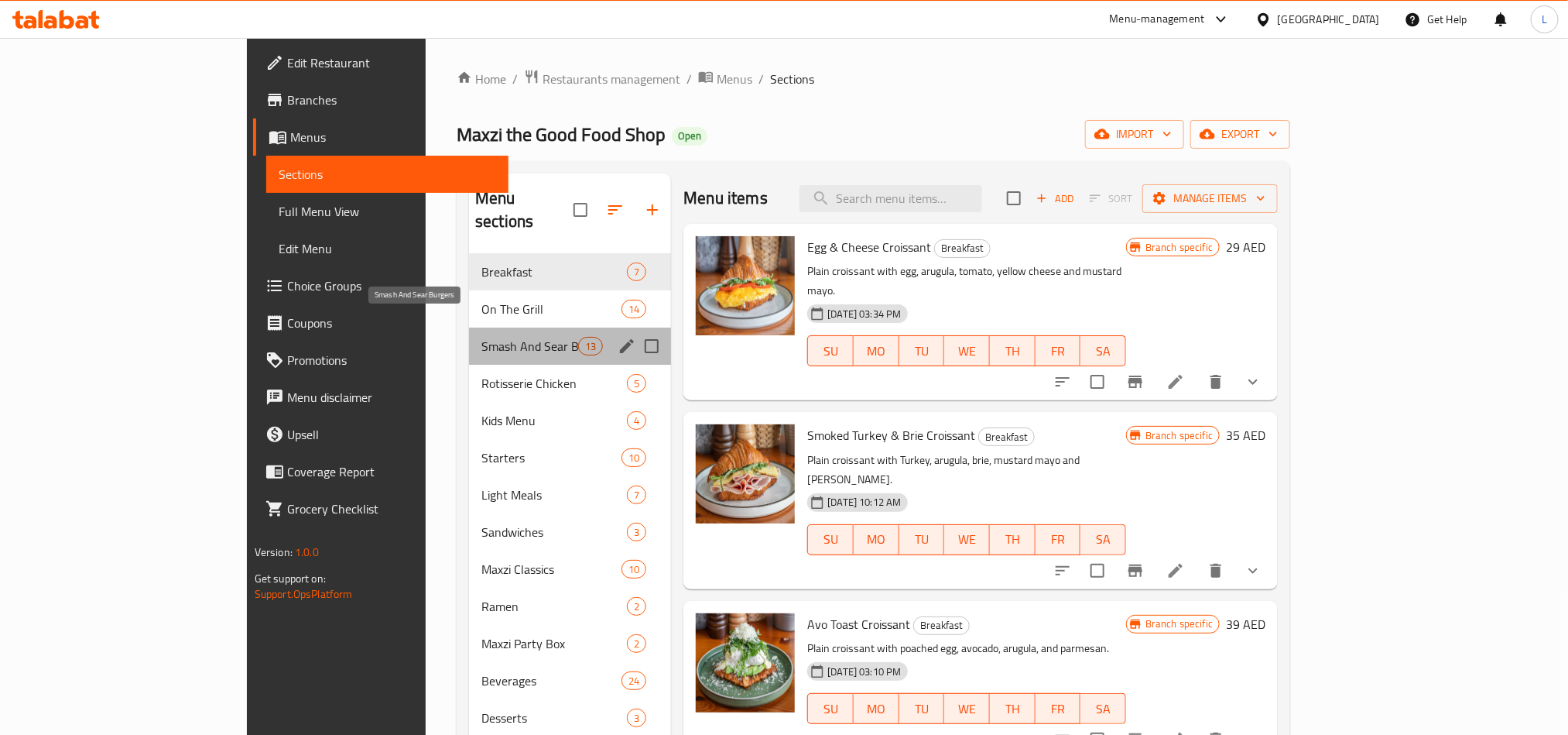
click at [481, 337] on span "Smash And Sear Burgers" at bounding box center [529, 346] width 97 height 18
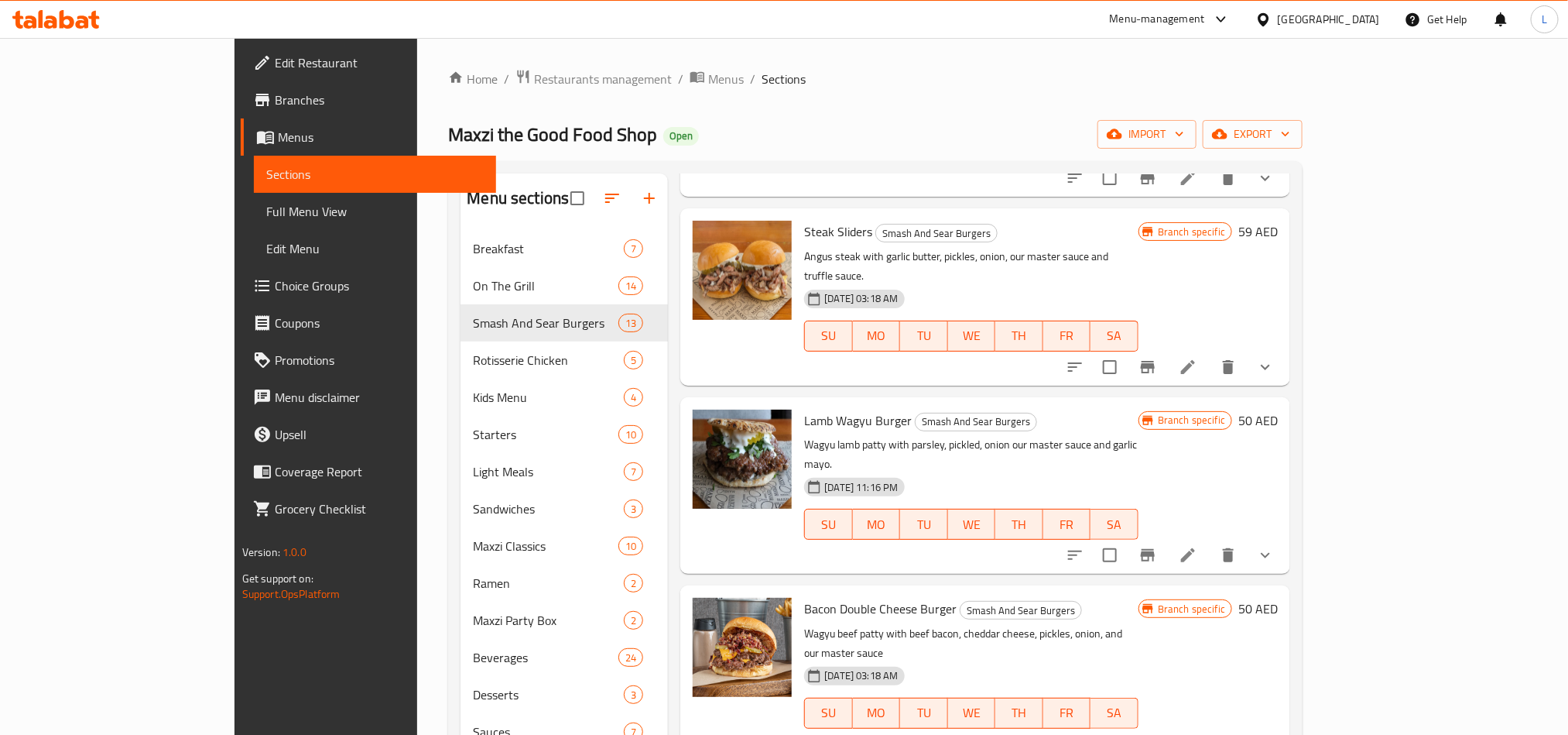
scroll to position [813, 0]
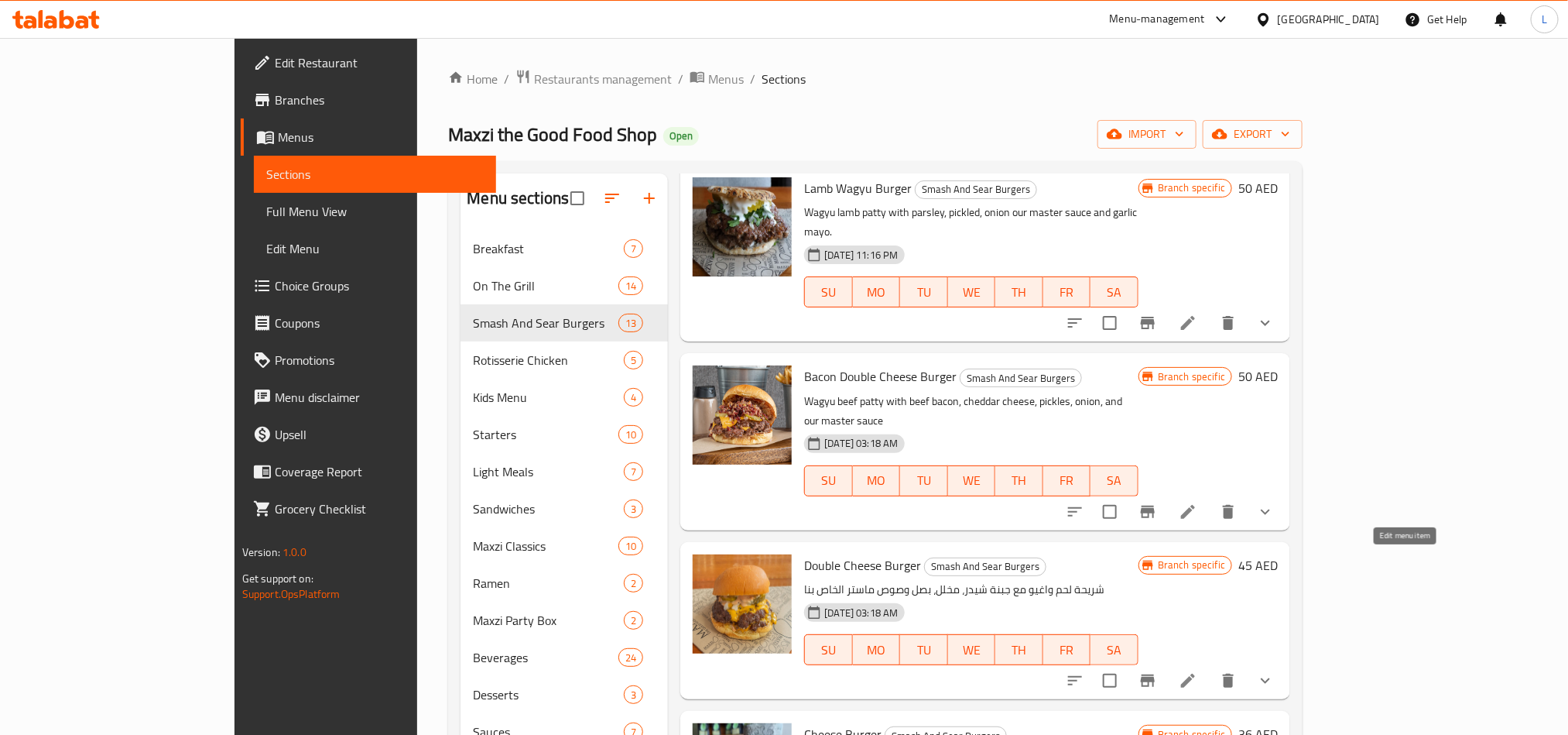
click at [1197, 671] on icon at bounding box center [1187, 680] width 18 height 18
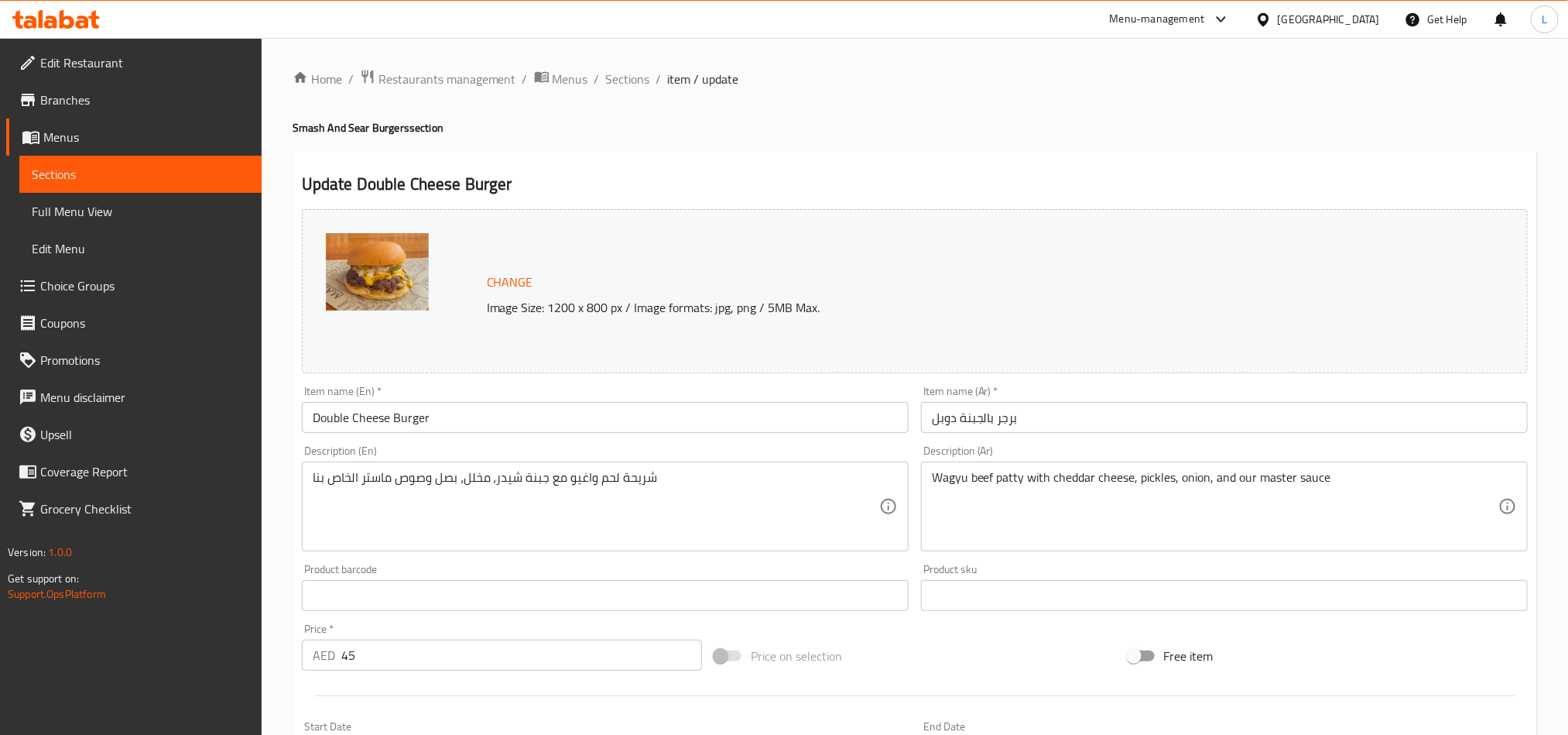
click at [567, 467] on div "شريحة لحم واغيو مع جبنة شيدر، مخلل، بصل وصوص ماستر الخاص بنا Description (En)" at bounding box center [605, 506] width 607 height 89
click at [567, 467] on div "شريحة لحم واغيو مع جبنة شيدر، مخلل، بصل وصوص ماستر الخاص بنا Description (En)" at bounding box center [605, 506] width 607 height 89
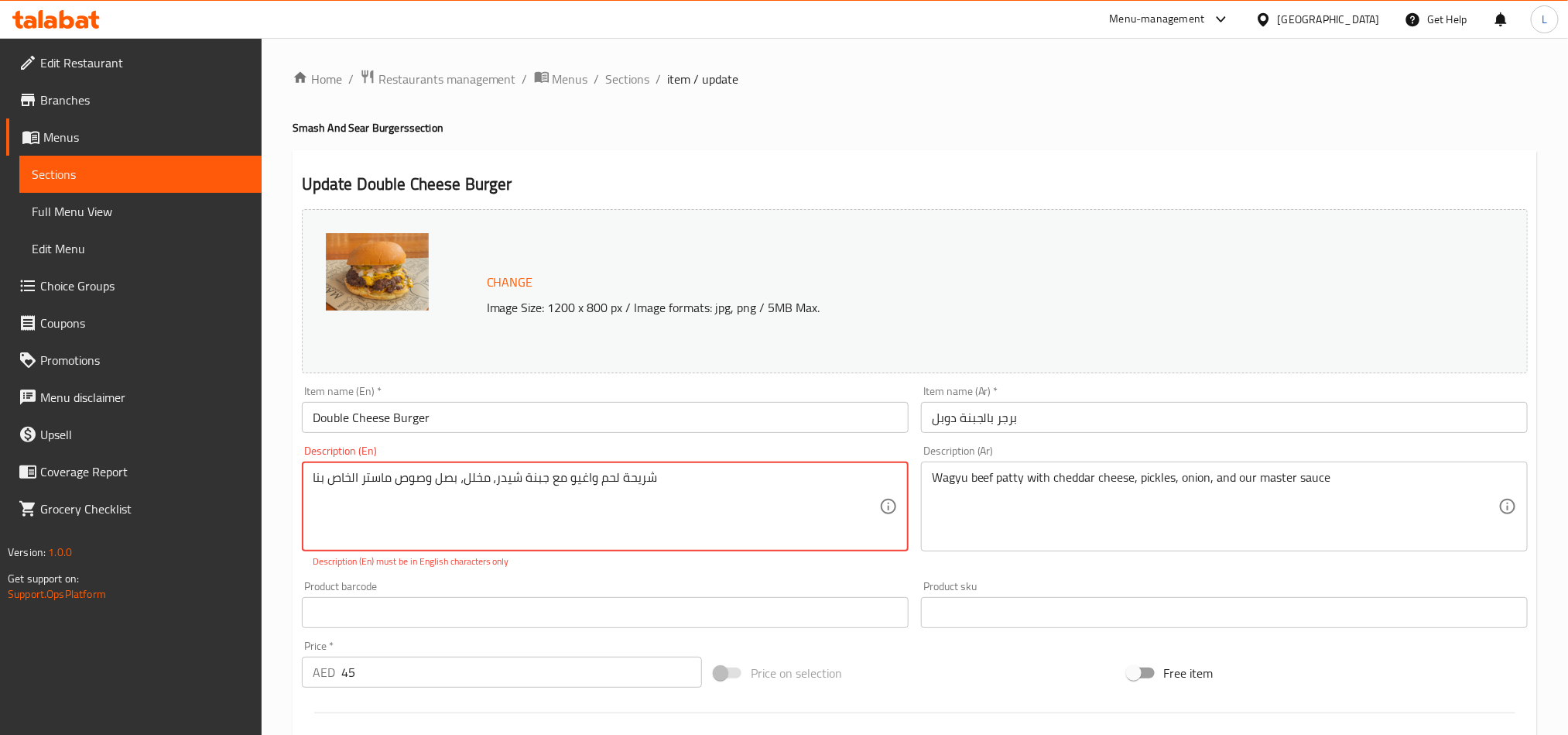
click at [581, 487] on textarea "شريحة لحم واغيو مع جبنة شيدر، مخلل، بصل وصوص ماستر الخاص بنا" at bounding box center [596, 507] width 567 height 74
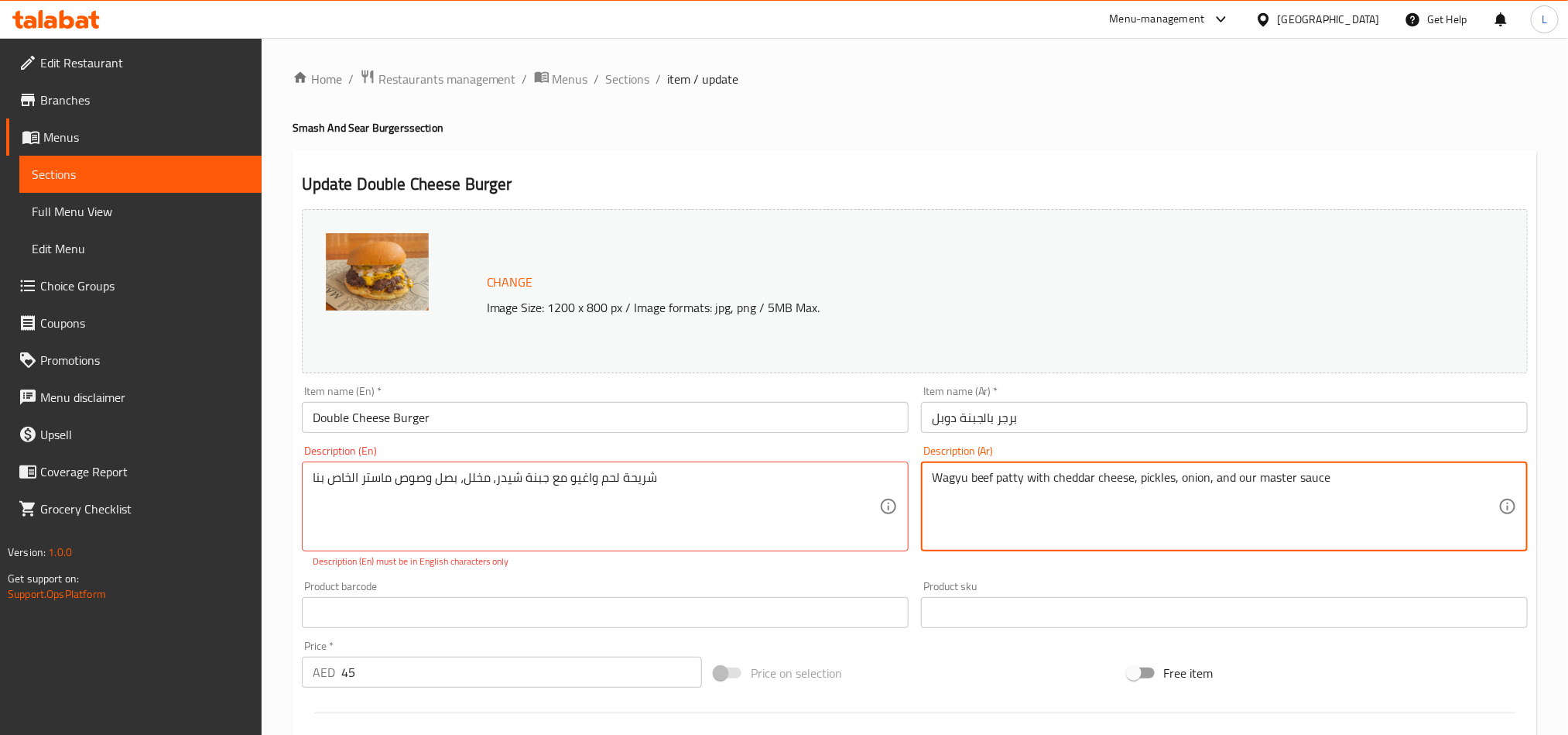
paste textarea "شريحة لحم واغيو مع جبنة شيدر، مخلل، بصل وصوص ماستر الخاص بنا"
click at [1302, 484] on textarea "Wagyu beef patty with cheddar cheese, pickles, onion, and our master sauce شريح…" at bounding box center [1215, 507] width 567 height 74
type textarea "شريحة لحم واغيو مع جبنة شيدر، مخلل، بصل وصوص ماستر الخاص بنا"
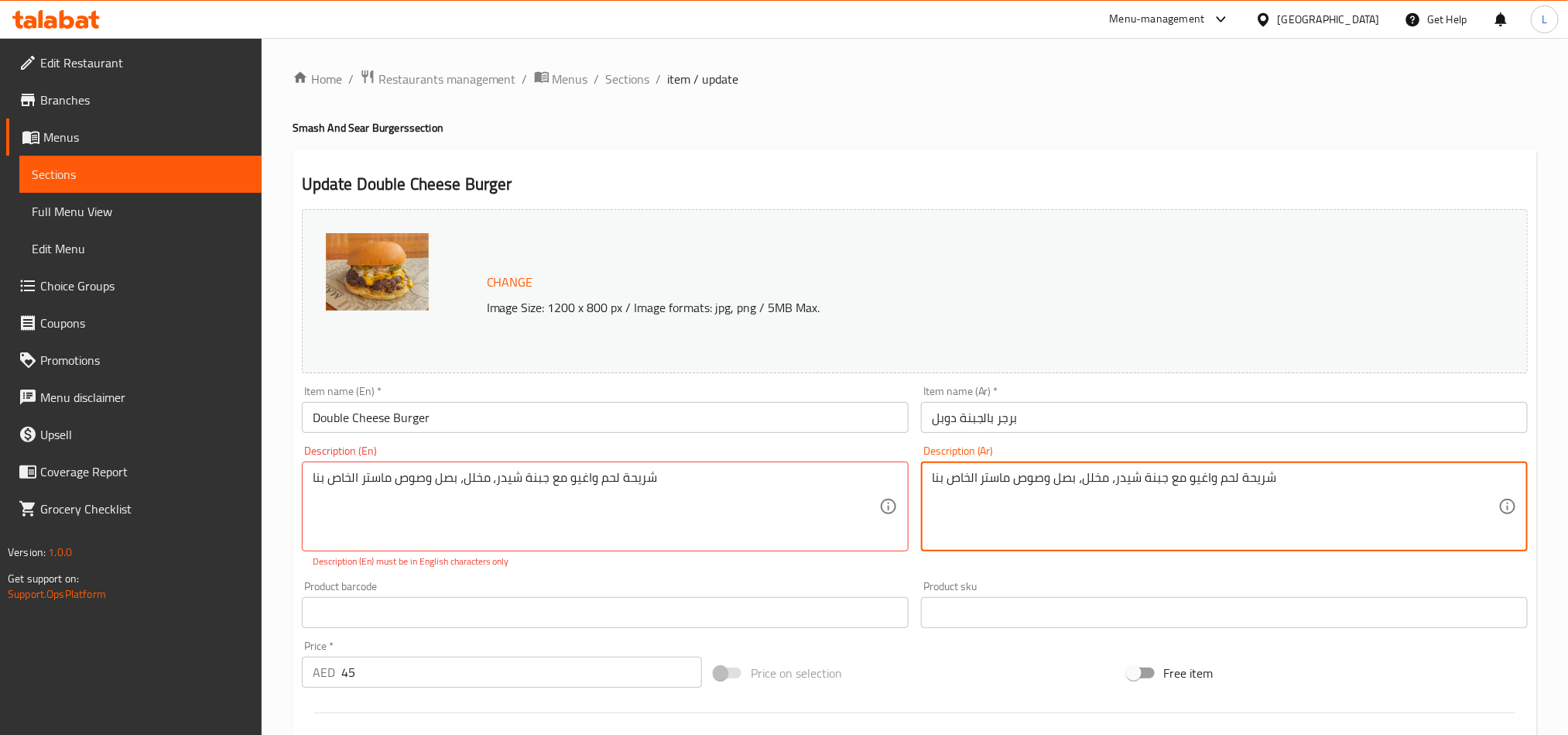
click at [613, 467] on div "شريحة لحم واغيو مع جبنة شيدر، مخلل، بصل وصوص ماستر الخاص بنا Description (En)" at bounding box center [605, 506] width 607 height 89
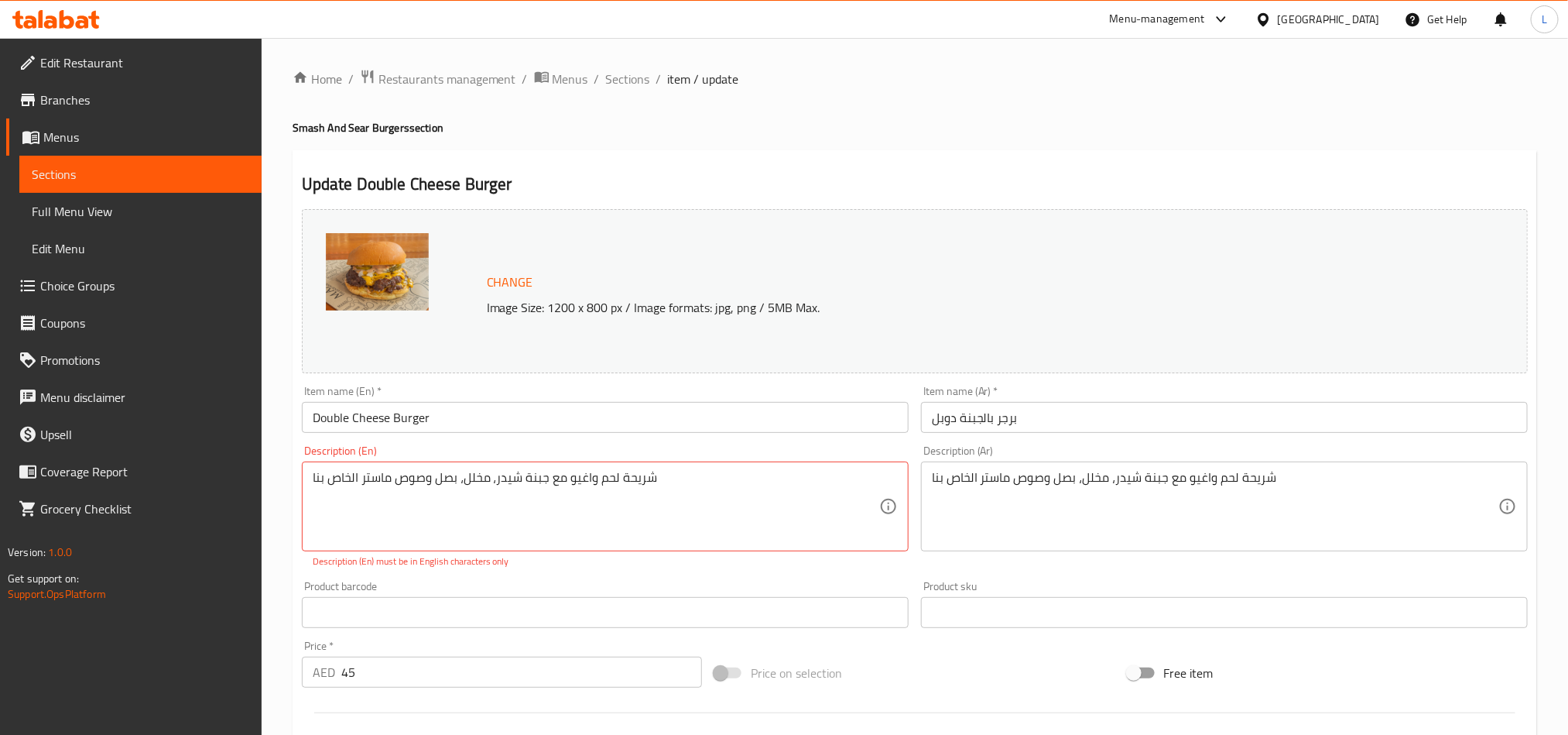
click at [613, 467] on div "شريحة لحم واغيو مع جبنة شيدر، مخلل، بصل وصوص ماستر الخاص بنا Description (En)" at bounding box center [605, 506] width 607 height 89
paste textarea "Wagyu beef patty with cheddar cheese, pickles, onion, and our master sauce"
click at [693, 539] on textarea "Wagyu beef patty with cheddar cheese, pickles, onion, and our master sauce" at bounding box center [596, 507] width 567 height 74
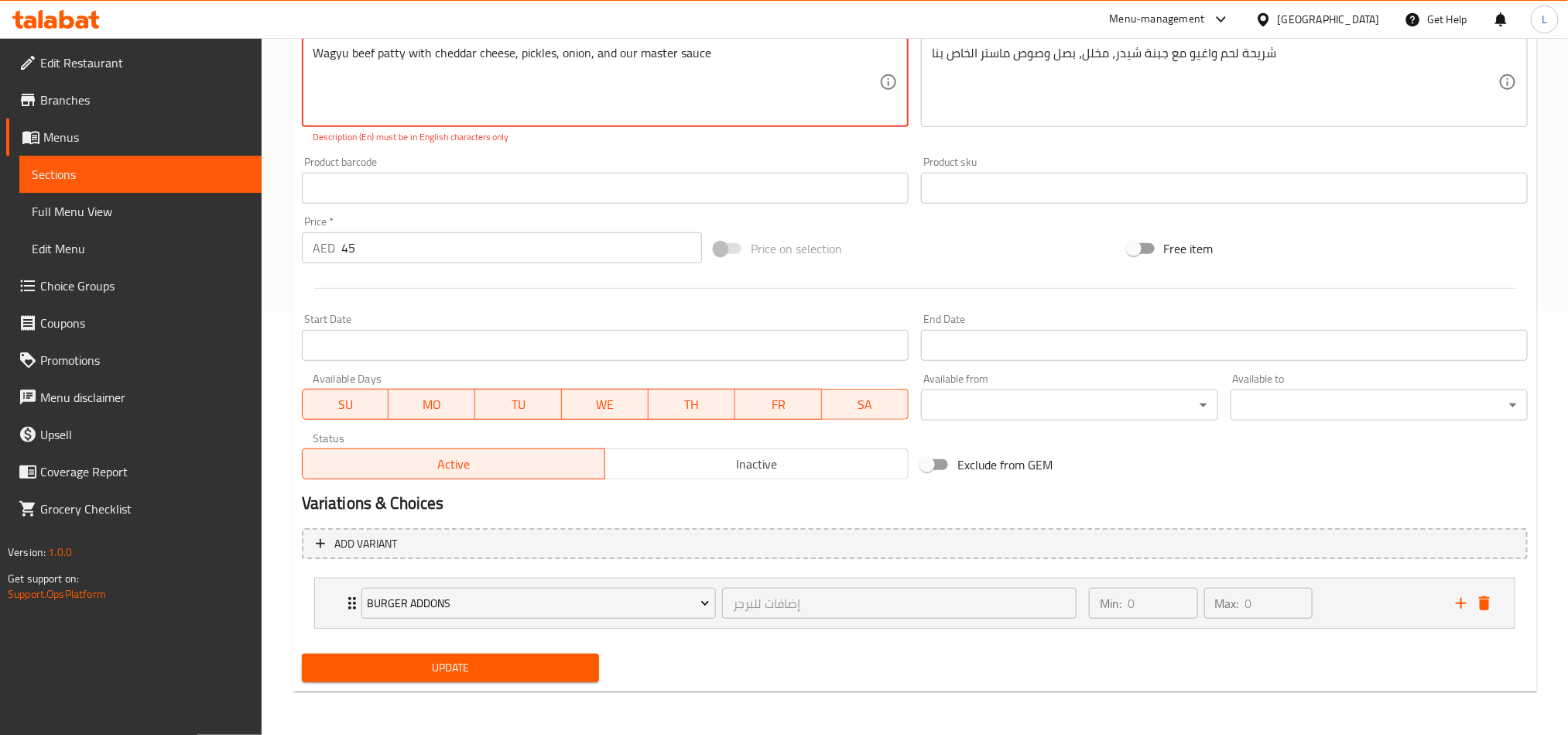
type textarea "Wagyu beef patty with cheddar cheese, pickles, onion, and our master sauce"
click at [535, 671] on span "Update" at bounding box center [450, 667] width 272 height 19
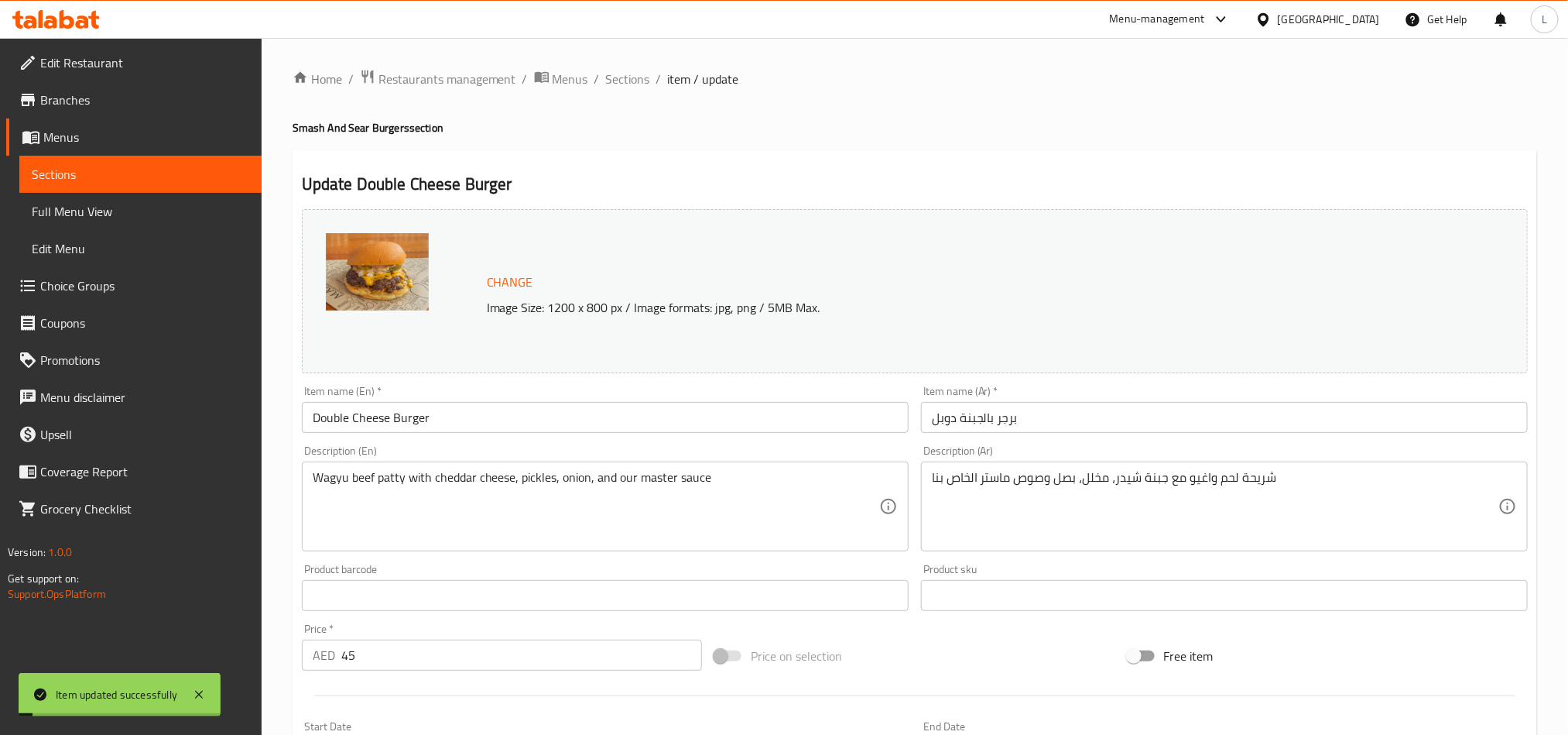
drag, startPoint x: 628, startPoint y: 73, endPoint x: 507, endPoint y: 103, distance: 124.7
click at [628, 73] on span "Sections" at bounding box center [628, 79] width 44 height 18
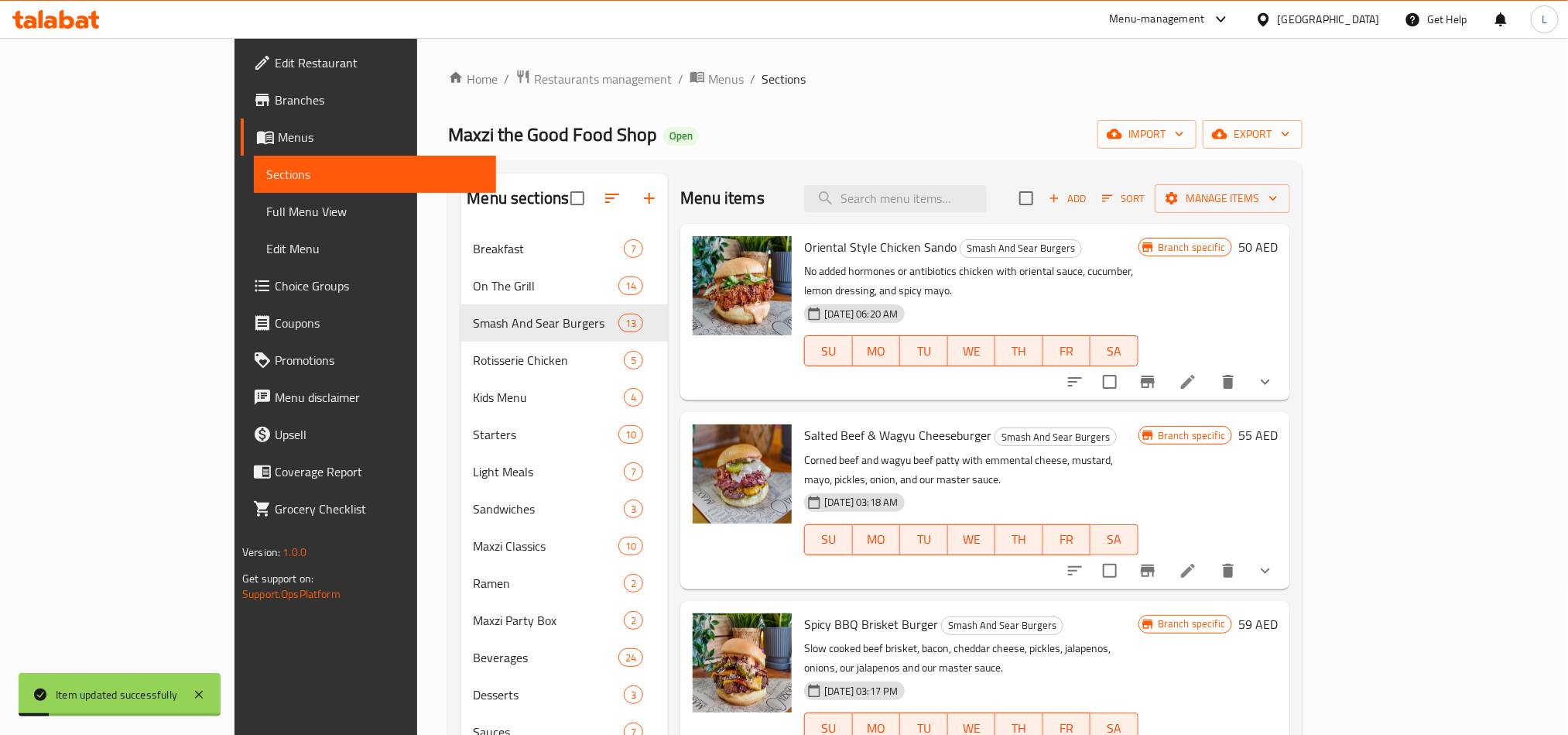
click at [267, 202] on span "Full Menu View" at bounding box center [375, 211] width 217 height 18
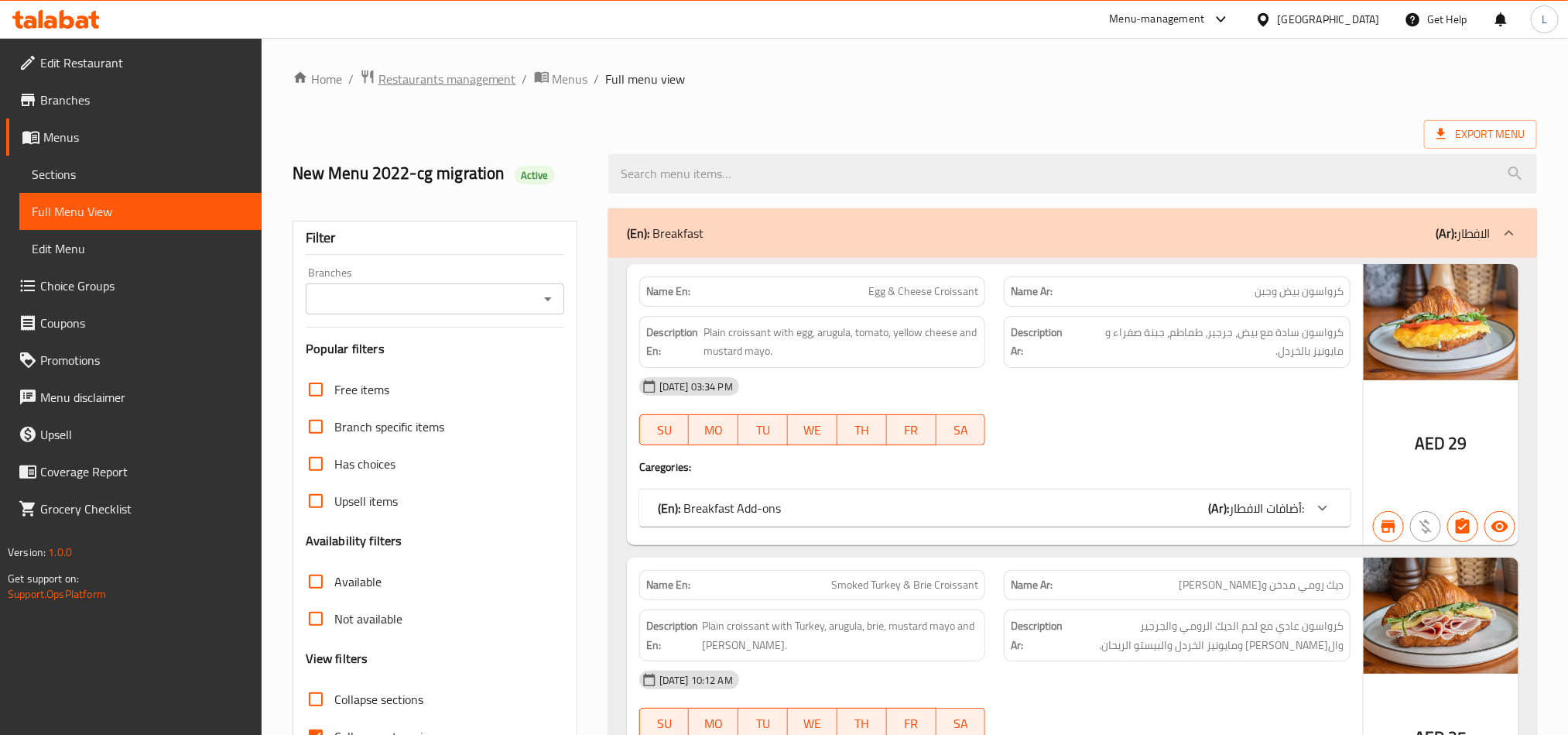
click at [444, 82] on span "Restaurants management" at bounding box center [447, 79] width 138 height 18
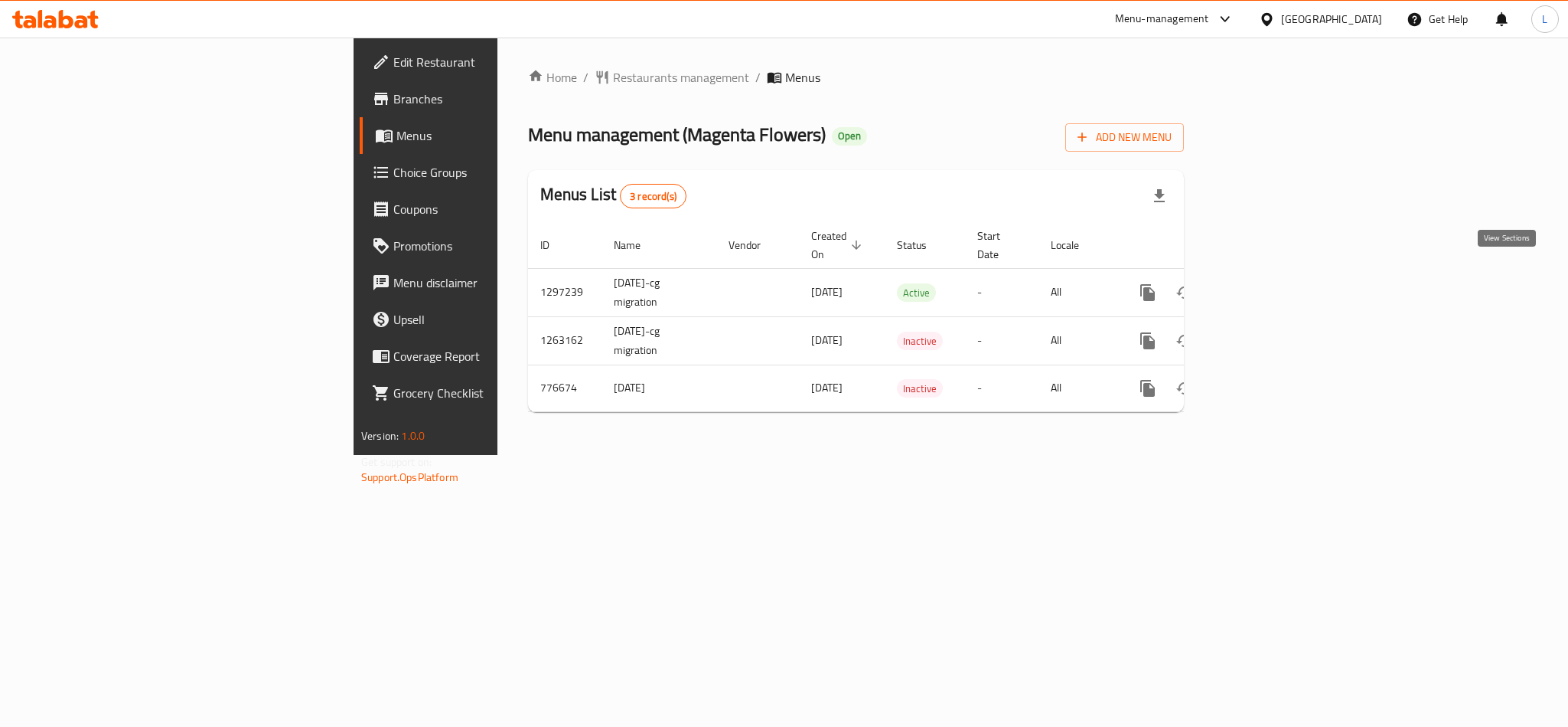
click at [1276, 275] on link "enhanced table" at bounding box center [1258, 293] width 37 height 37
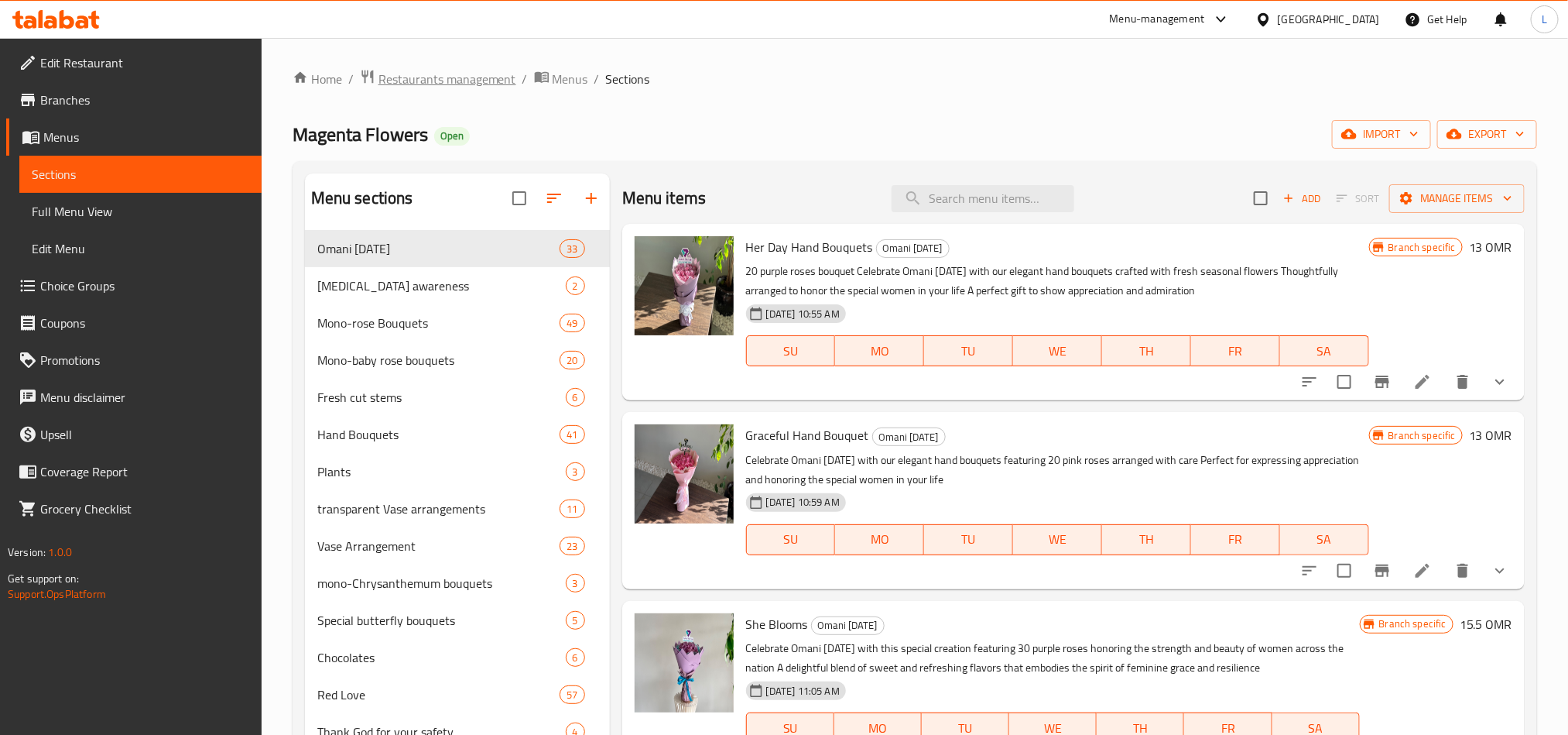
click at [455, 70] on span "Restaurants management" at bounding box center [447, 79] width 138 height 18
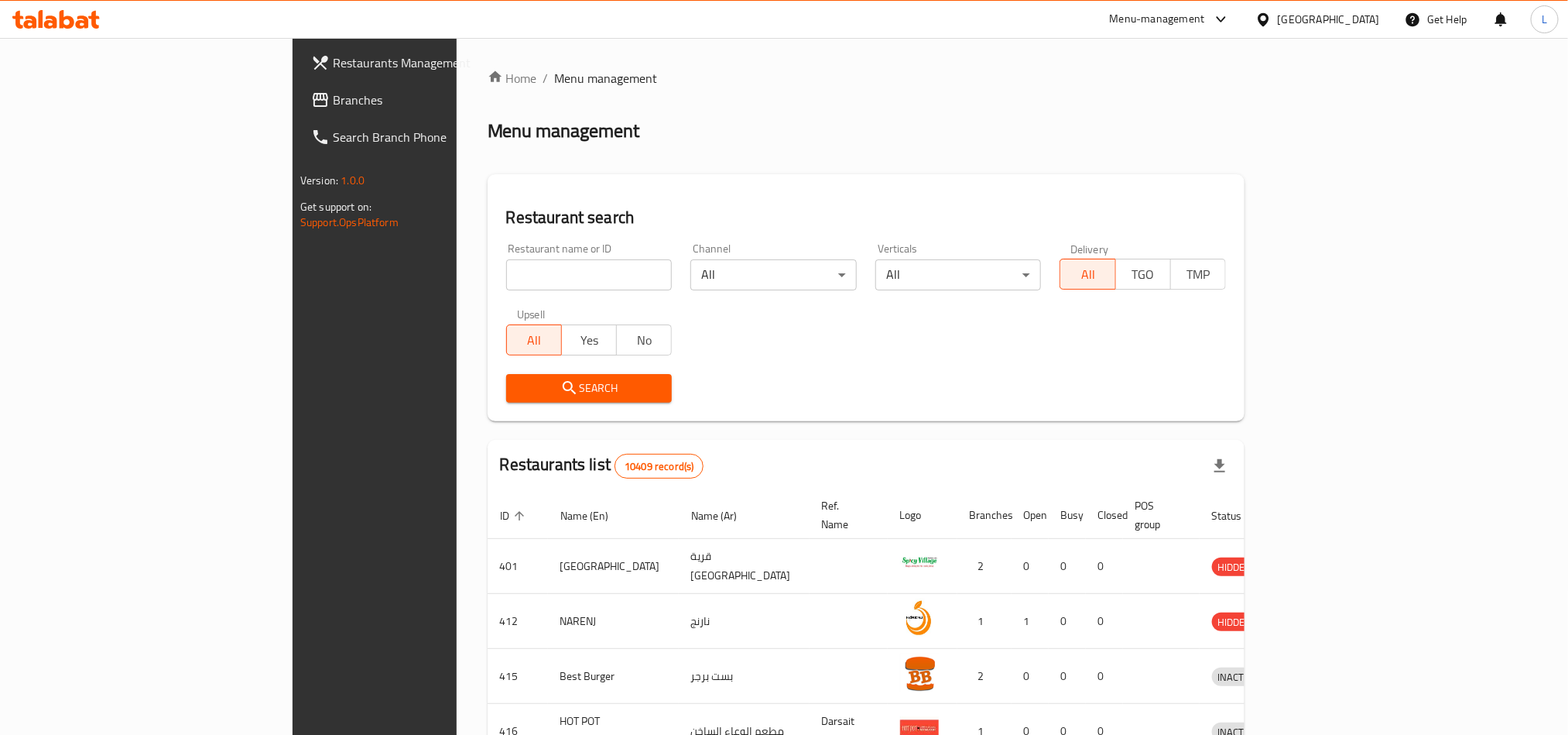
click at [1356, 21] on div "Oman" at bounding box center [1329, 19] width 102 height 17
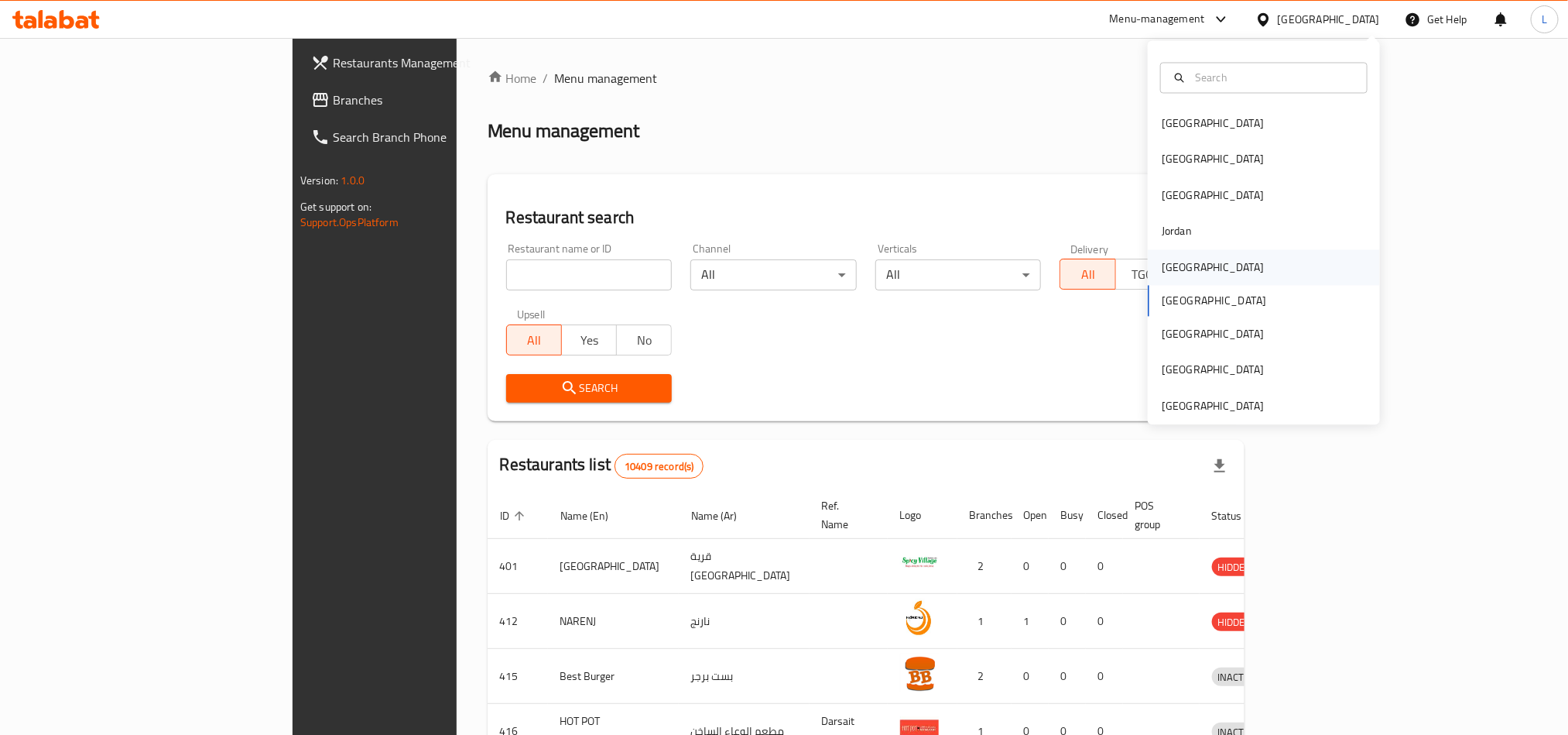
click at [1162, 258] on div "Kuwait" at bounding box center [1213, 267] width 102 height 17
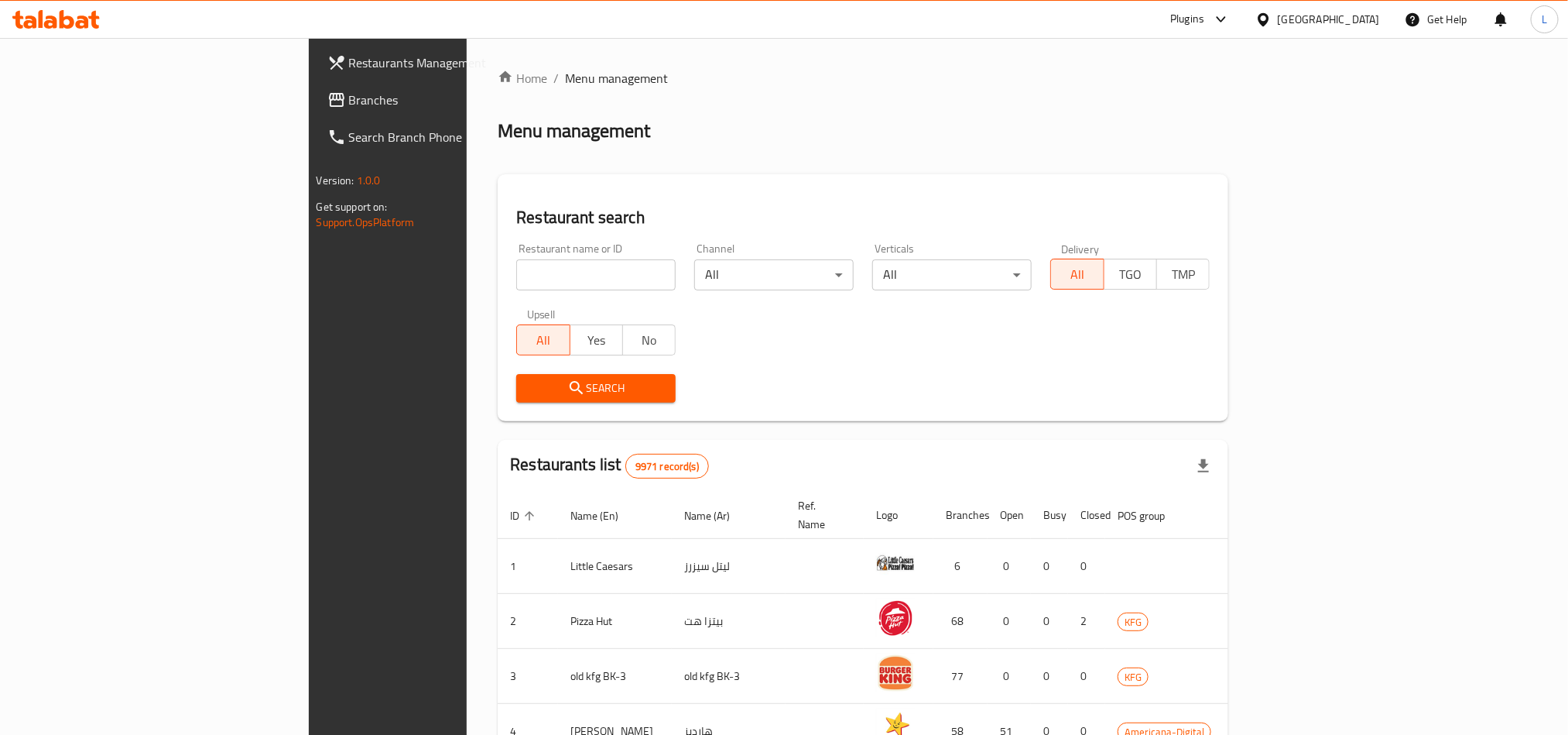
click at [535, 289] on input "search" at bounding box center [596, 275] width 160 height 31
paste input "Super Sonic"
type input "Super Sonic"
click at [528, 379] on span "Search" at bounding box center [596, 388] width 135 height 19
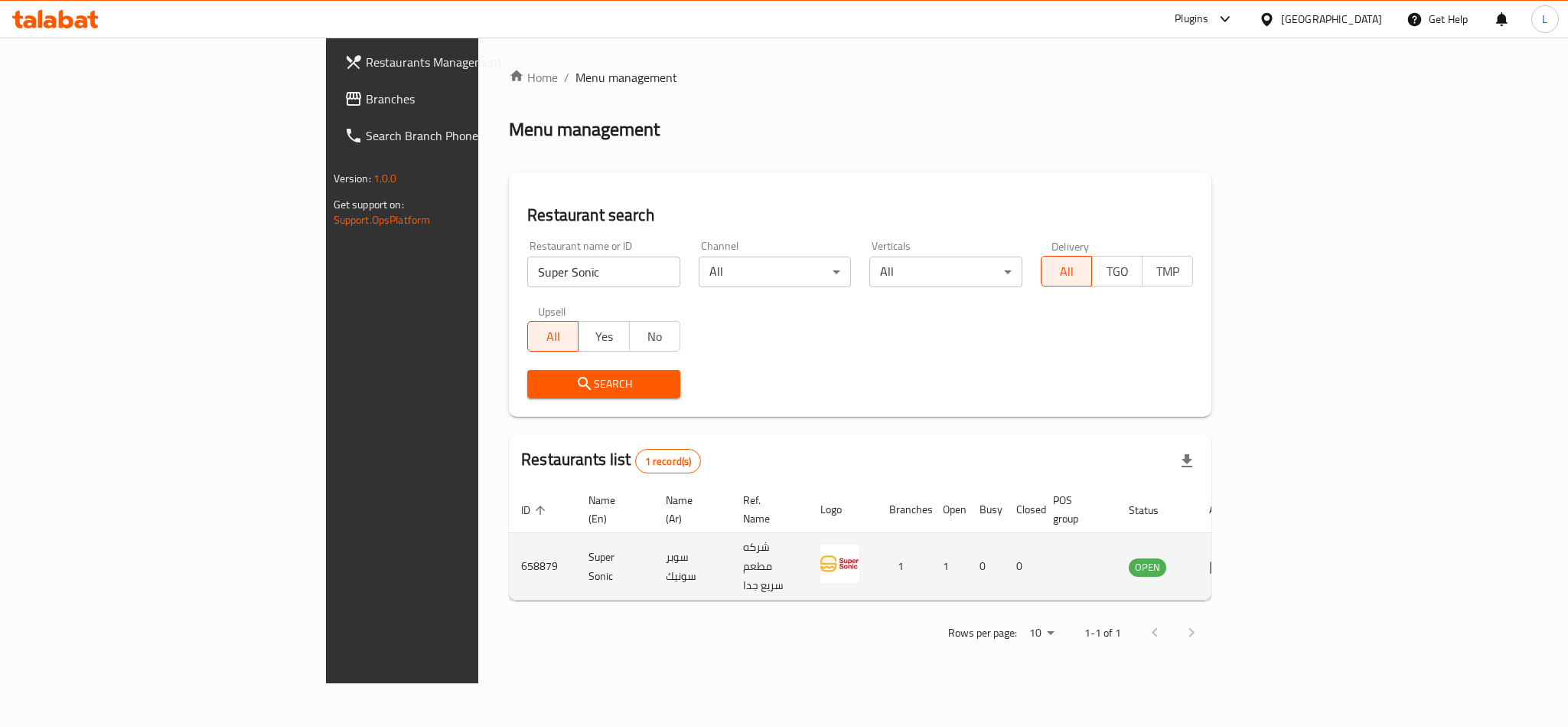
click at [1227, 561] on icon "enhanced table" at bounding box center [1219, 567] width 17 height 13
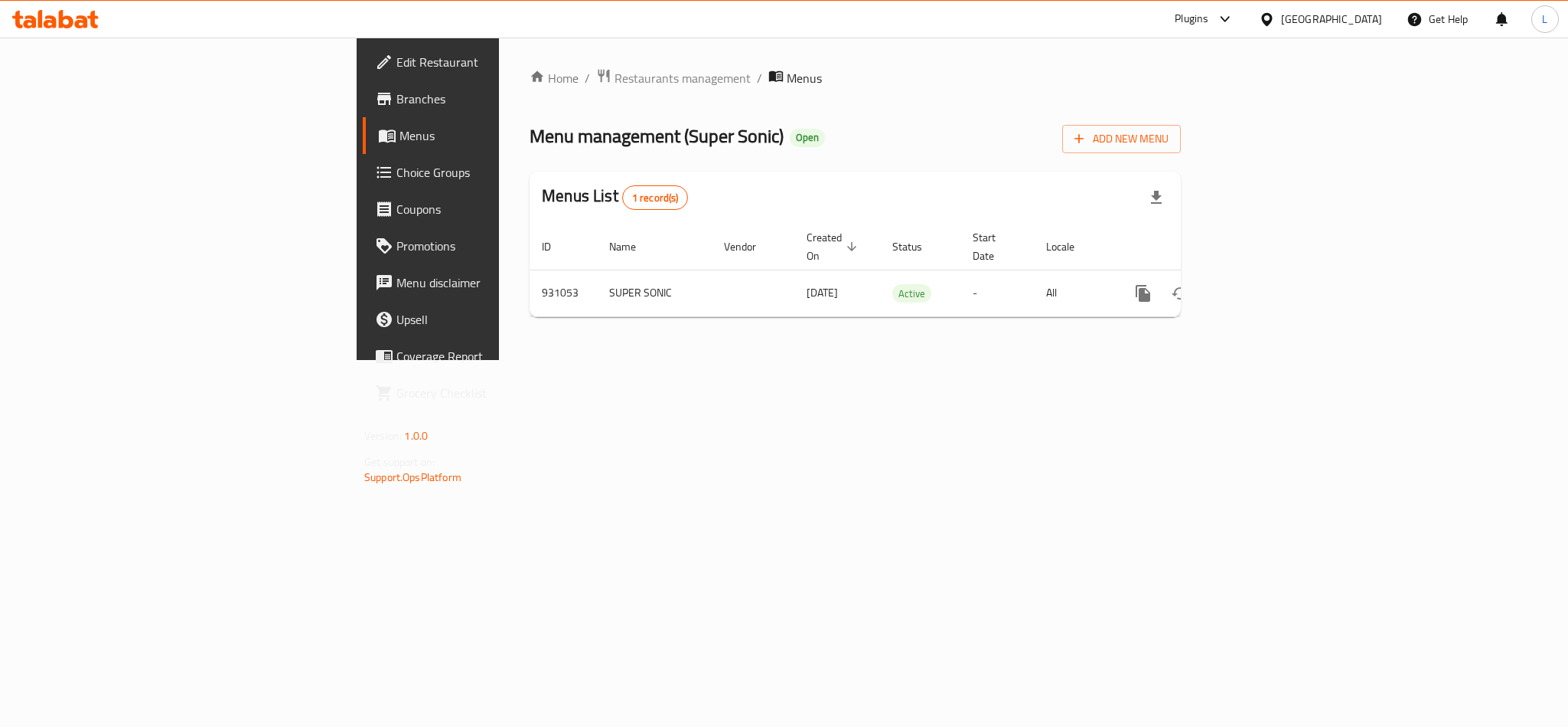
click at [396, 98] on span "Branches" at bounding box center [501, 98] width 209 height 18
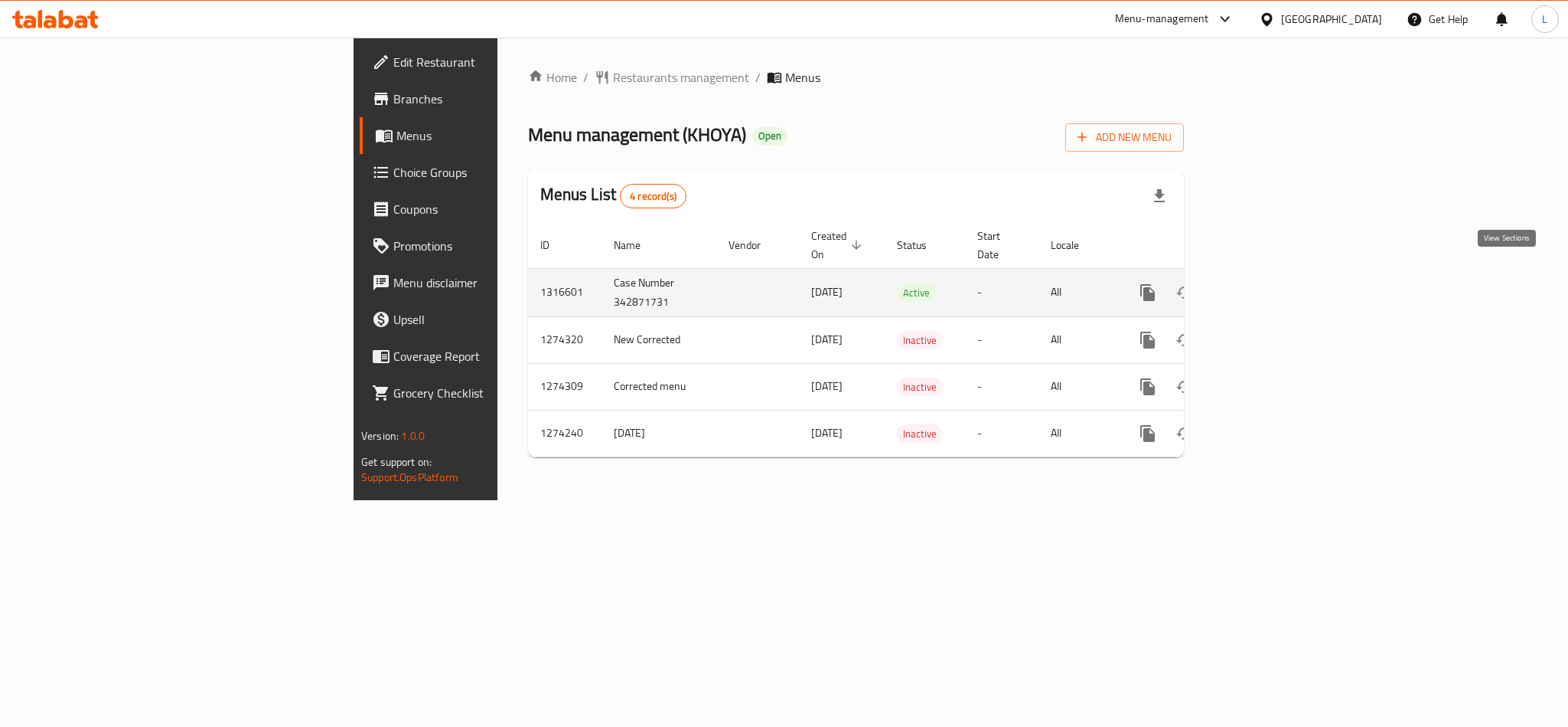
click at [1267, 284] on icon "enhanced table" at bounding box center [1258, 293] width 18 height 18
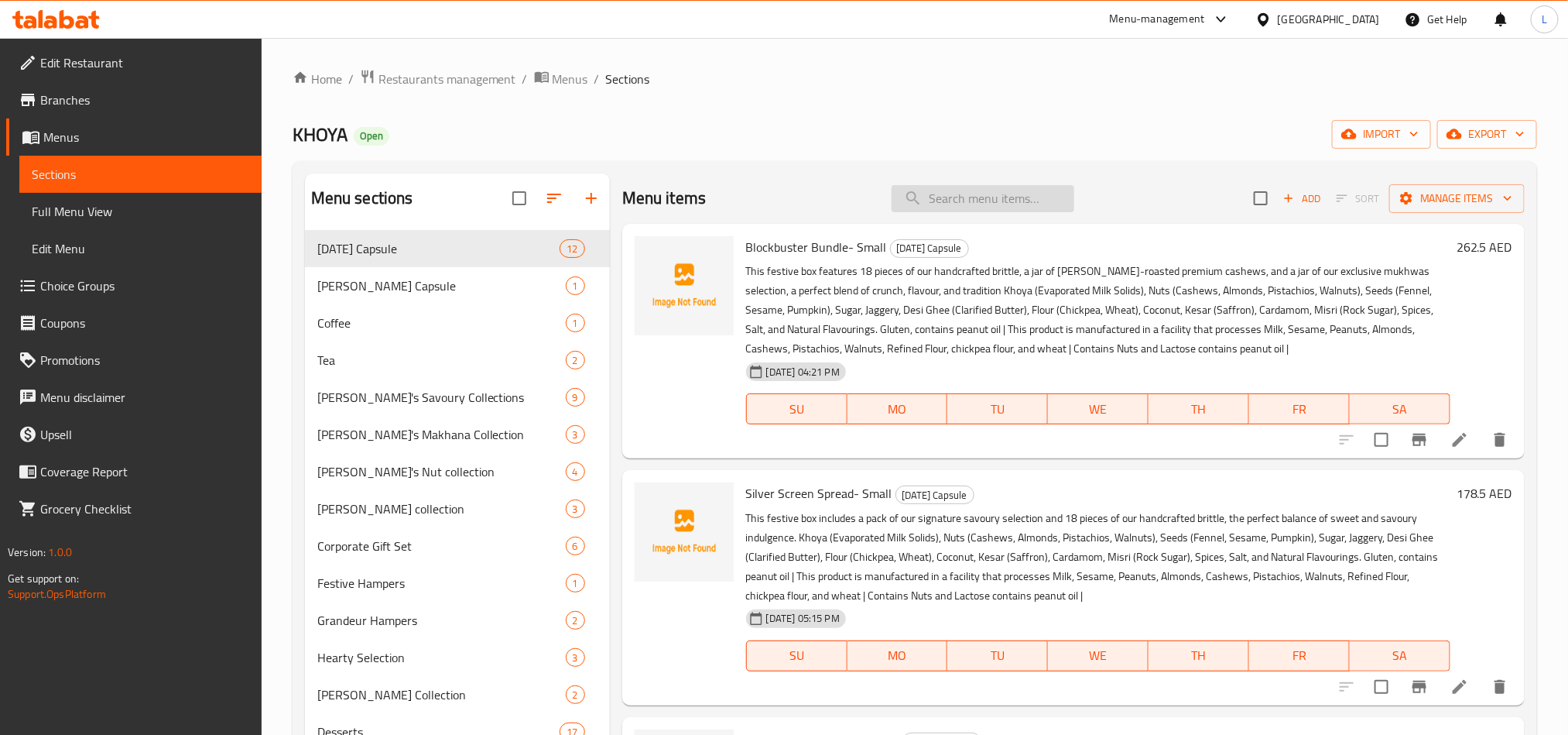
click at [931, 206] on input "search" at bounding box center [983, 199] width 183 height 27
paste input "Sargi Box"
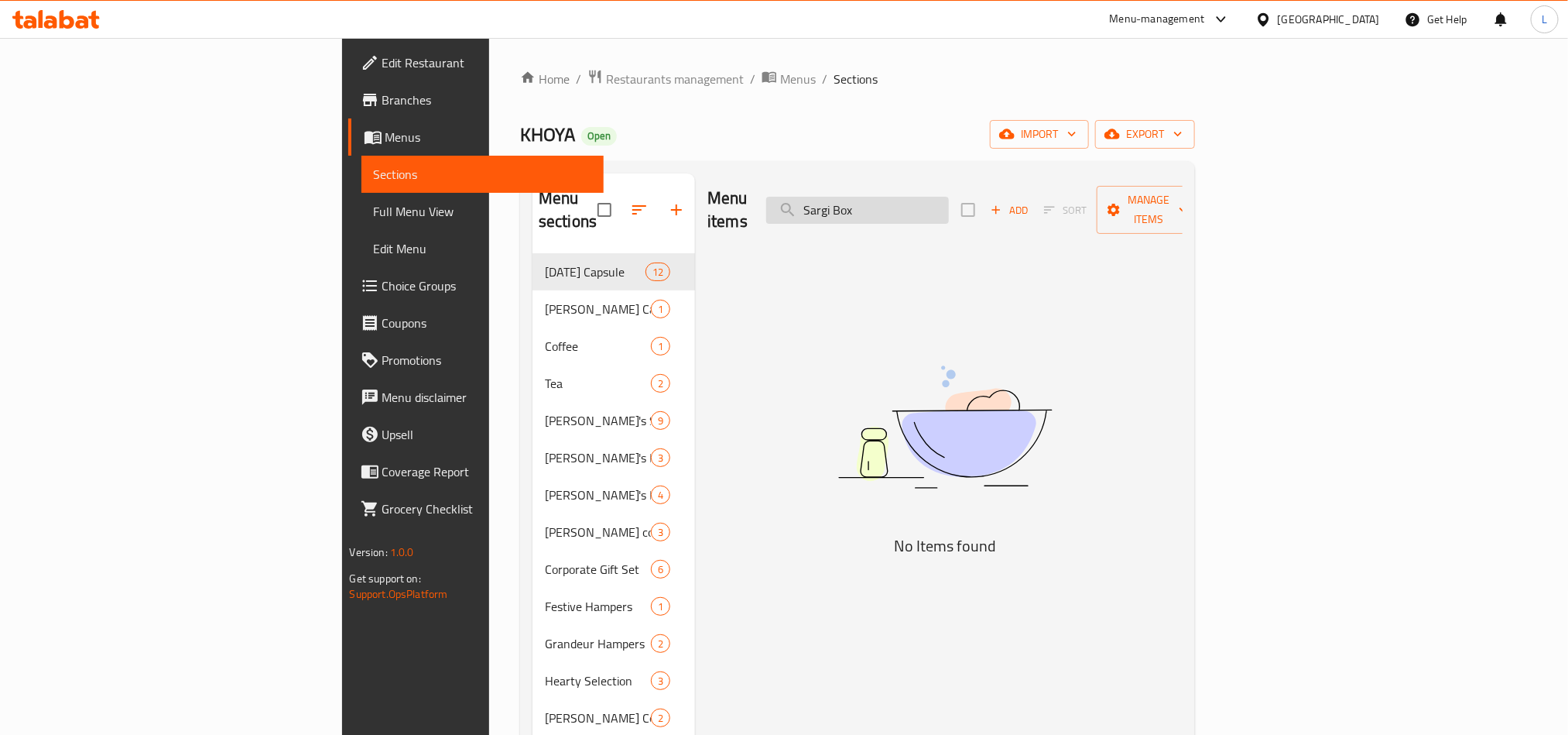
click at [931, 206] on input "Sargi Box" at bounding box center [857, 210] width 183 height 27
click at [949, 209] on input "Sargi Box" at bounding box center [857, 210] width 183 height 27
drag, startPoint x: 990, startPoint y: 198, endPoint x: 741, endPoint y: 215, distance: 249.6
click at [760, 205] on div "Menu items Sarg Add Sort Manage items" at bounding box center [945, 210] width 476 height 74
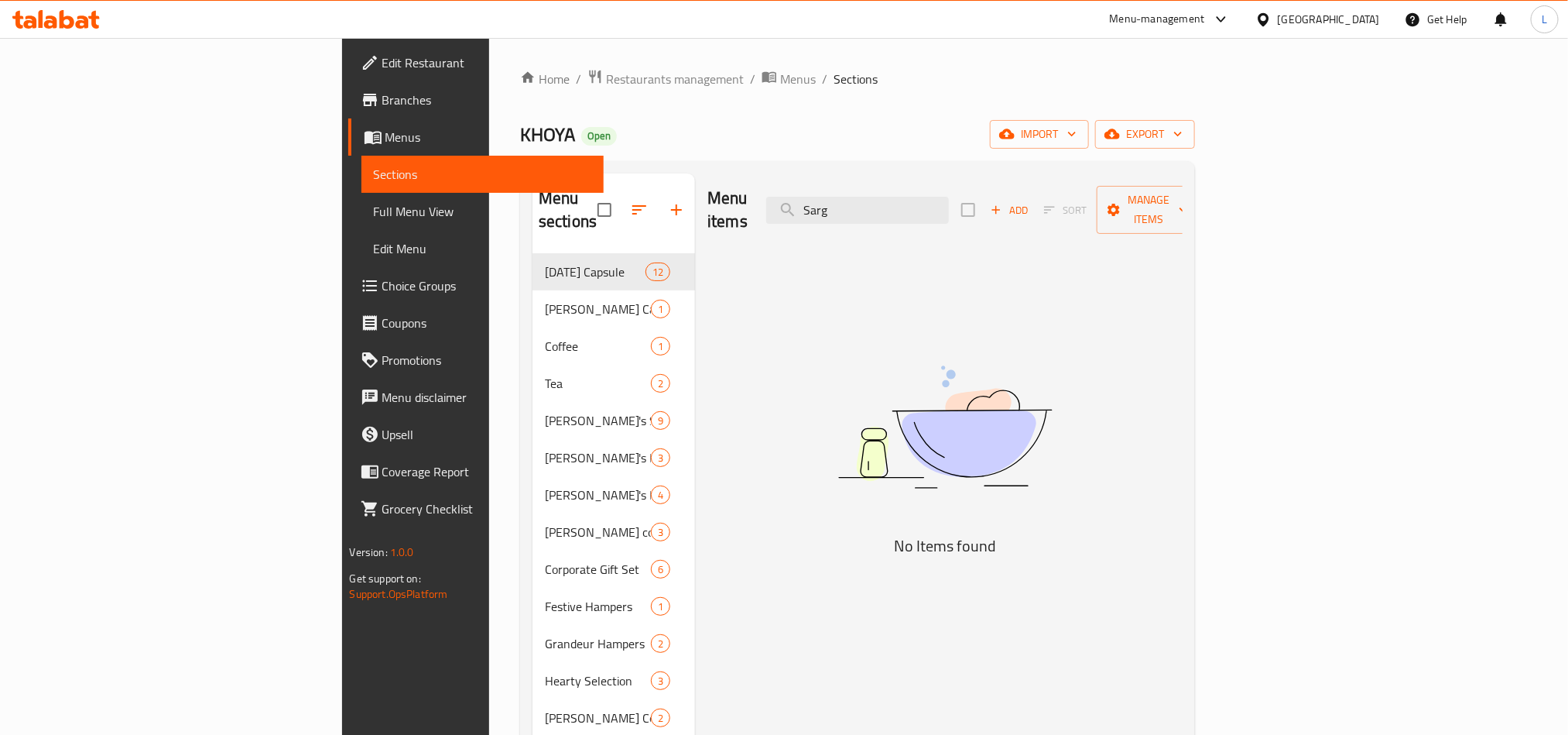
paste input "Meethi Mathr"
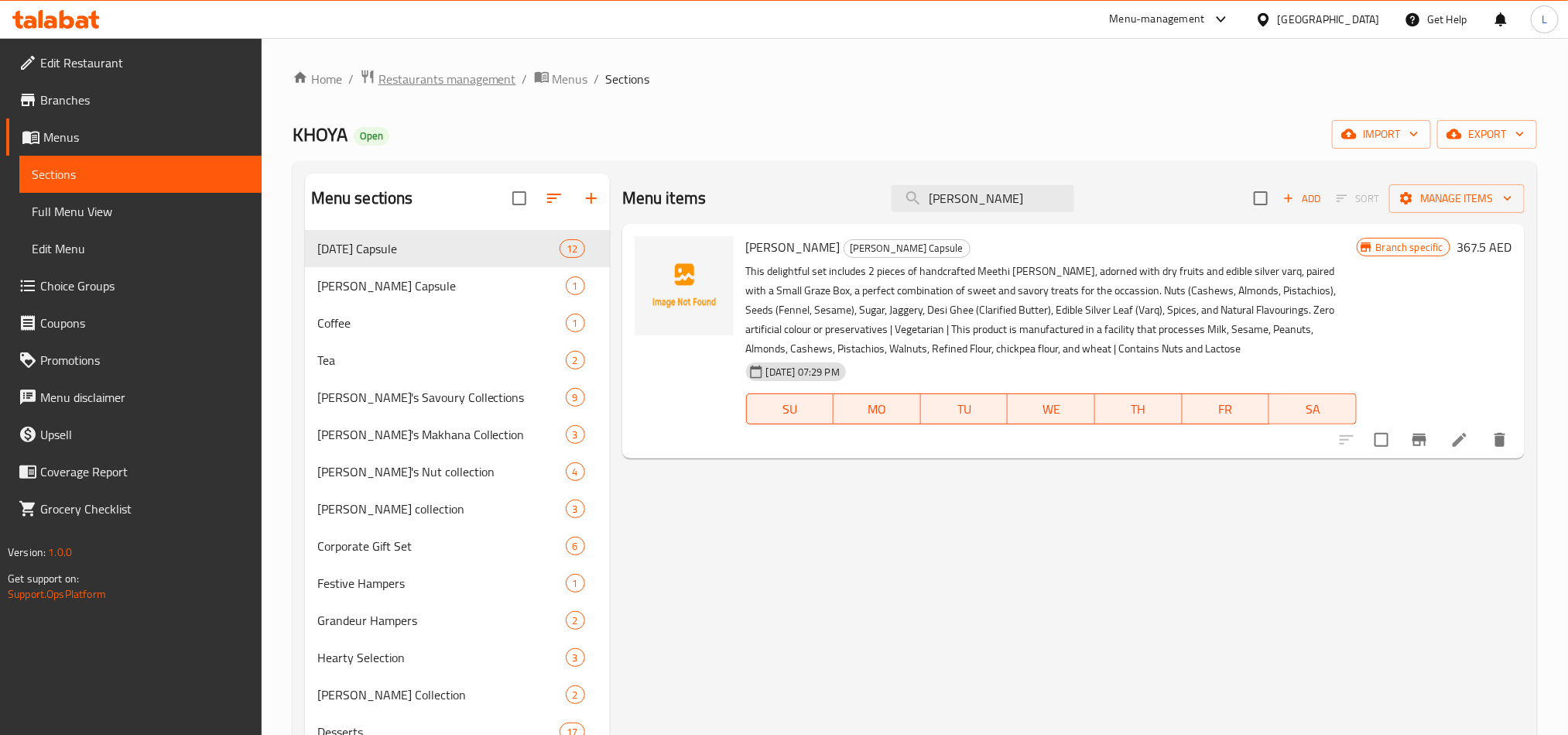
type input "Meethi Mathr"
click at [454, 72] on span "Restaurants management" at bounding box center [447, 79] width 138 height 18
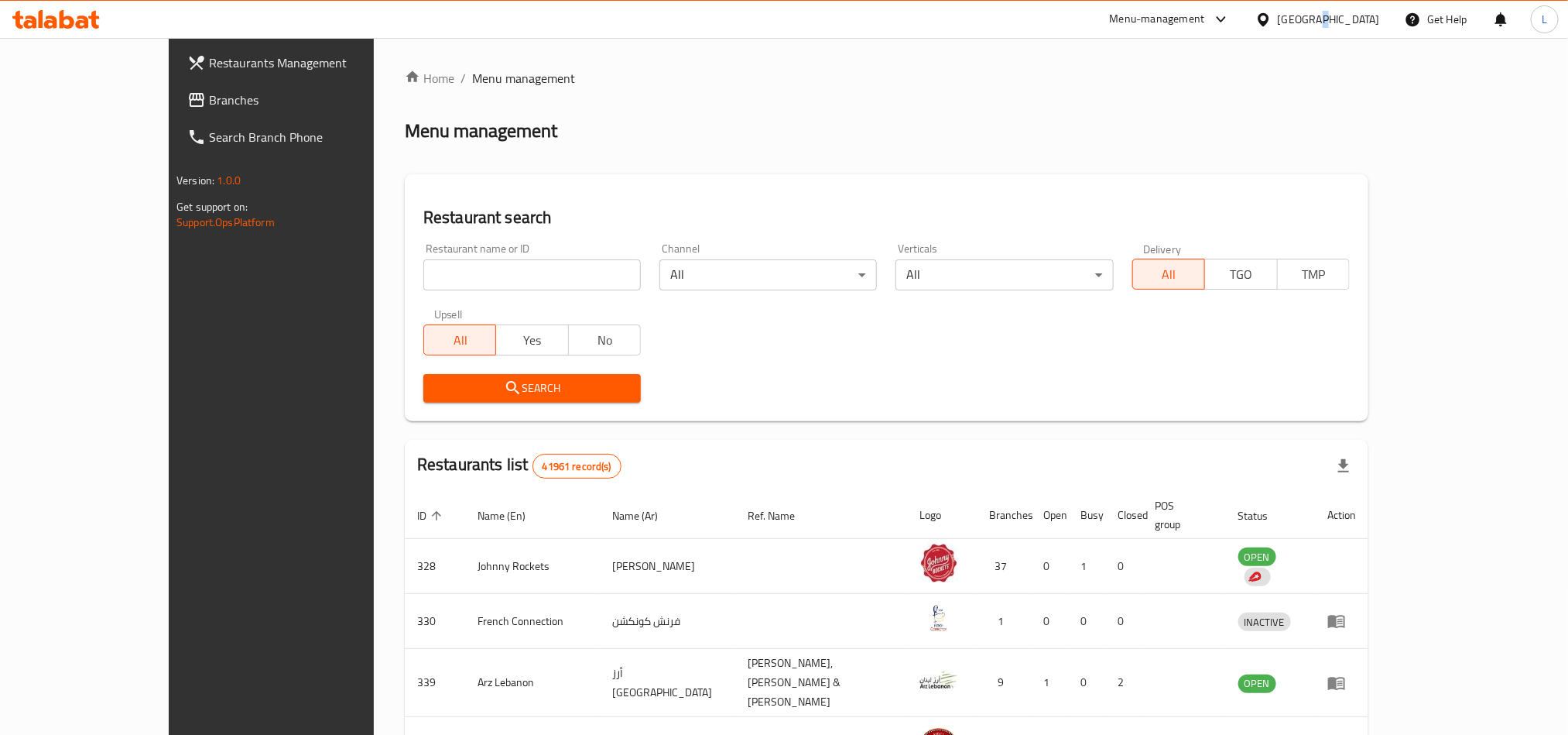
click at [1317, 11] on div "[GEOGRAPHIC_DATA]" at bounding box center [1329, 19] width 102 height 17
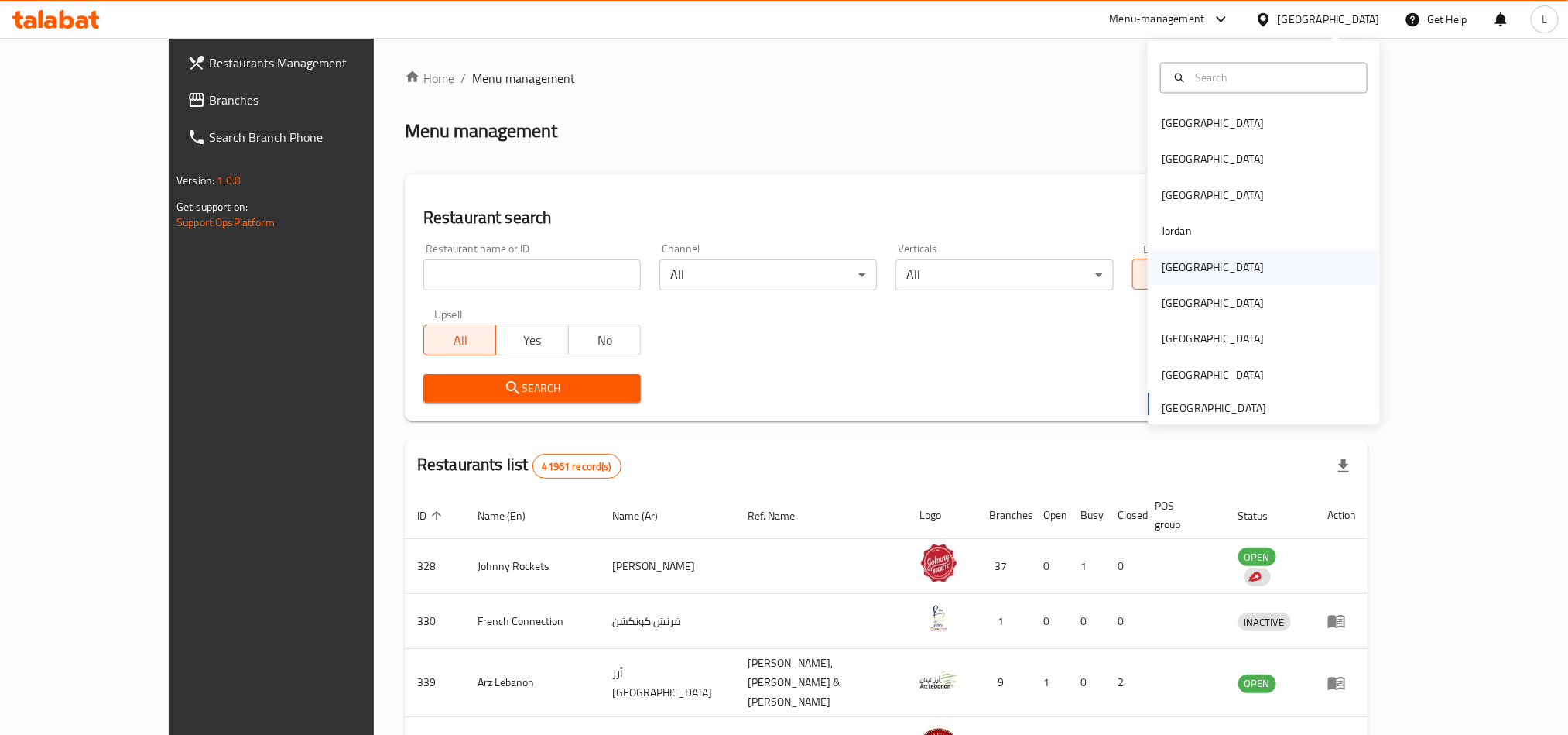
click at [1163, 262] on div "Kuwait" at bounding box center [1213, 267] width 102 height 17
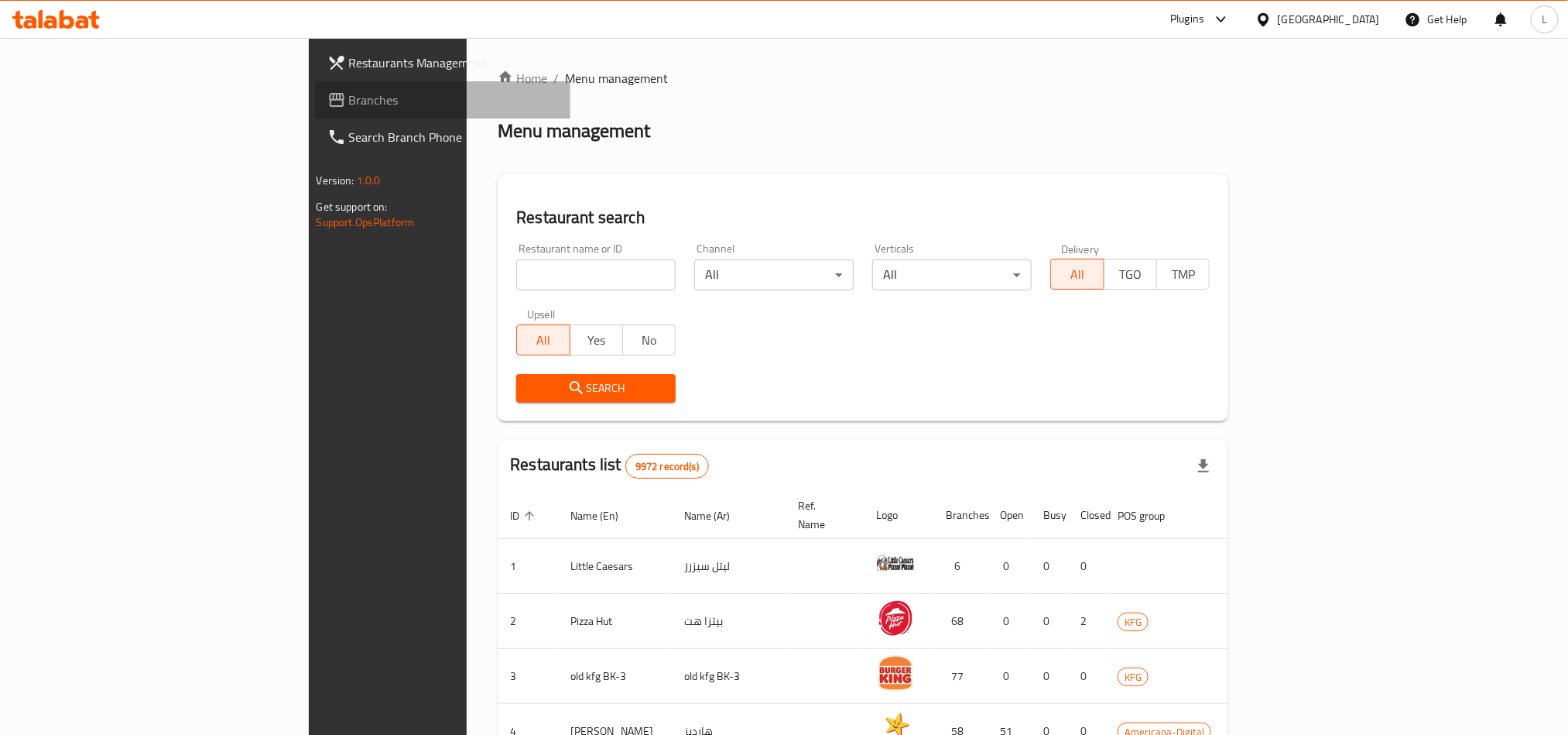
click at [349, 95] on span "Branches" at bounding box center [453, 100] width 209 height 18
